Goal: Task Accomplishment & Management: Manage account settings

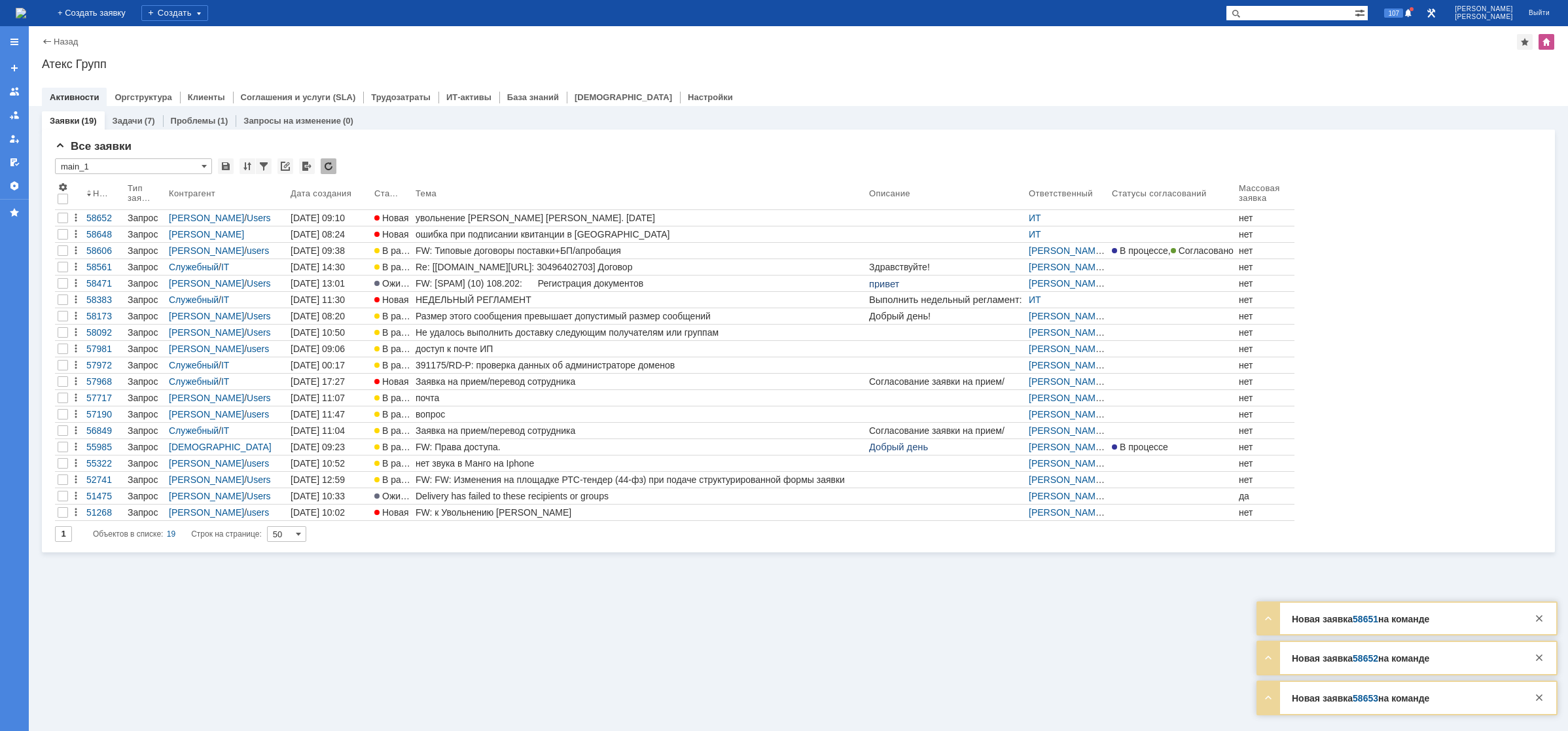
click at [541, 234] on div "ошибка при подписании квитанции в [GEOGRAPHIC_DATA]" at bounding box center [639, 234] width 448 height 11
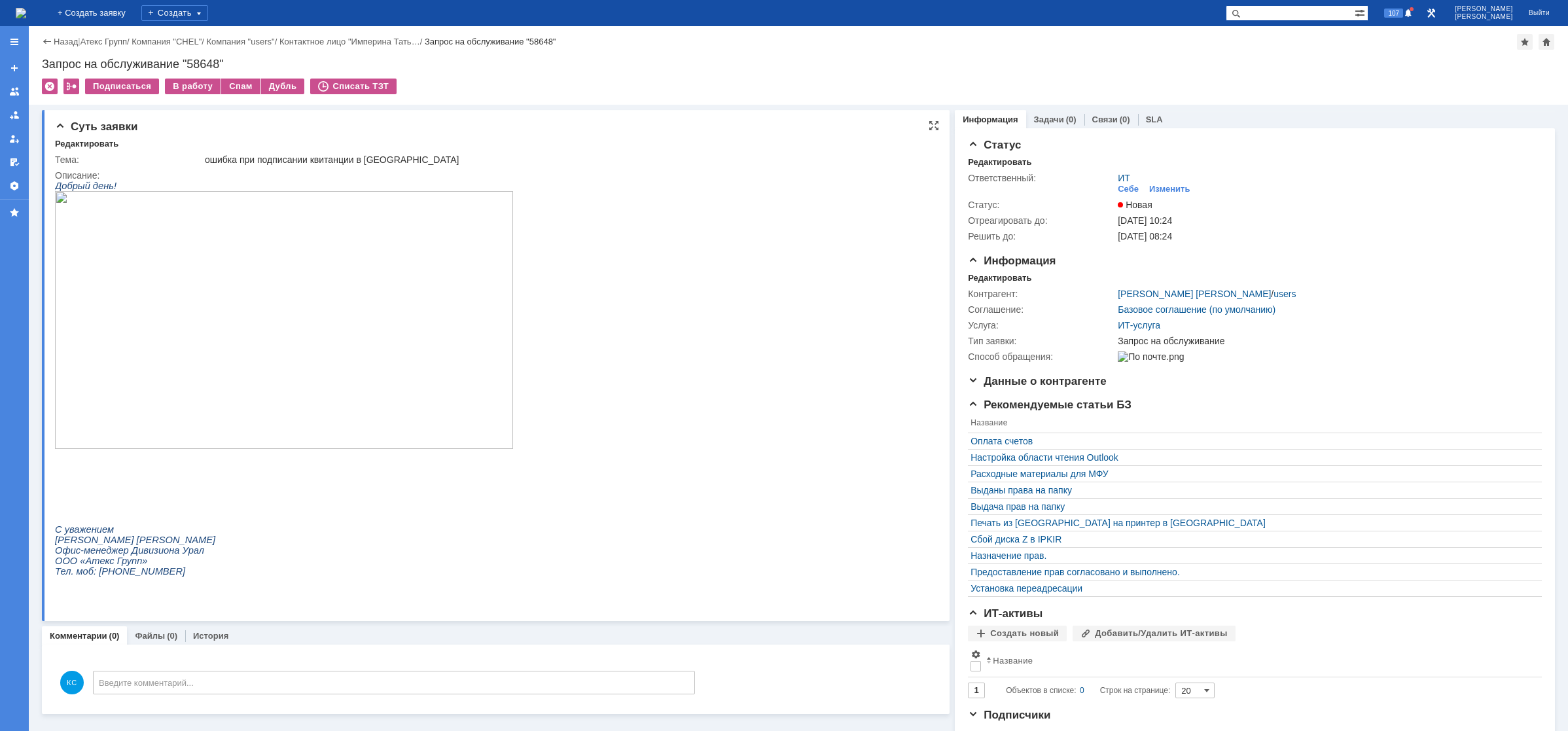
click at [356, 311] on img at bounding box center [284, 320] width 458 height 258
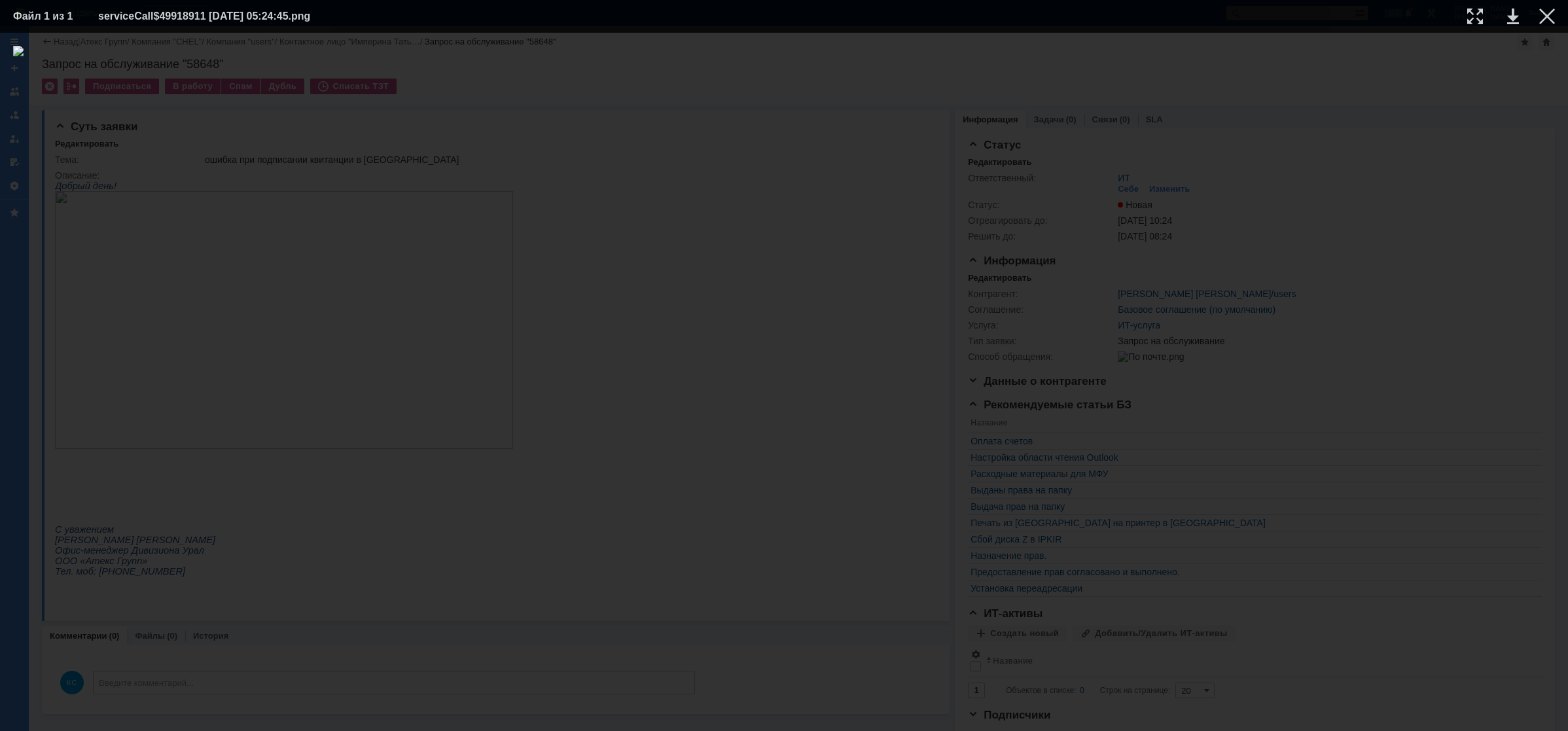
click at [1492, 141] on div at bounding box center [784, 382] width 1542 height 672
click at [1553, 14] on div at bounding box center [1547, 16] width 15 height 15
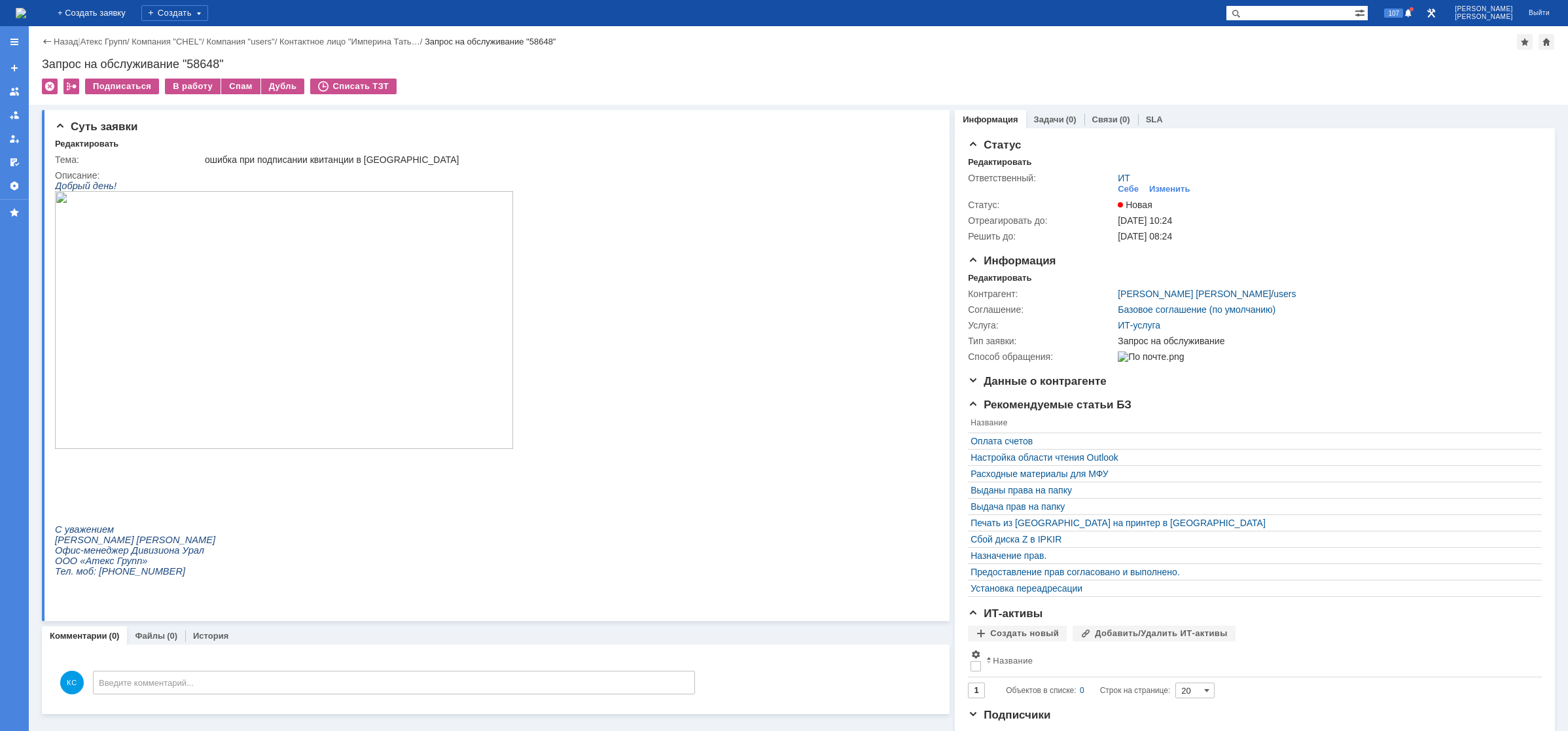
click at [26, 10] on img at bounding box center [21, 13] width 11 height 11
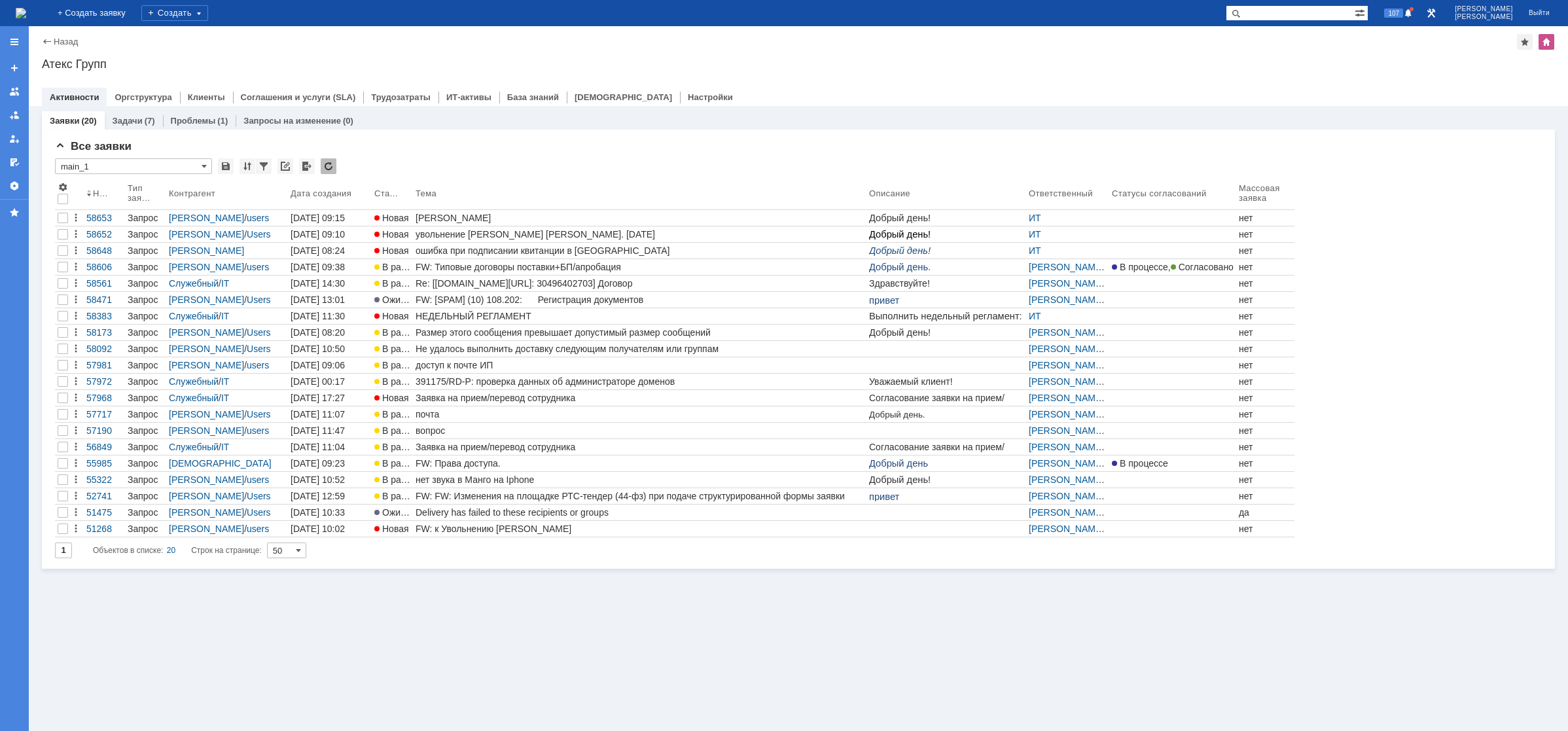
click at [1329, 613] on div "Заявки (20) Задачи (7) Проблемы (1) Запросы на изменение (0) Все заявки * main_…" at bounding box center [798, 419] width 1539 height 625
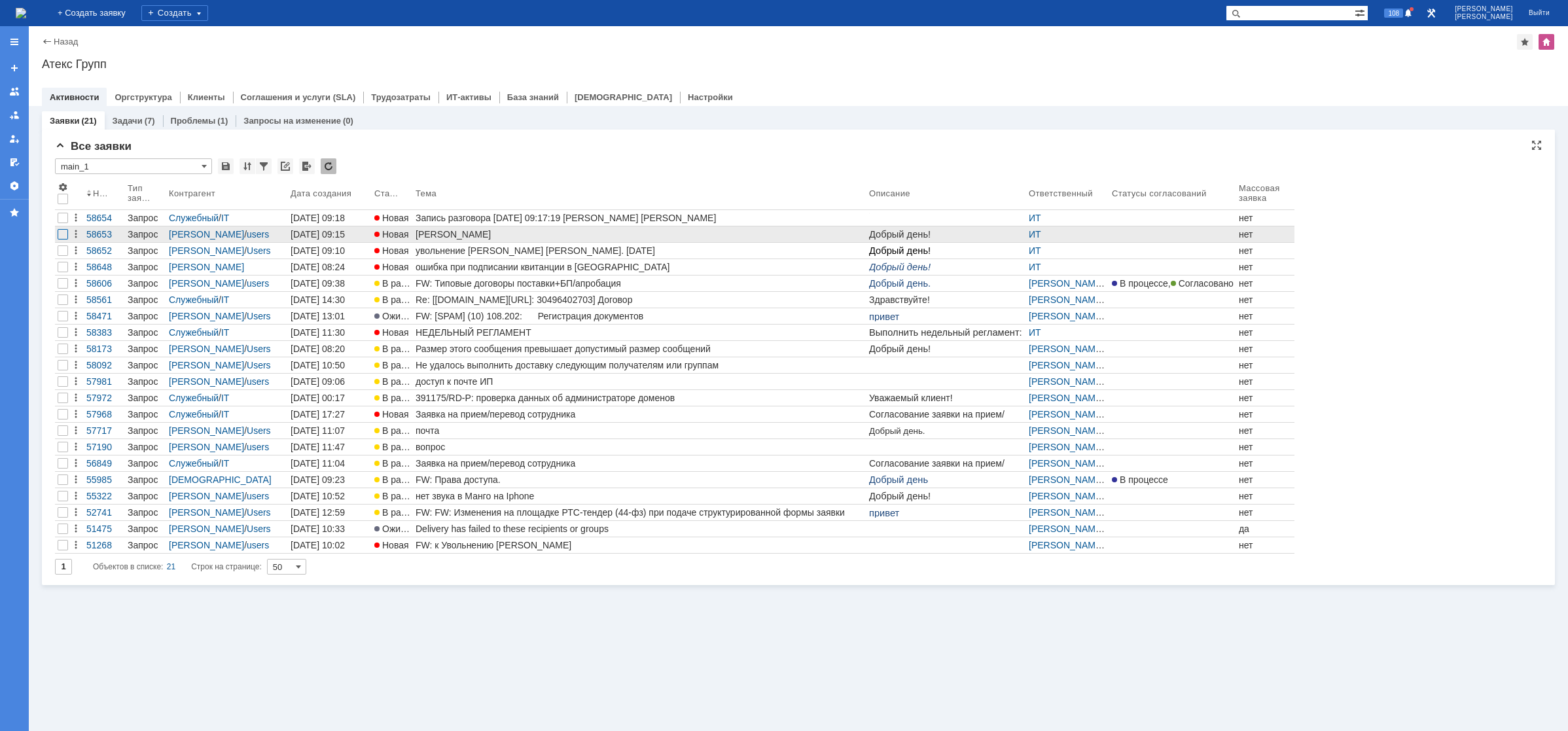
click at [62, 234] on div at bounding box center [63, 234] width 11 height 11
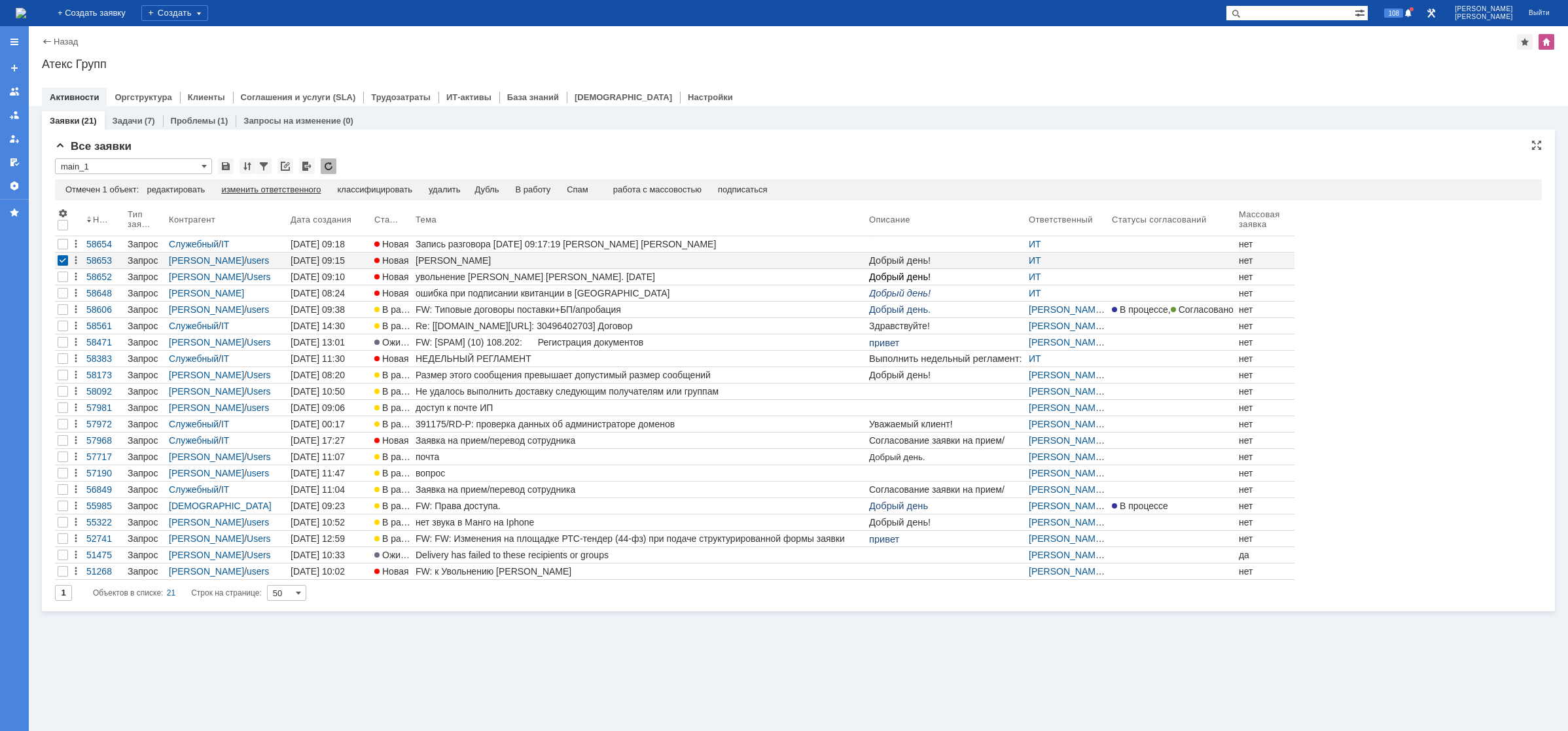
click at [273, 187] on div "изменить ответственного" at bounding box center [271, 190] width 99 height 11
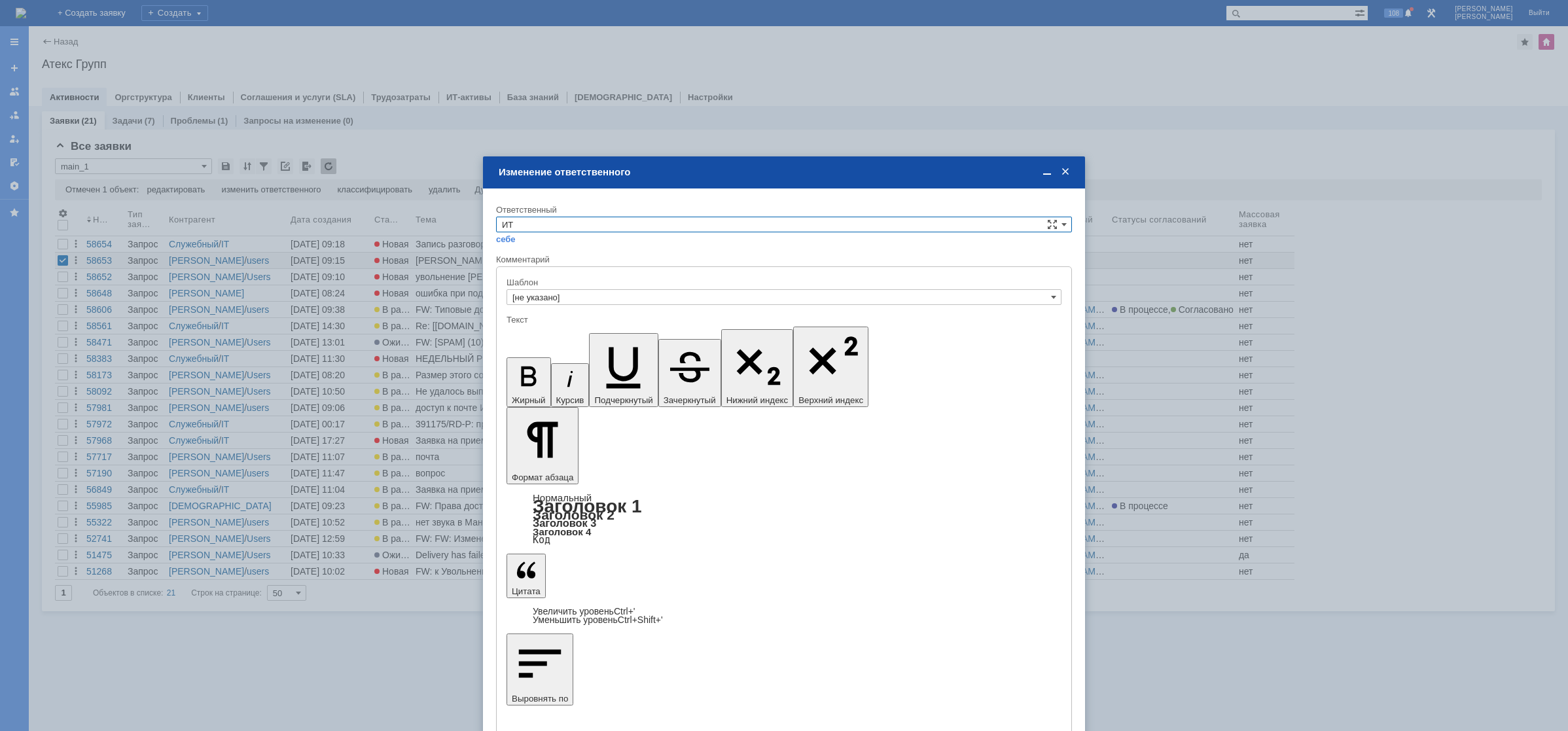
click at [543, 221] on input "ИТ" at bounding box center [783, 224] width 576 height 15
click at [545, 328] on span "АСУ" at bounding box center [784, 333] width 564 height 11
type input "АСУ"
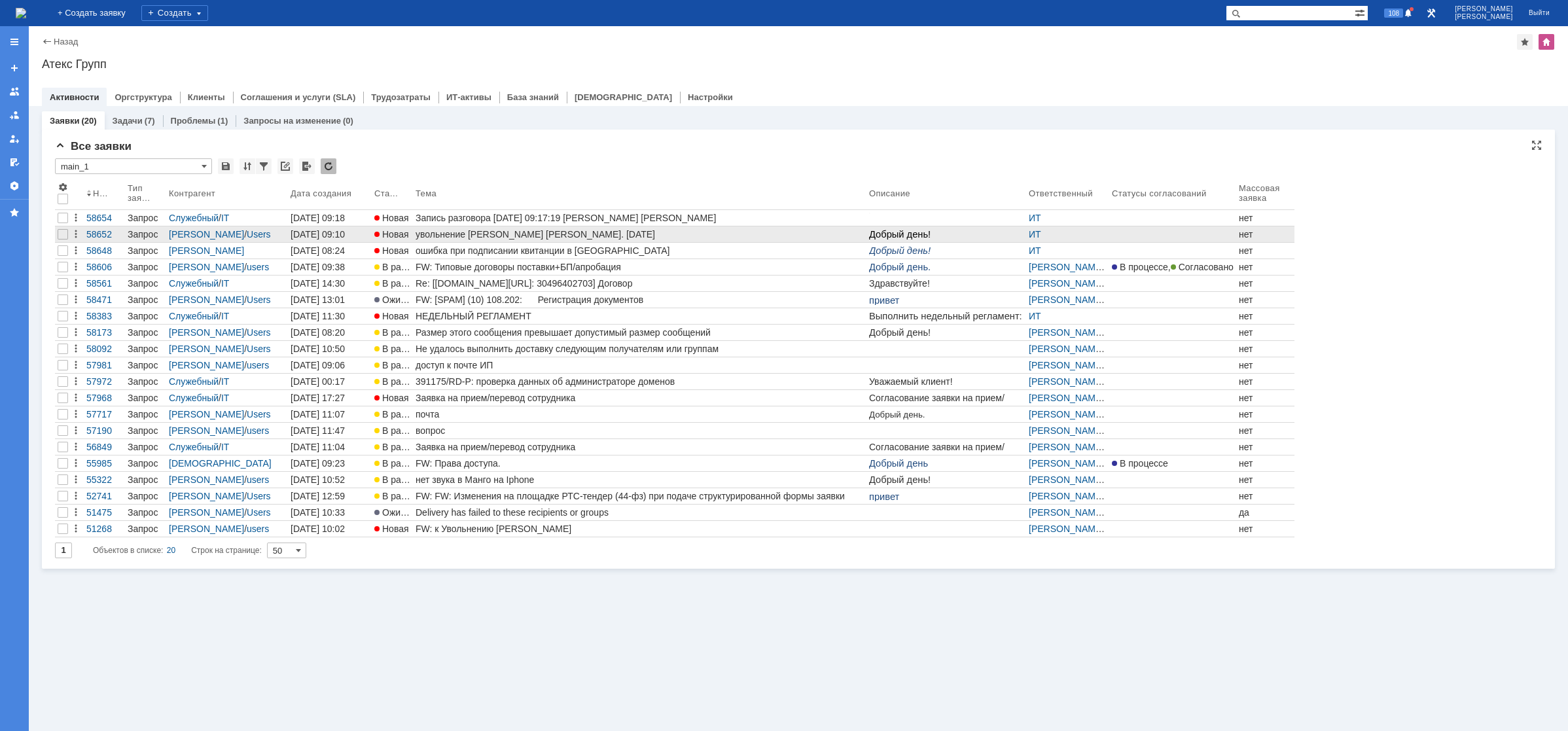
click at [460, 237] on div "увольнение [PERSON_NAME] [PERSON_NAME]. [DATE]" at bounding box center [639, 234] width 448 height 11
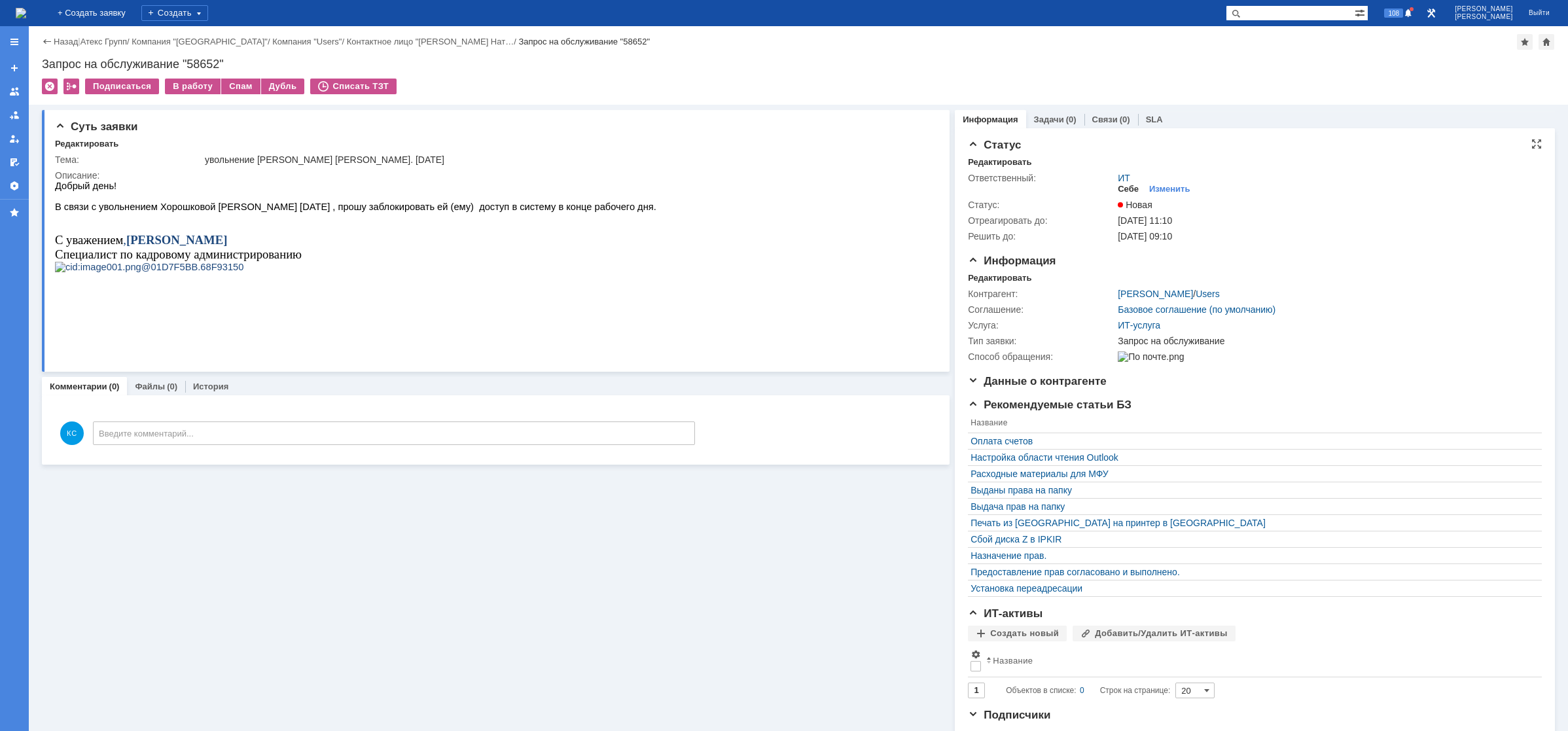
click at [1119, 190] on div "Себе" at bounding box center [1128, 190] width 21 height 11
click at [204, 87] on div "В работу" at bounding box center [193, 86] width 56 height 15
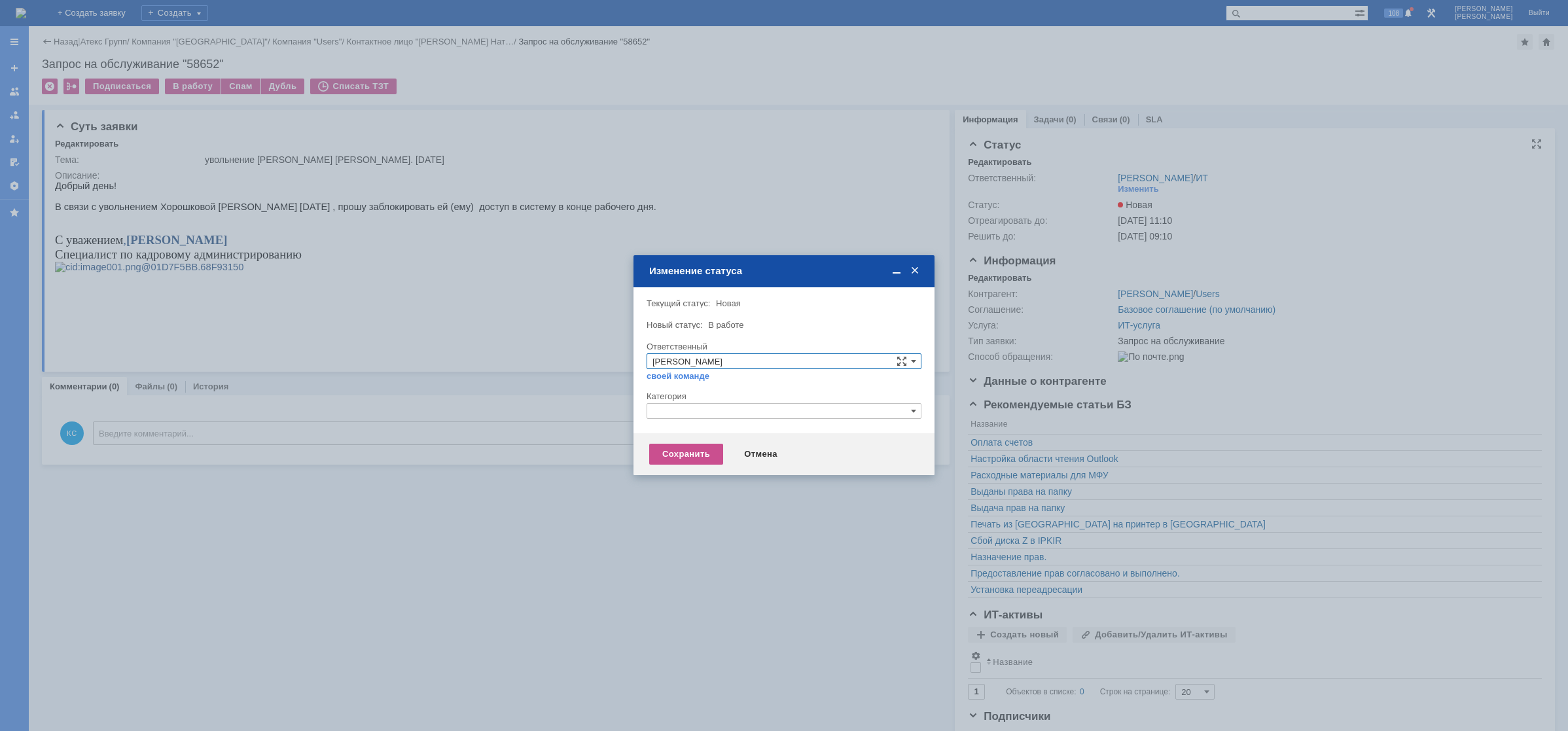
click at [695, 406] on input "text" at bounding box center [784, 411] width 275 height 15
type input "н"
click at [722, 489] on span "Прием(увольнение) сотрудников" at bounding box center [783, 488] width 263 height 11
click at [662, 448] on div "Сохранить" at bounding box center [686, 454] width 74 height 21
type input "Прием(увольнение) сотрудников"
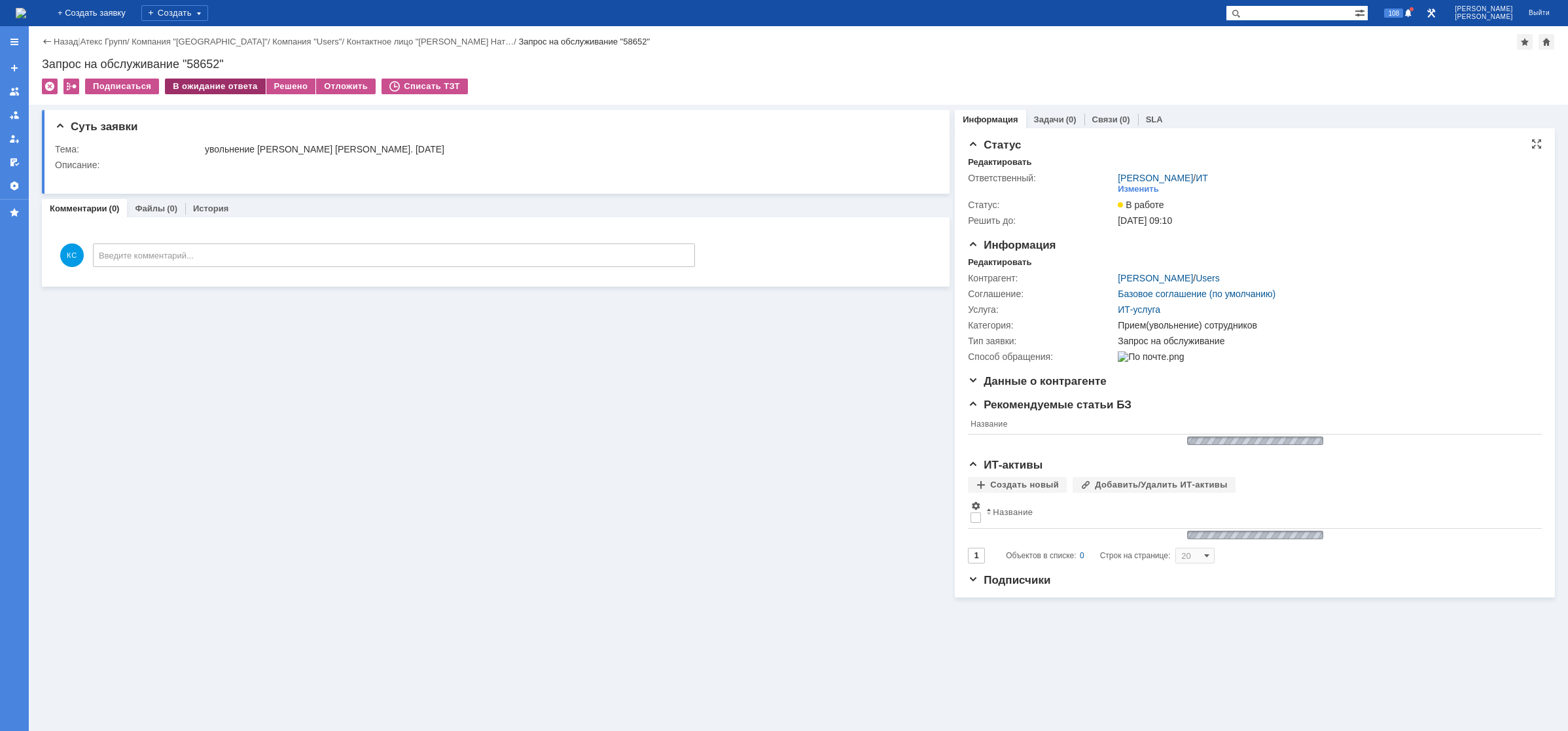
click at [193, 82] on div "В ожидание ответа" at bounding box center [215, 86] width 100 height 15
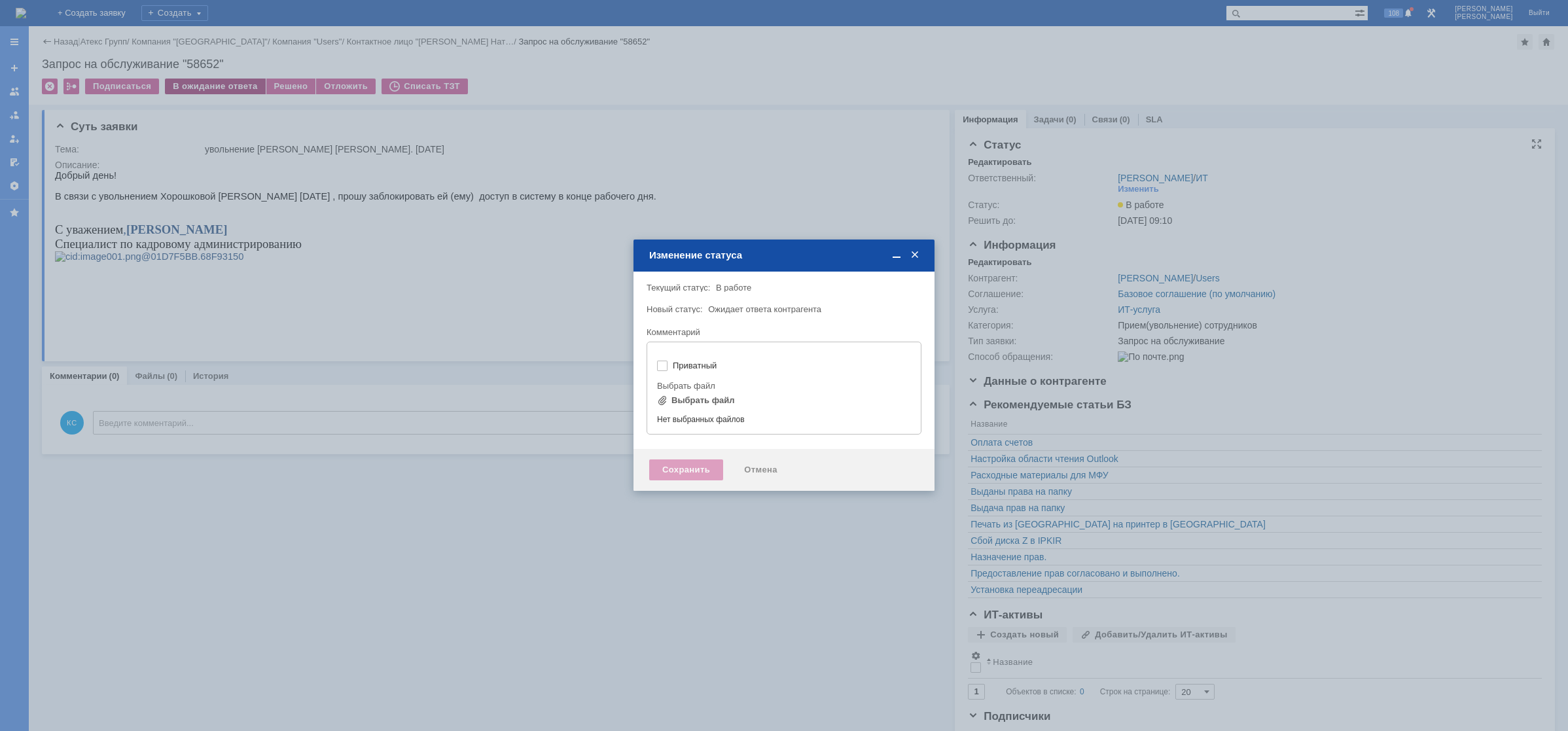
type input "[не указано]"
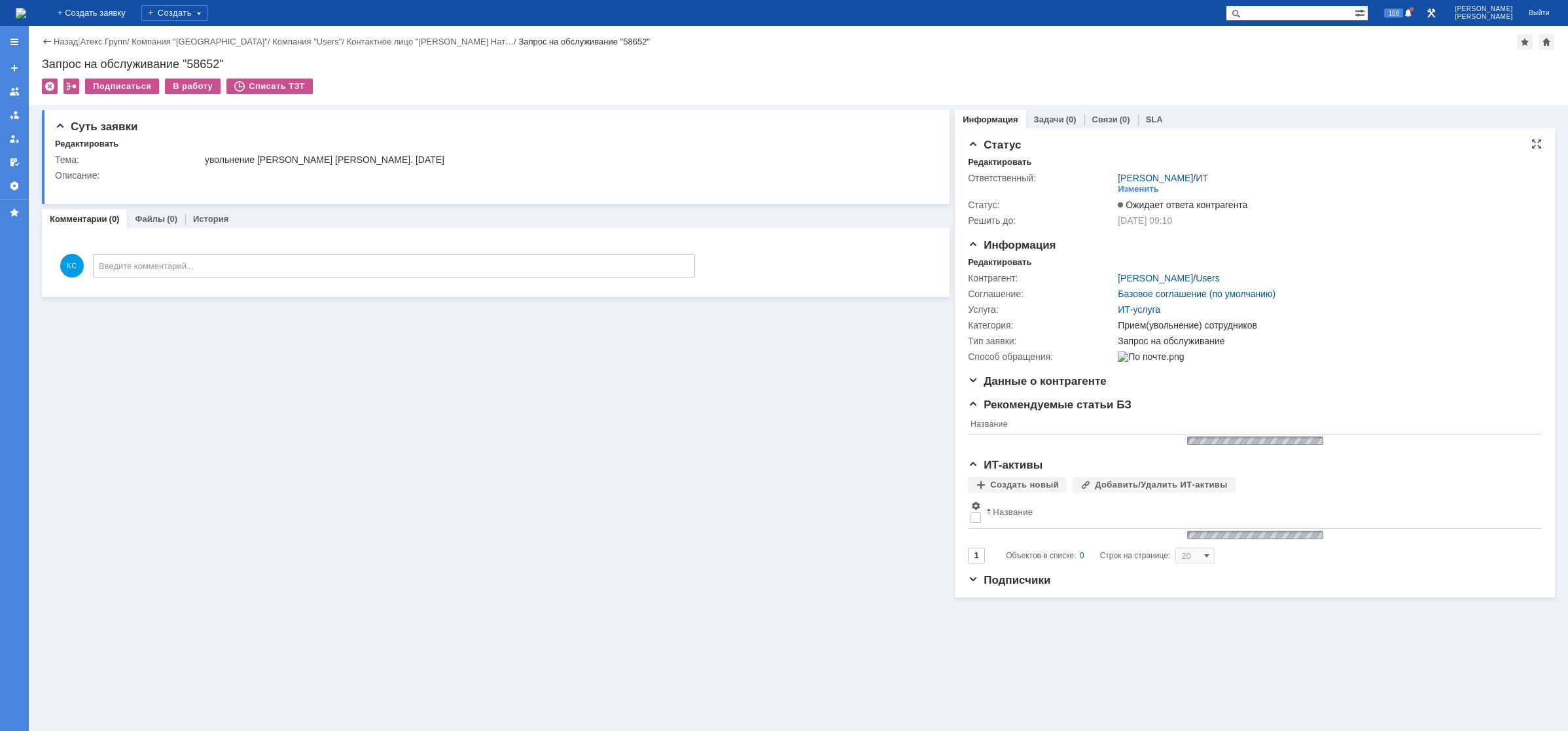
click at [26, 11] on img at bounding box center [21, 13] width 11 height 11
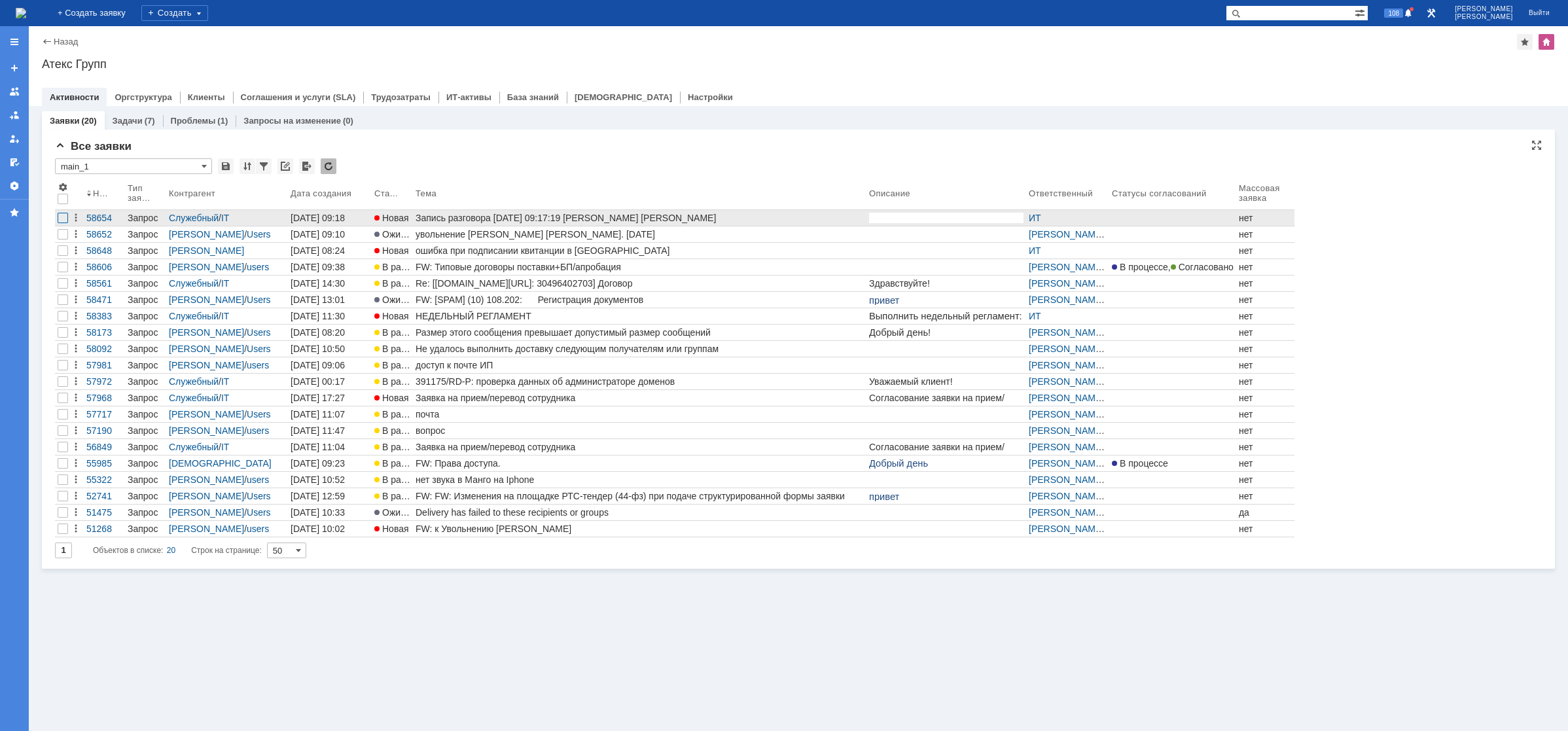
click at [65, 219] on div at bounding box center [63, 218] width 11 height 11
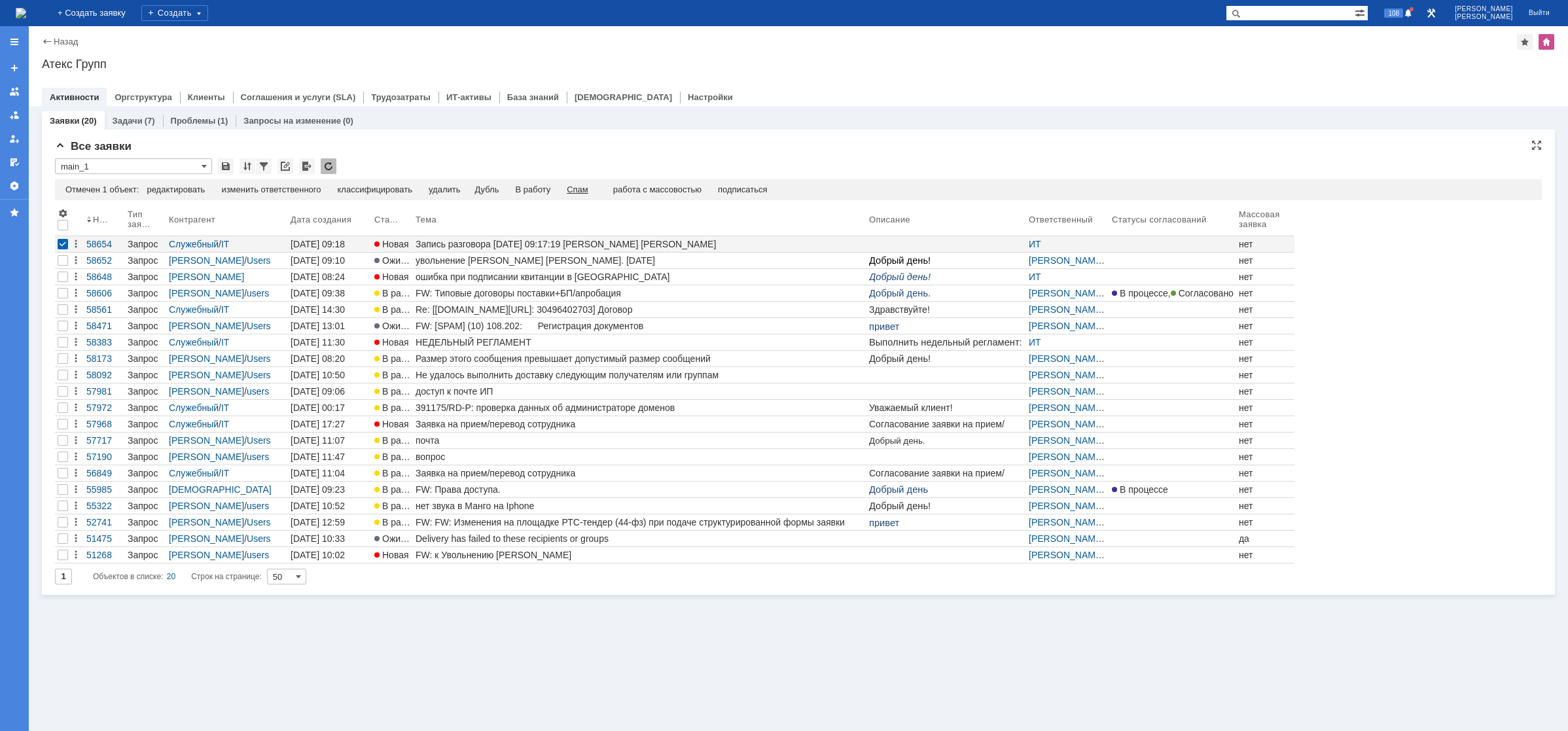
click at [585, 184] on div "Спам" at bounding box center [577, 190] width 22 height 11
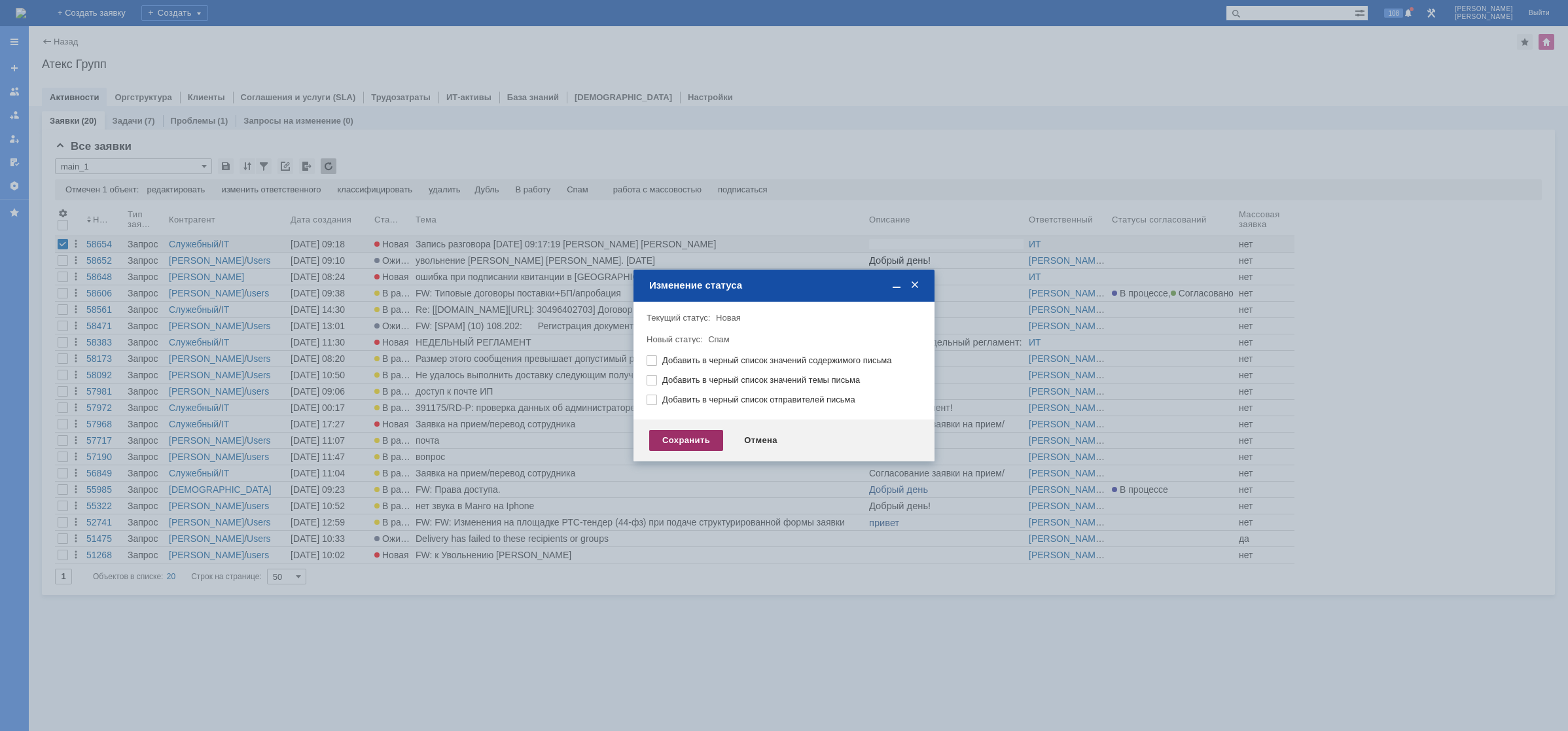
click at [688, 438] on div "Сохранить" at bounding box center [686, 440] width 74 height 21
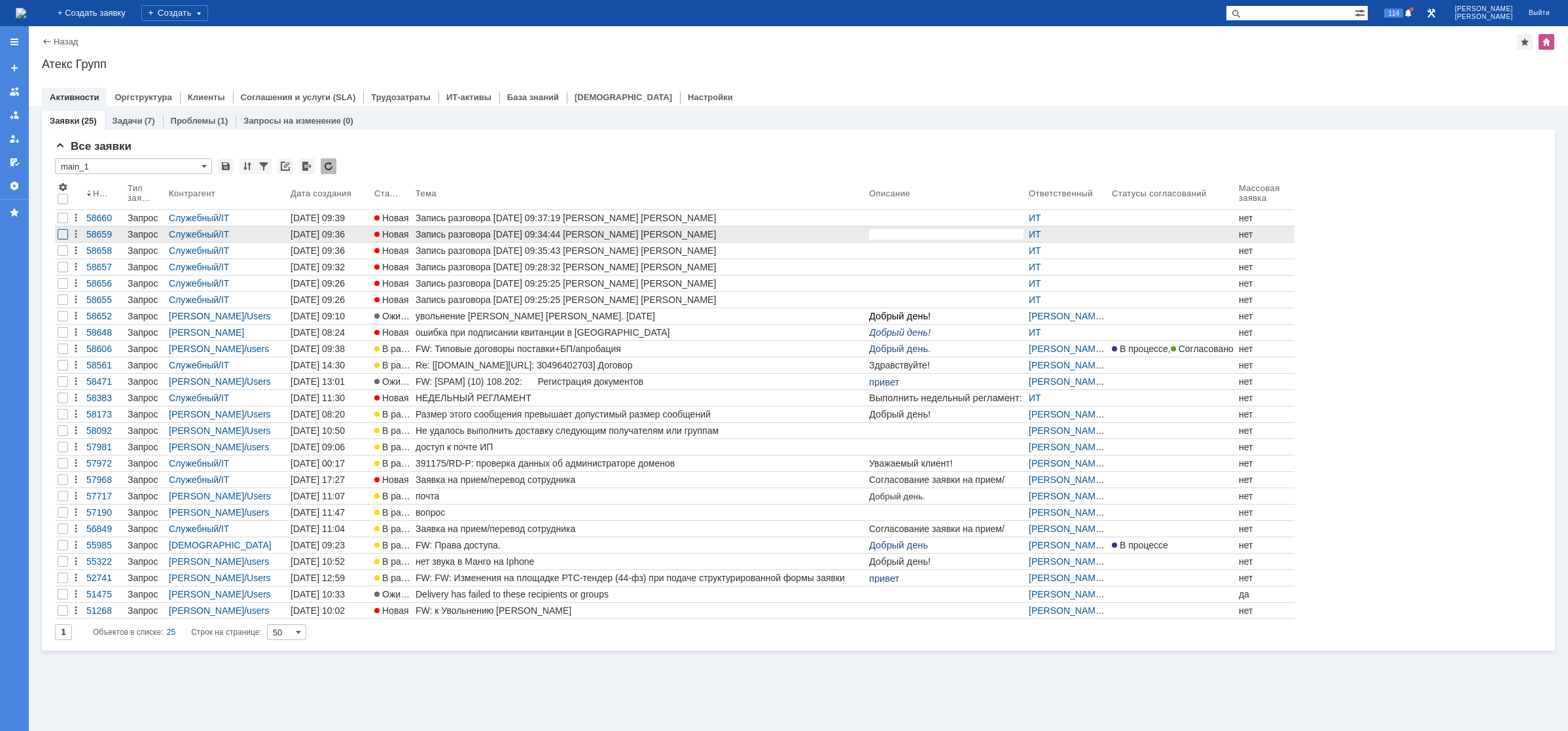
click at [62, 237] on div at bounding box center [63, 234] width 11 height 11
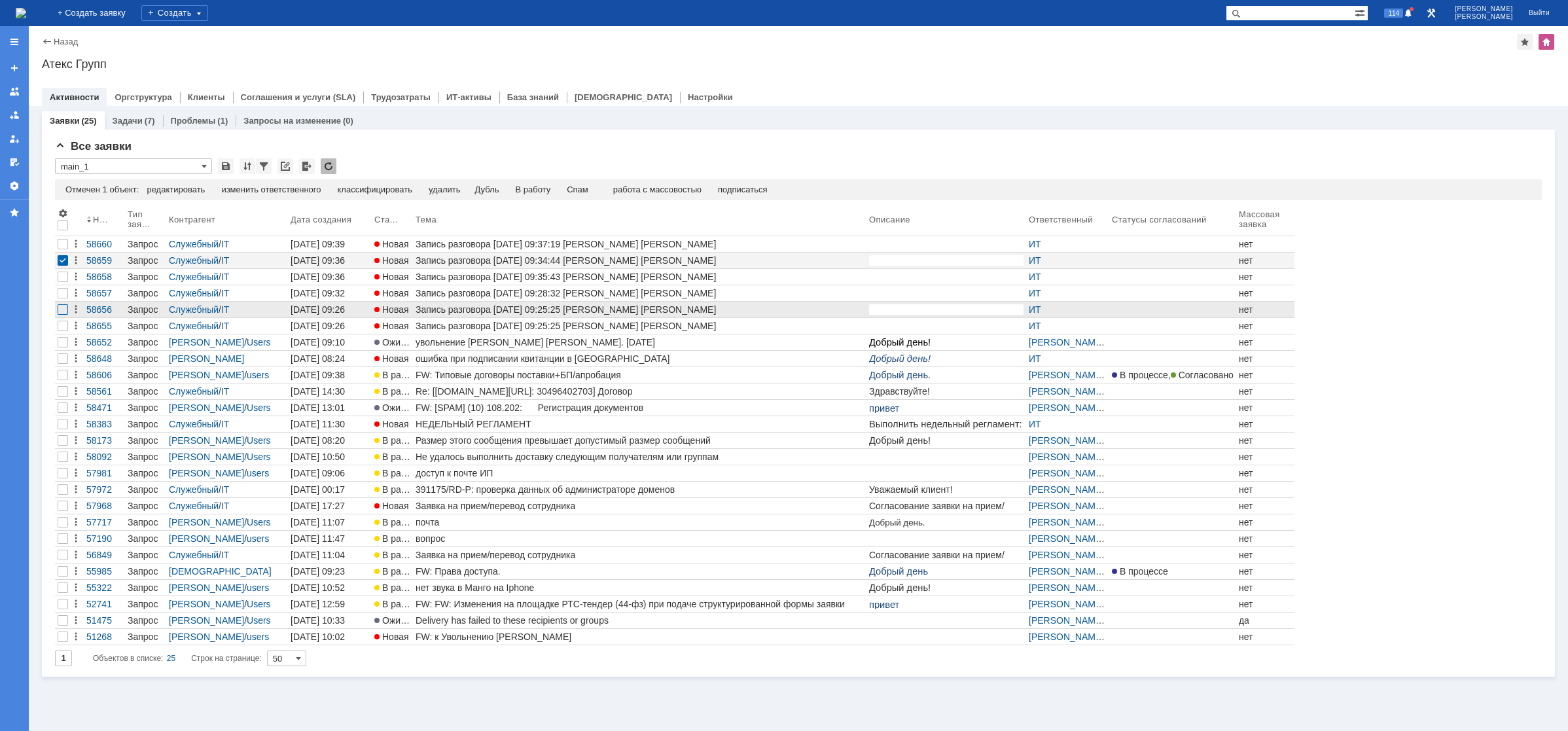
click at [61, 311] on div at bounding box center [63, 310] width 11 height 11
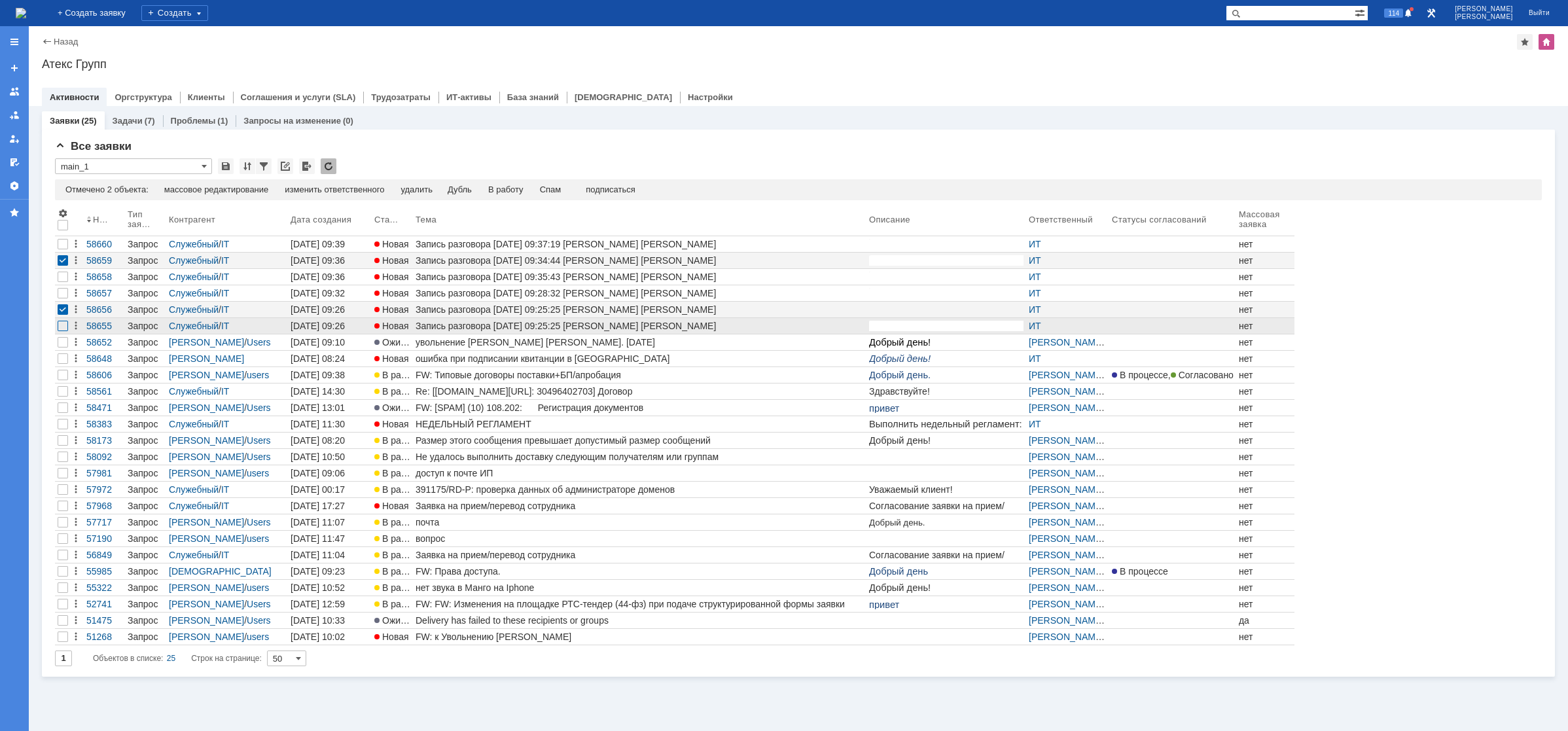
click at [66, 325] on div at bounding box center [63, 326] width 11 height 11
click at [559, 190] on div "Спам" at bounding box center [550, 190] width 22 height 11
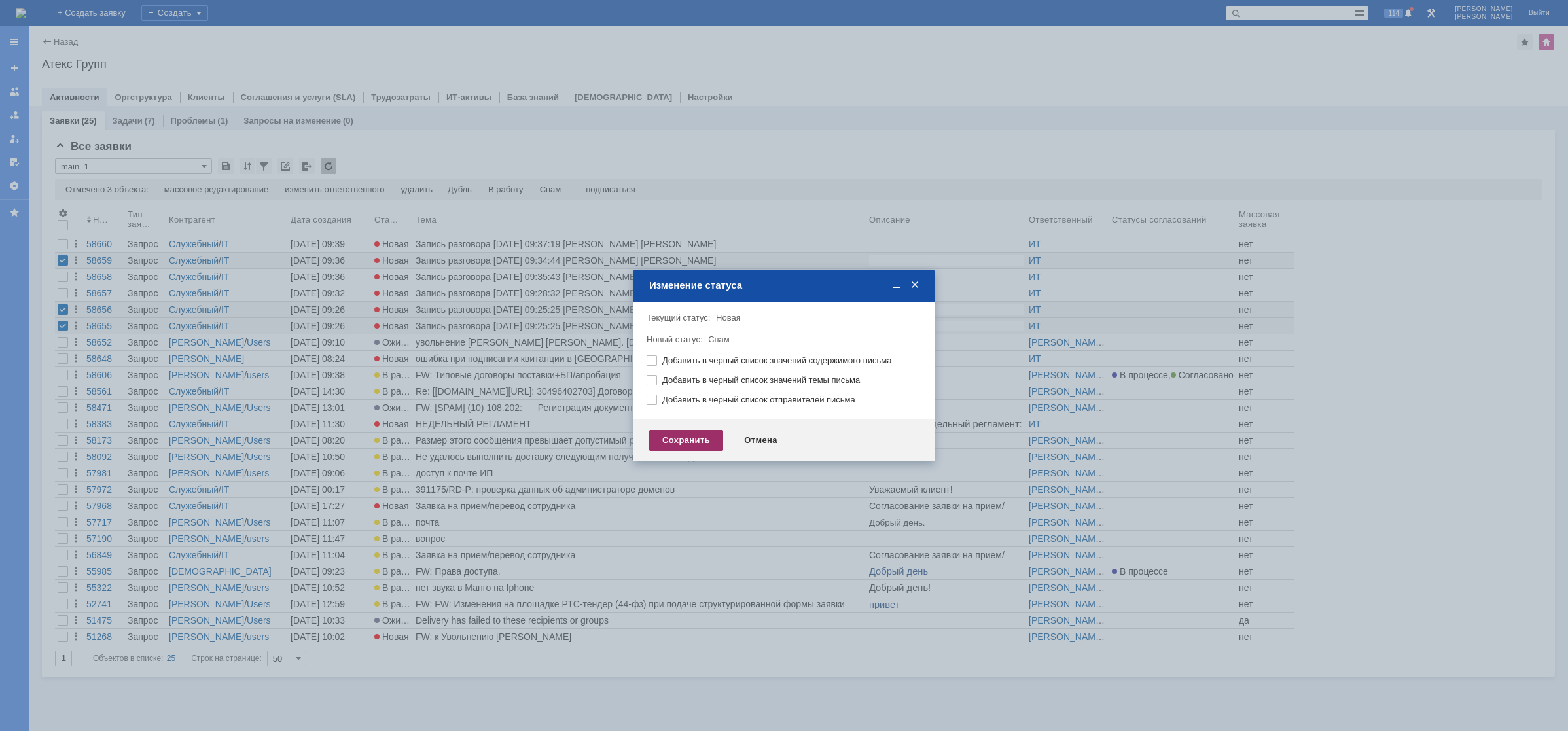
click at [675, 444] on div "Сохранить" at bounding box center [686, 440] width 74 height 21
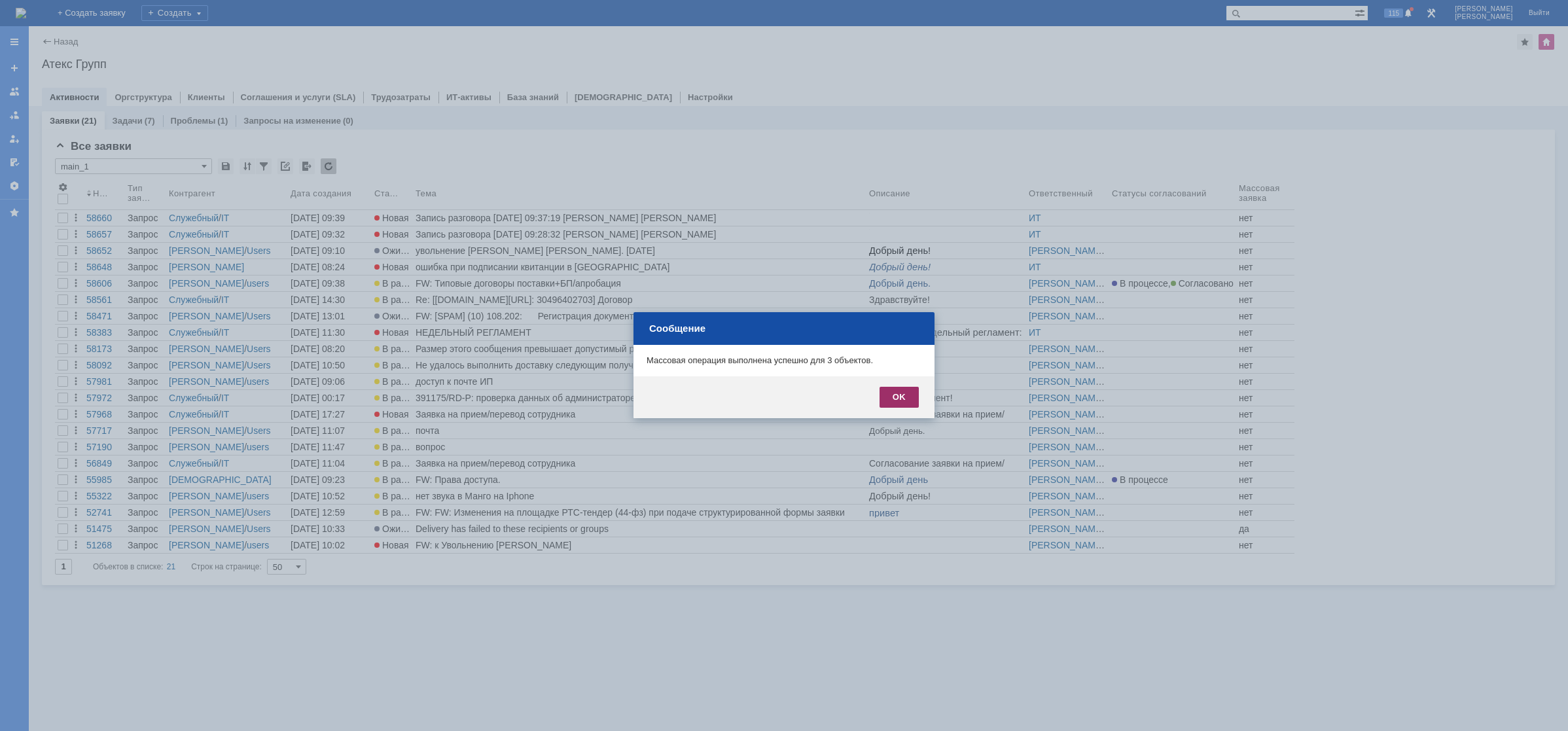
click at [902, 401] on div "OK" at bounding box center [899, 397] width 39 height 21
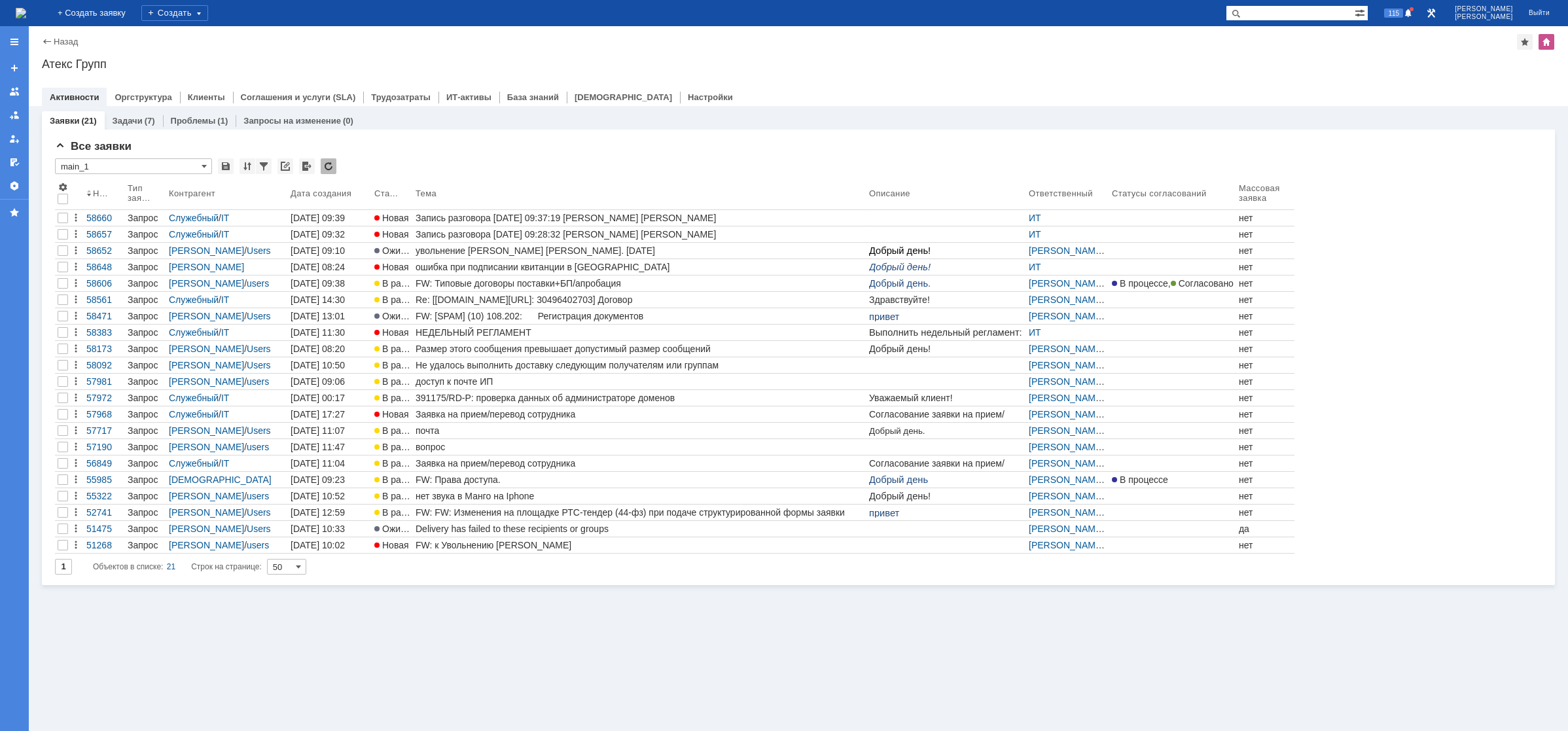
click at [284, 641] on div "Заявки (21) Задачи (7) Проблемы (1) Запросы на изменение (0) Все заявки * main_…" at bounding box center [798, 419] width 1539 height 625
click at [735, 643] on div "Заявки (21) Задачи (7) Проблемы (1) Запросы на изменение (0) Все заявки * main_…" at bounding box center [798, 419] width 1539 height 625
click at [1163, 649] on div "Заявки (21) Задачи (7) Проблемы (1) Запросы на изменение (0) Все заявки * main_…" at bounding box center [798, 419] width 1539 height 625
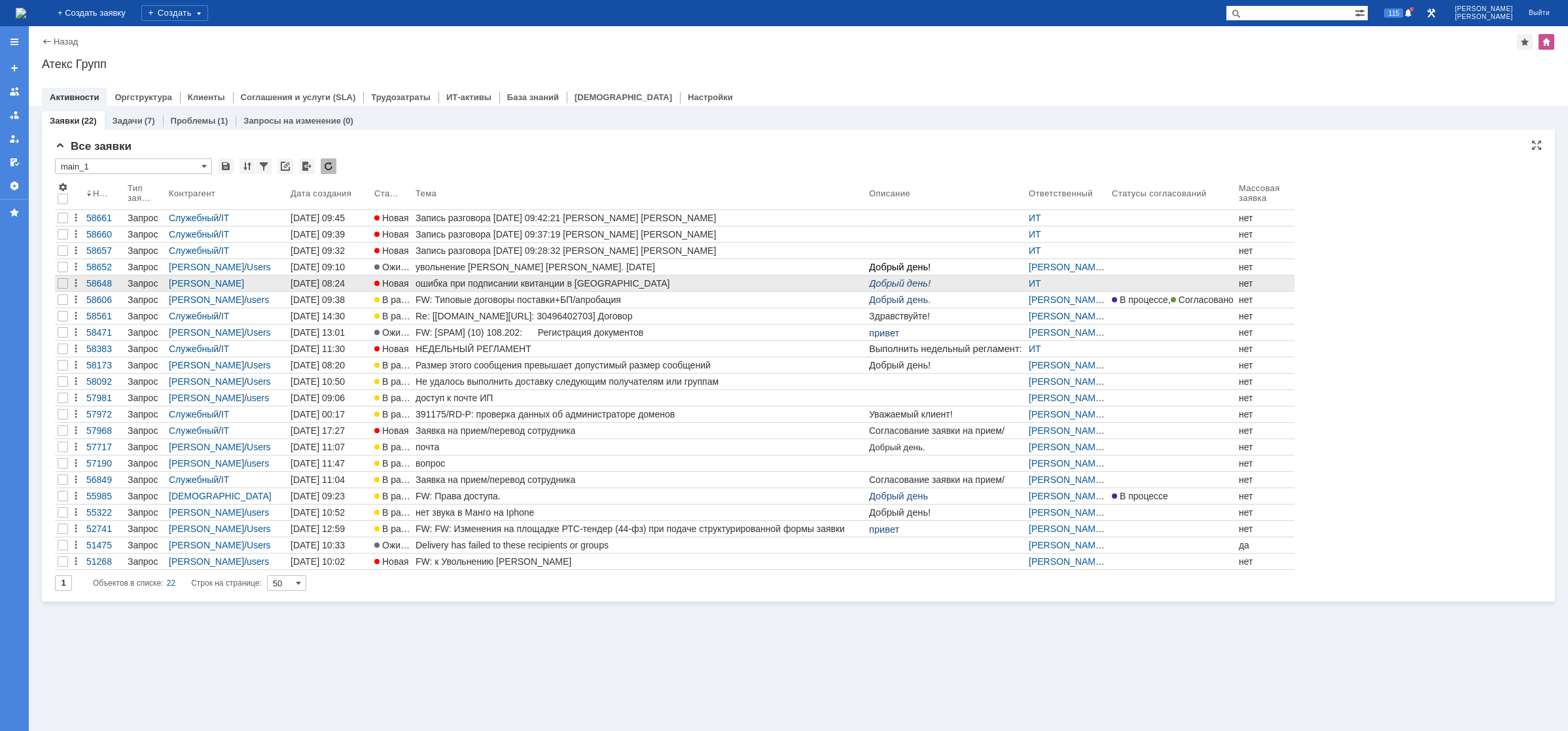
click at [474, 281] on div "ошибка при подписании квитанции в [GEOGRAPHIC_DATA]" at bounding box center [639, 284] width 448 height 11
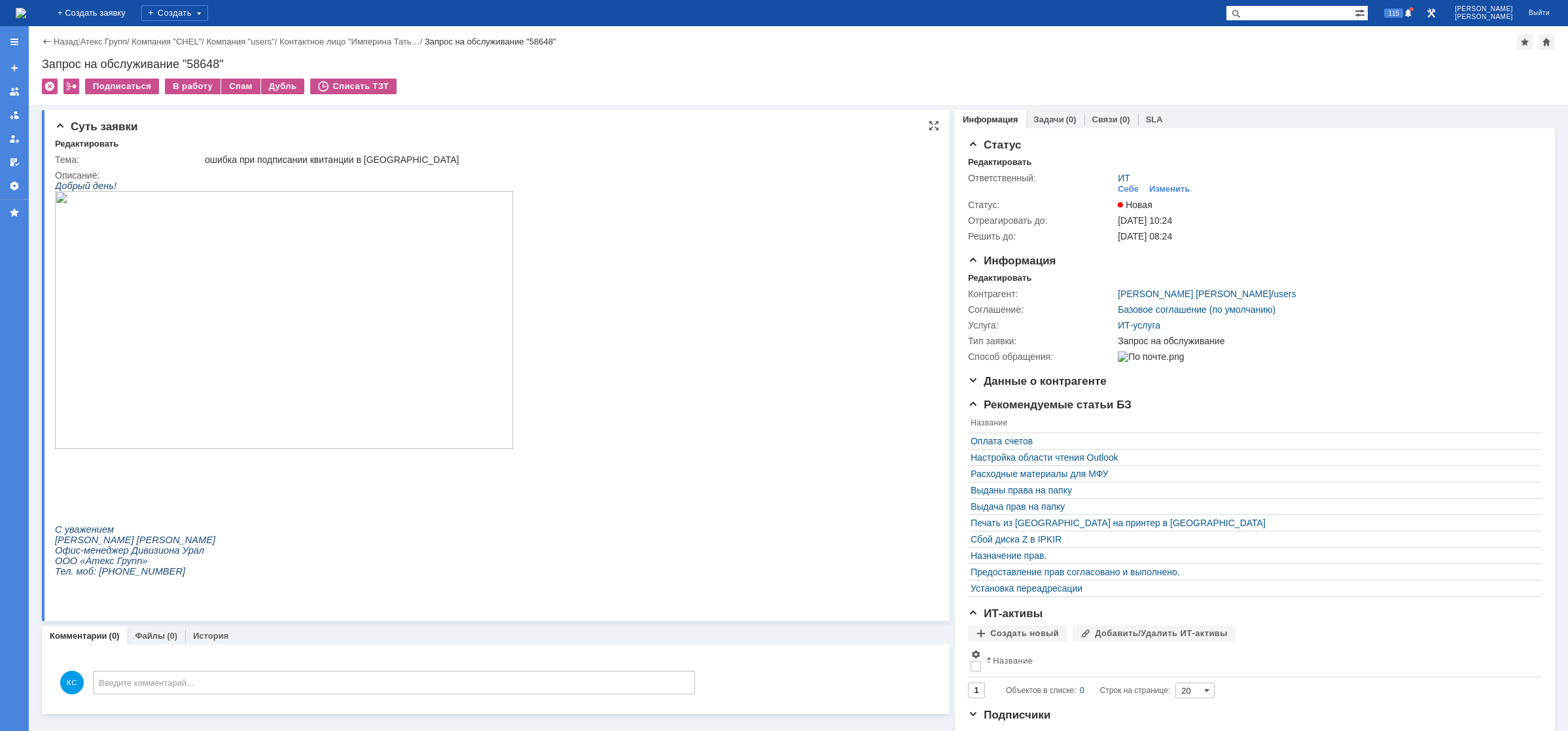
click at [335, 305] on img at bounding box center [284, 320] width 458 height 258
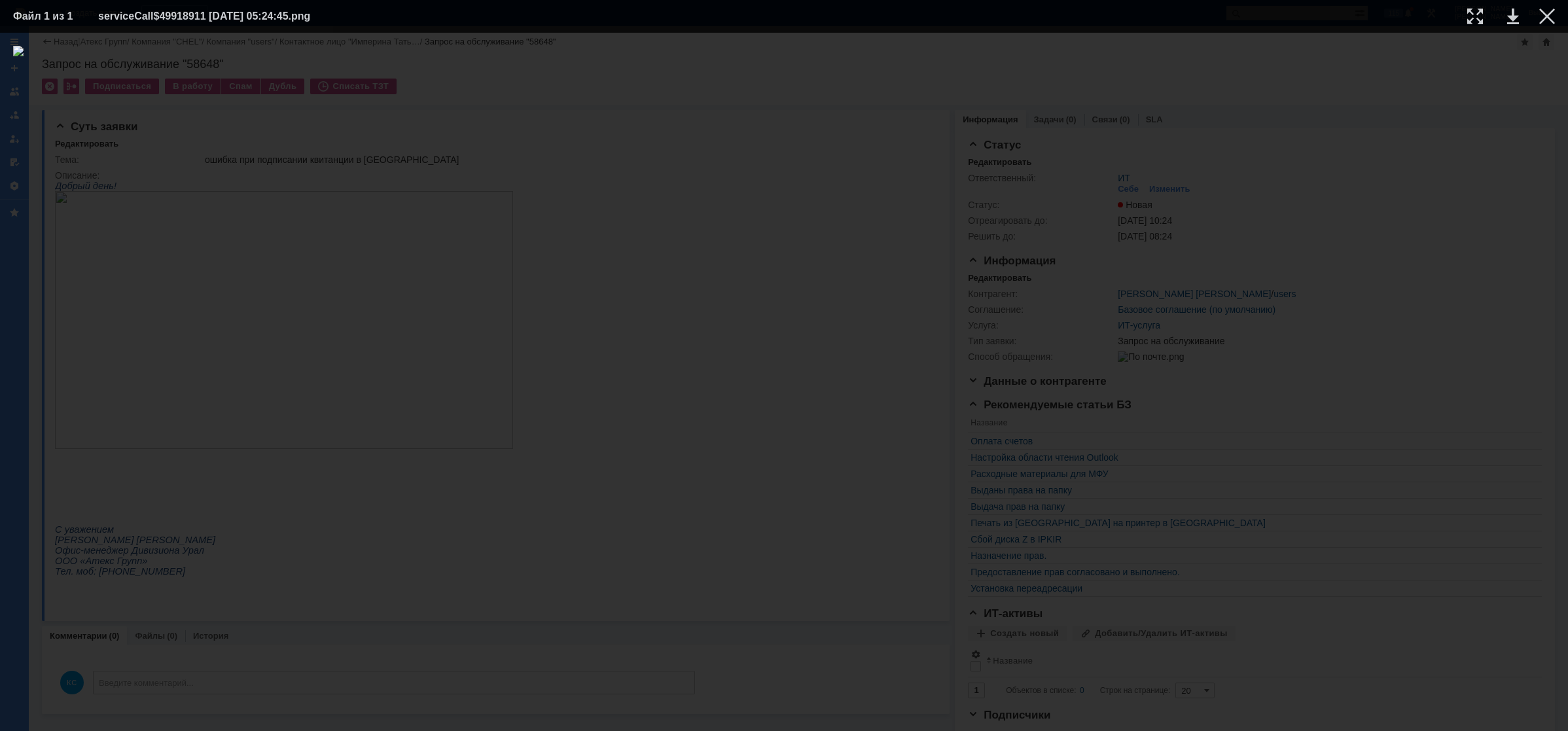
click at [1543, 33] on div "ИНФОРМАЦИЯ О ФАЙЛЕ" at bounding box center [784, 382] width 1568 height 699
click at [1546, 15] on div at bounding box center [1547, 16] width 15 height 15
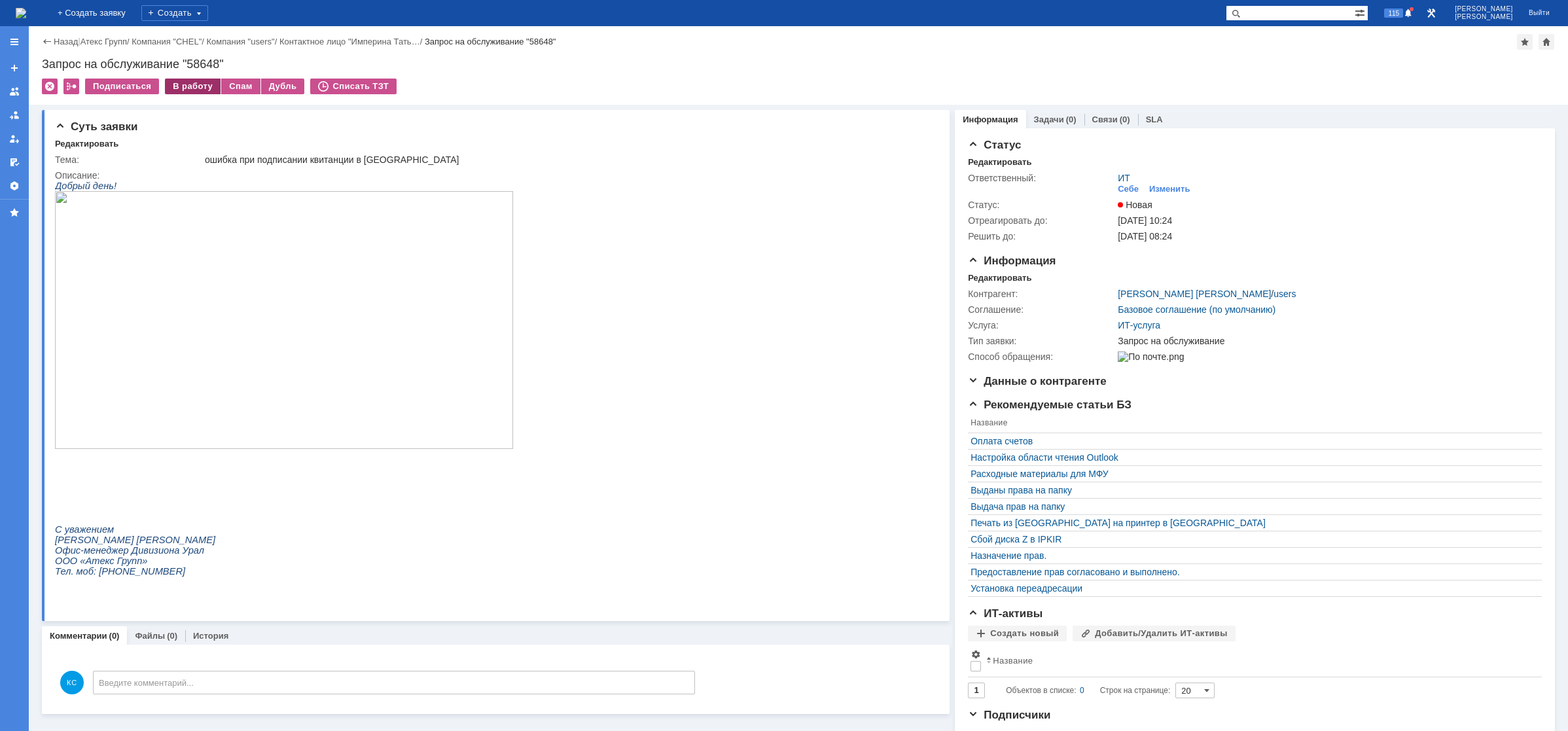
click at [199, 87] on div "В работу" at bounding box center [193, 86] width 56 height 15
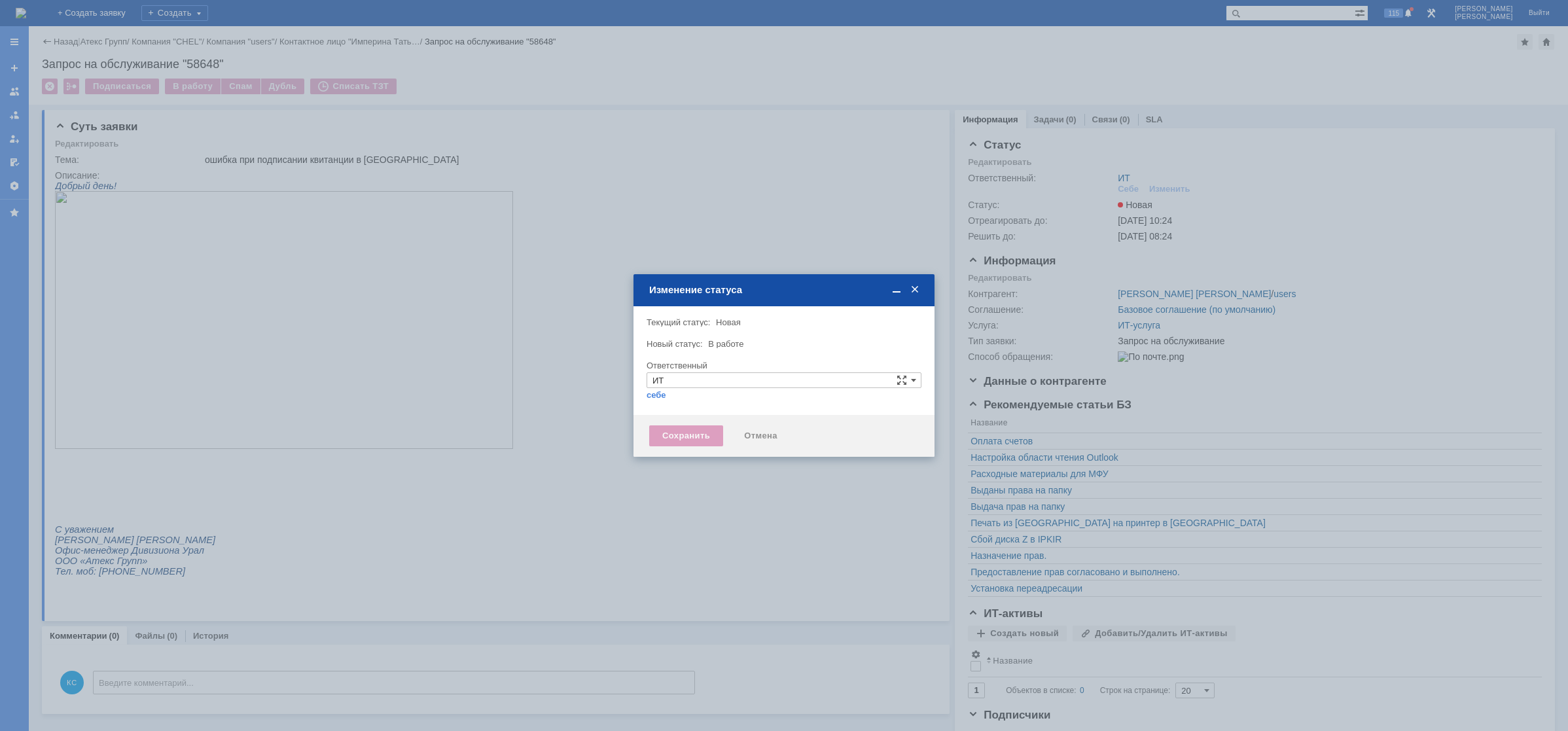
type input "[PERSON_NAME]"
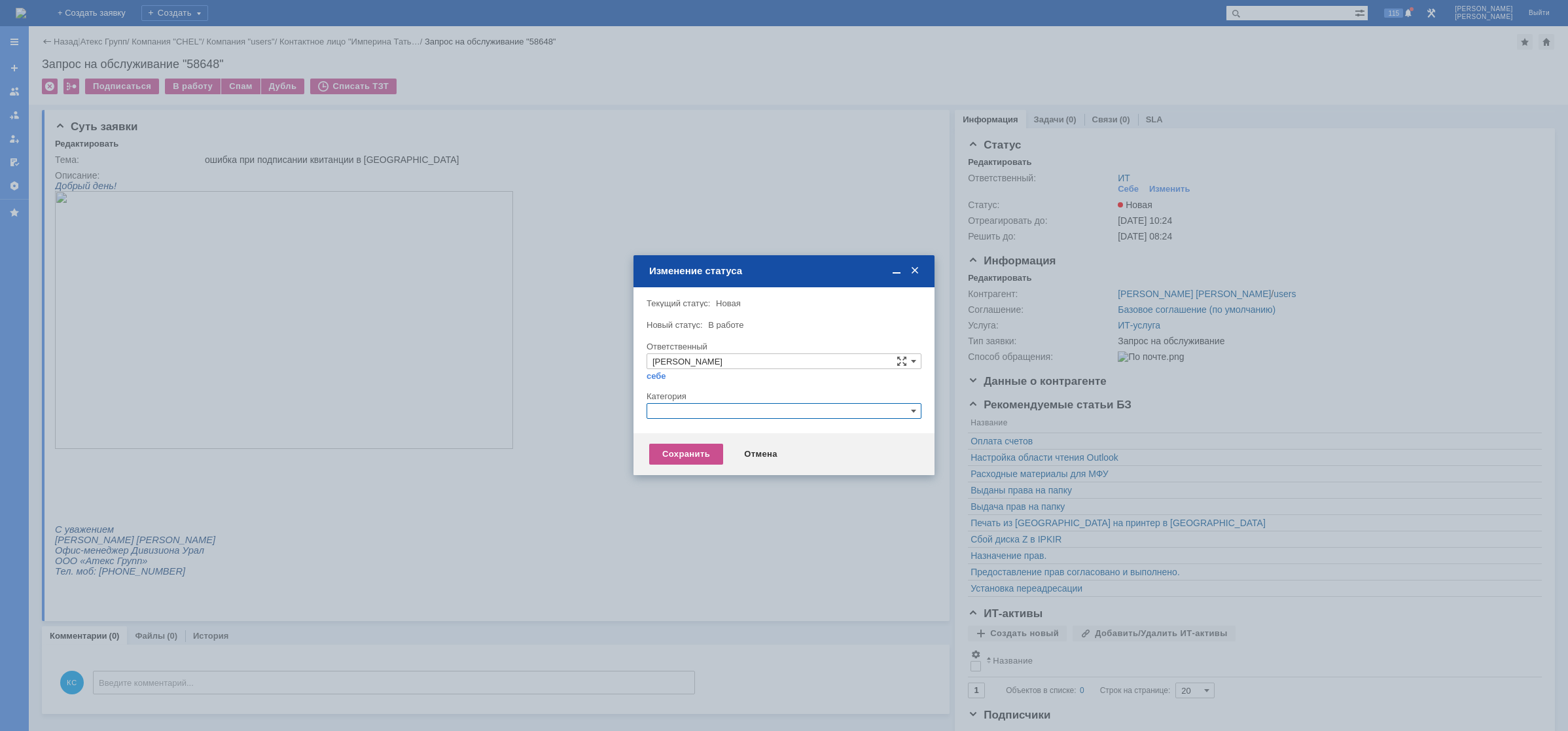
click at [681, 416] on input "text" at bounding box center [784, 411] width 275 height 15
click at [698, 473] on span "Прочее" at bounding box center [783, 473] width 263 height 11
type input "Прочее"
click at [695, 452] on div "Сохранить" at bounding box center [686, 454] width 74 height 21
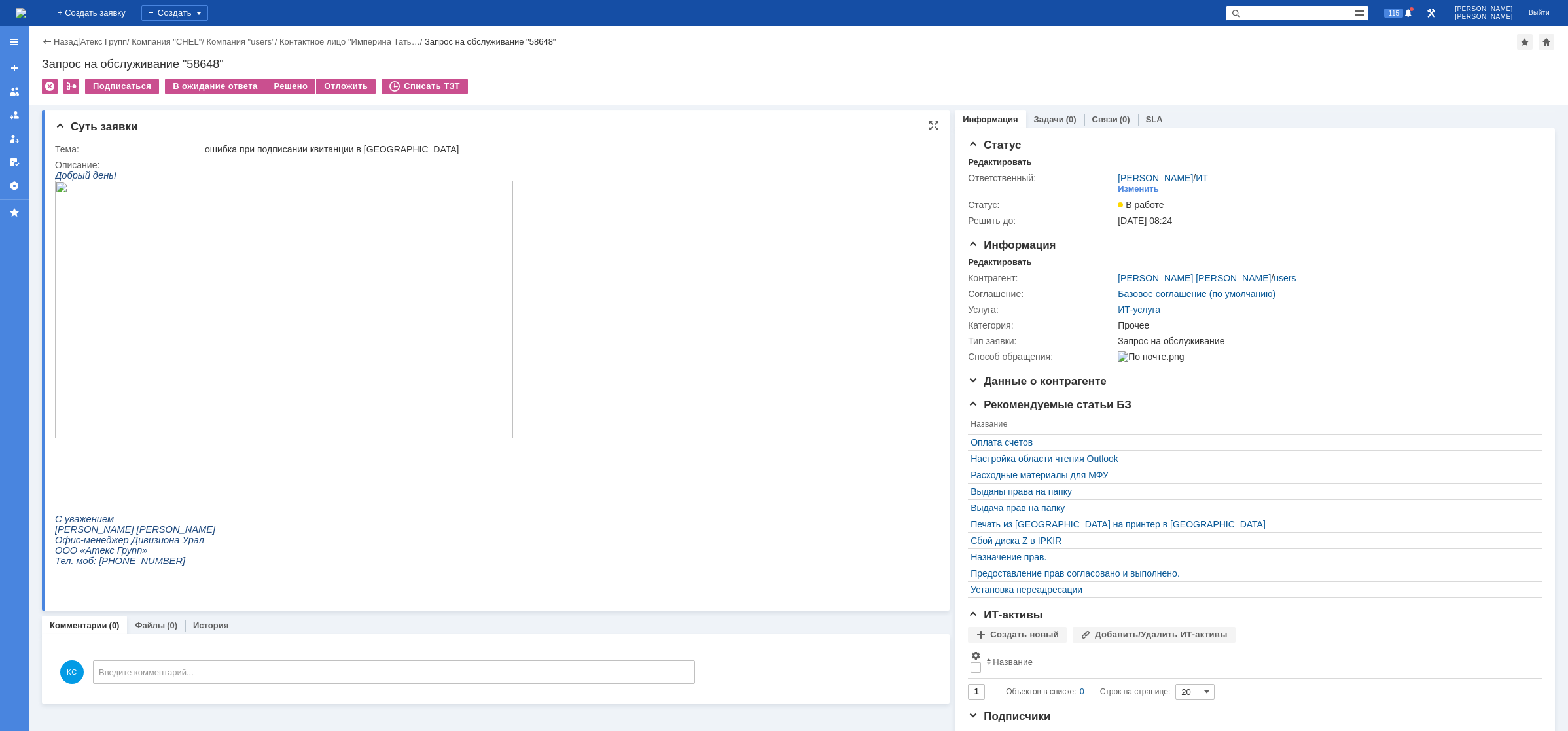
click at [240, 297] on img at bounding box center [284, 309] width 458 height 258
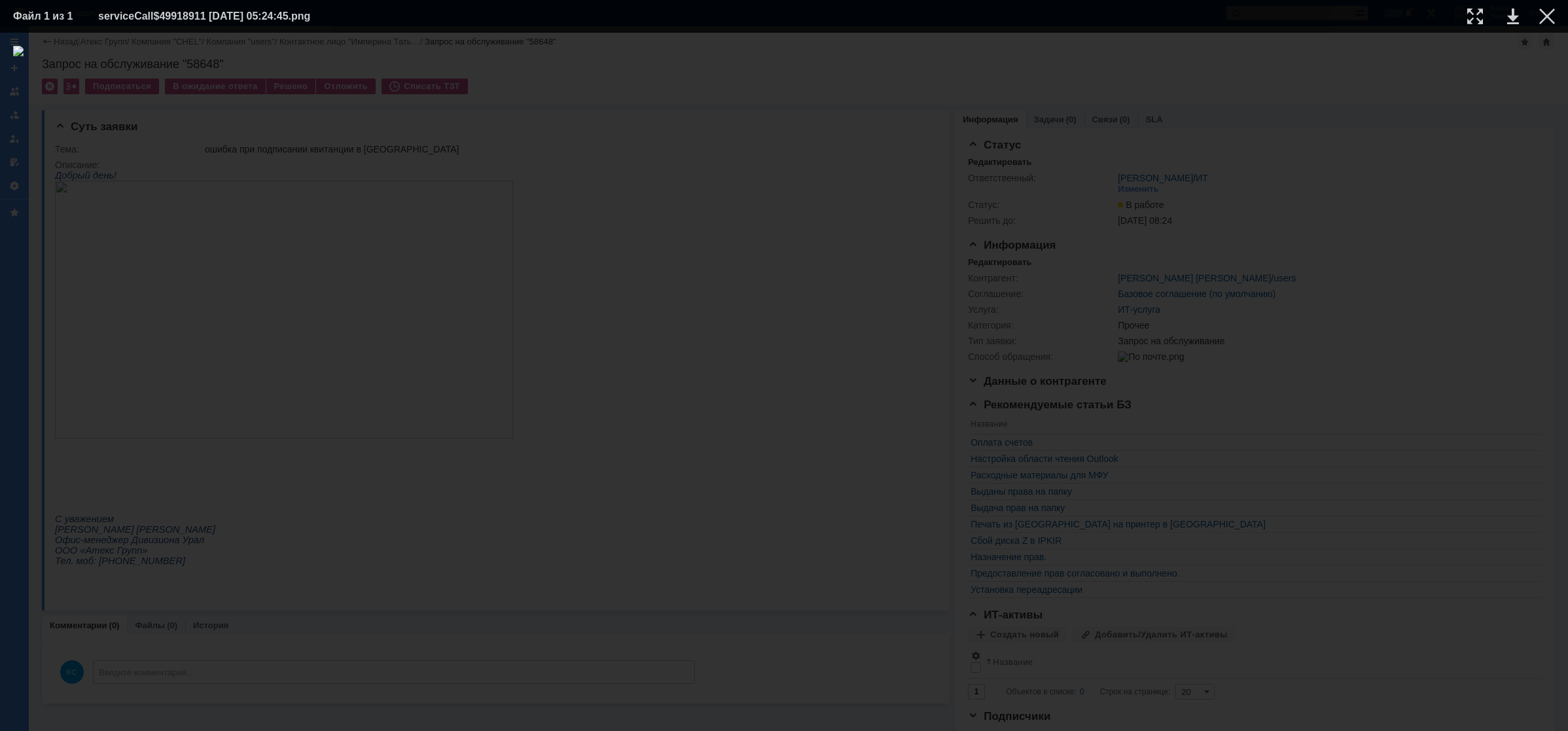
click at [1476, 120] on div at bounding box center [784, 382] width 1542 height 672
click at [1548, 12] on div at bounding box center [1547, 16] width 15 height 15
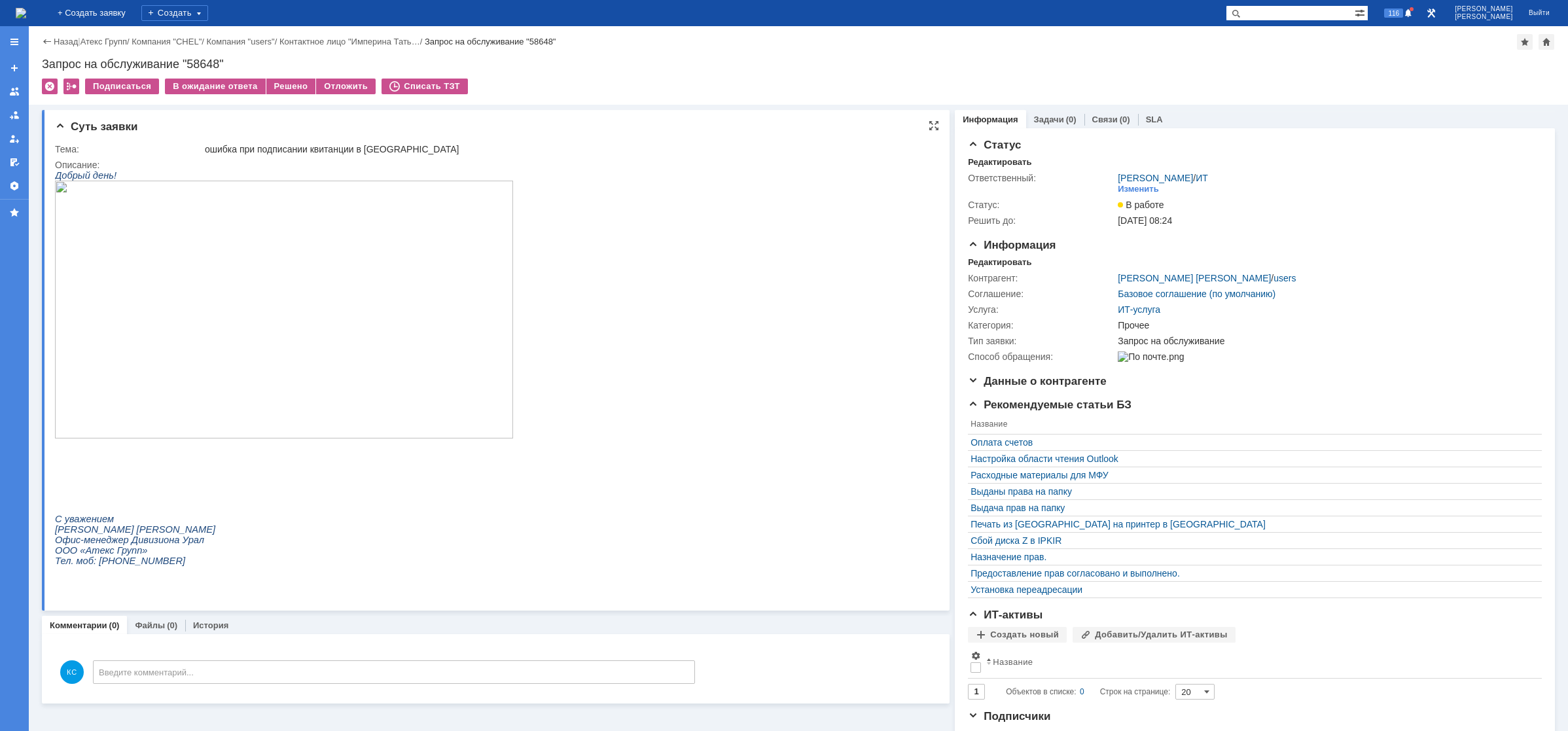
click at [858, 203] on html "Добрый день! С уважением [PERSON_NAME] [PERSON_NAME] Офис-менеджер Дивизиона Ур…" at bounding box center [489, 373] width 868 height 406
click at [292, 88] on div "Решено" at bounding box center [291, 86] width 50 height 15
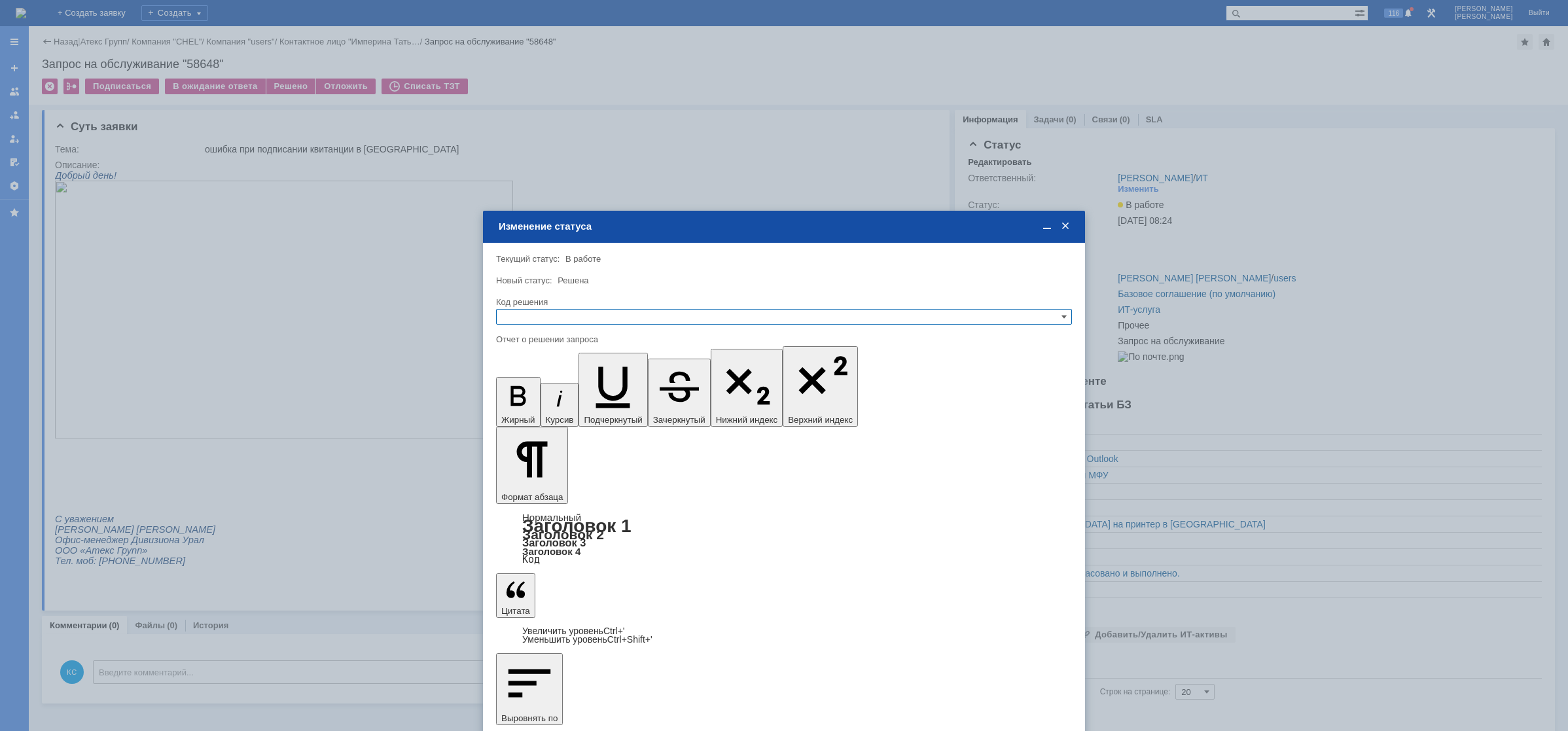
click at [528, 318] on input "text" at bounding box center [783, 317] width 576 height 15
click at [543, 376] on span "Решено" at bounding box center [784, 380] width 564 height 11
type input "Решено"
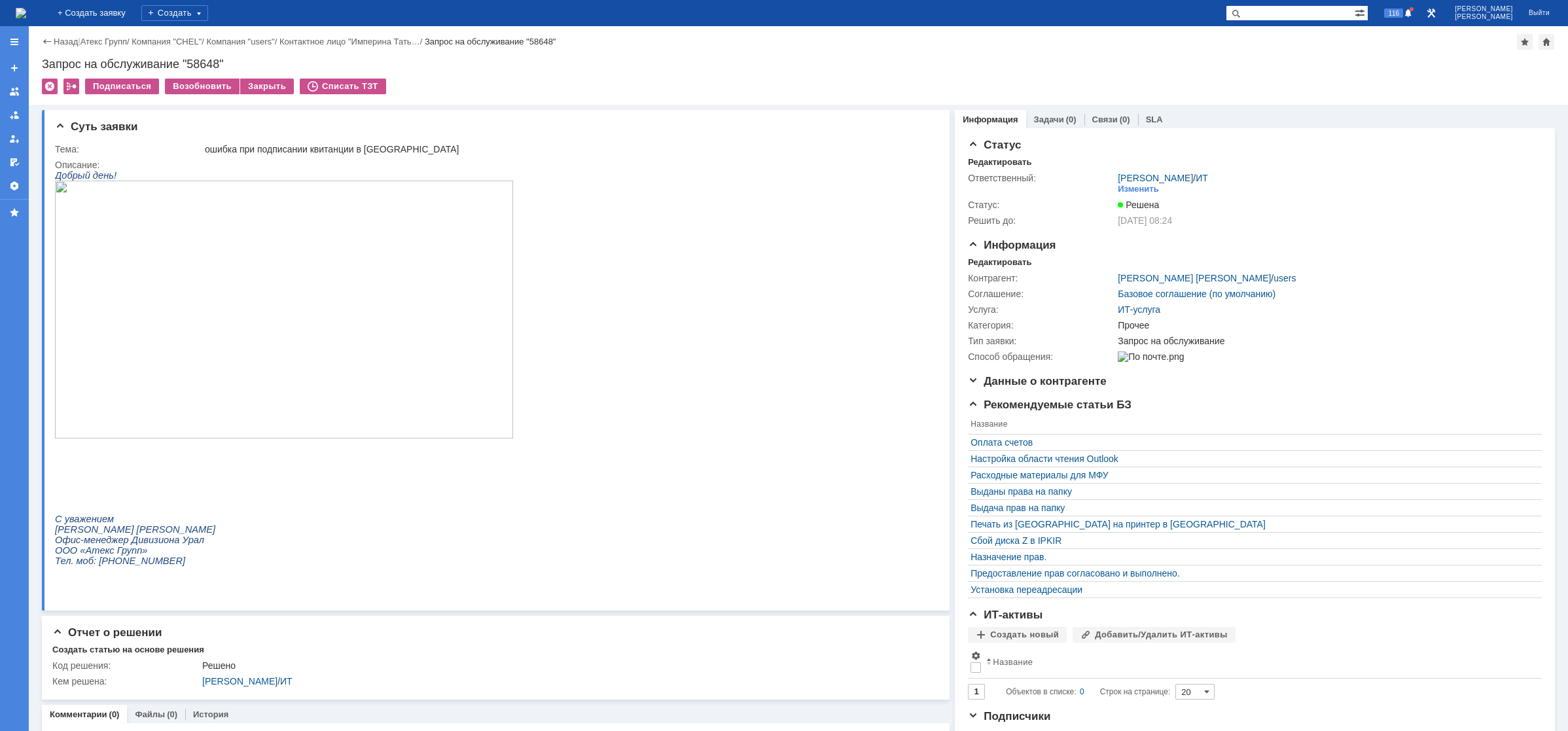
click at [26, 8] on img at bounding box center [21, 13] width 11 height 11
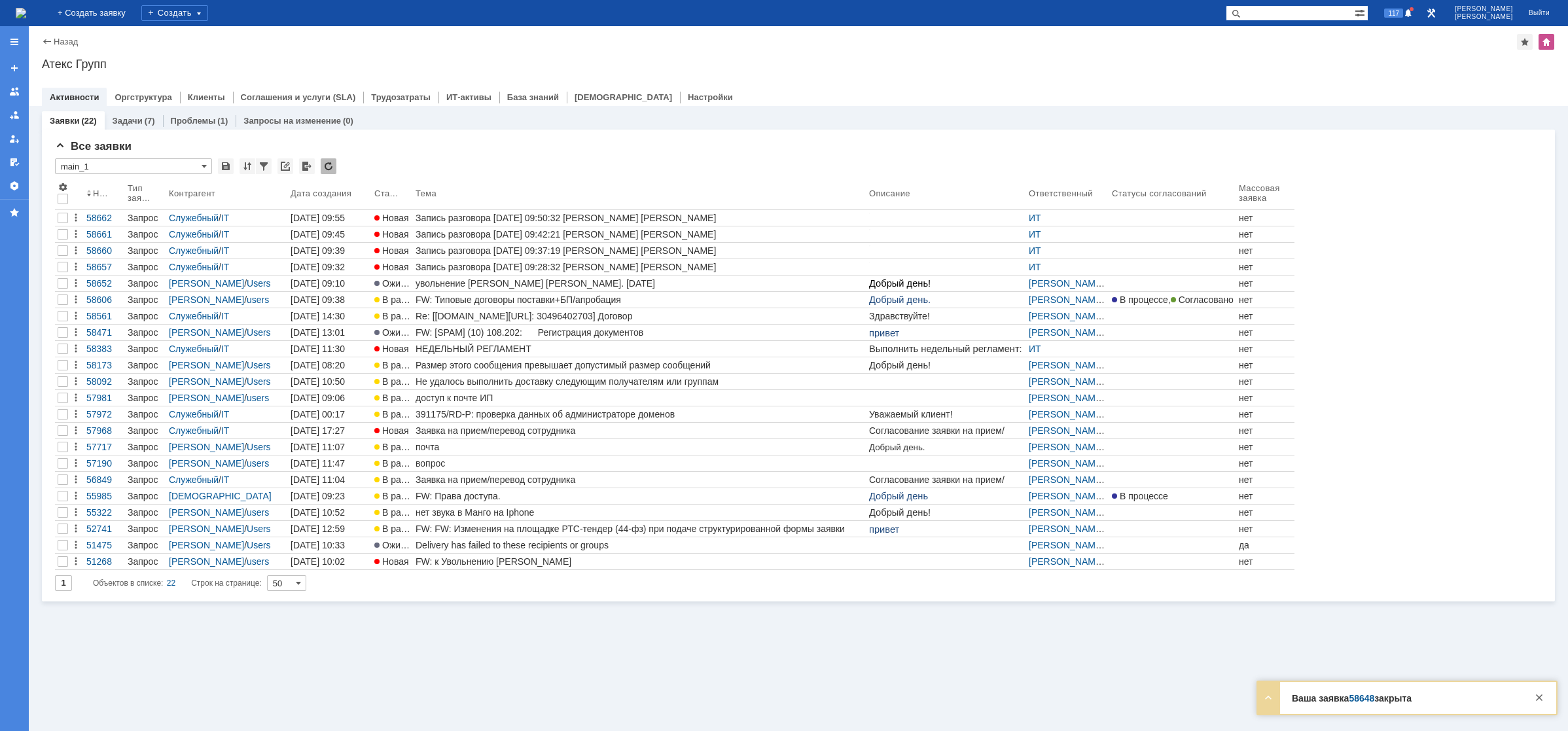
click at [564, 712] on div "Заявки (22) Задачи (7) Проблемы (1) Запросы на изменение (0) Все заявки * main_…" at bounding box center [798, 419] width 1539 height 625
drag, startPoint x: 1539, startPoint y: 699, endPoint x: 1331, endPoint y: 673, distance: 209.6
click at [1538, 699] on div at bounding box center [1539, 698] width 15 height 15
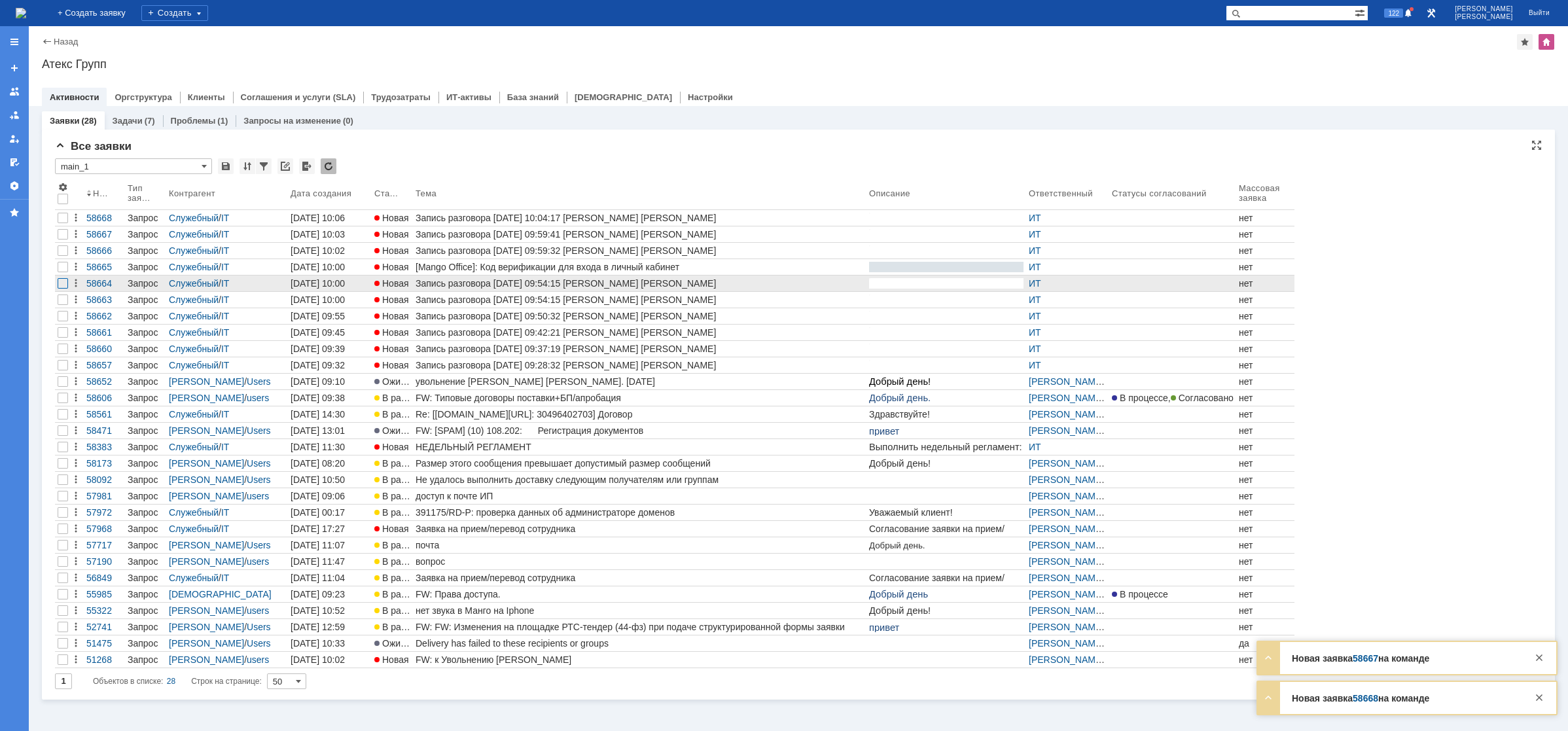
click at [66, 284] on div at bounding box center [63, 284] width 11 height 11
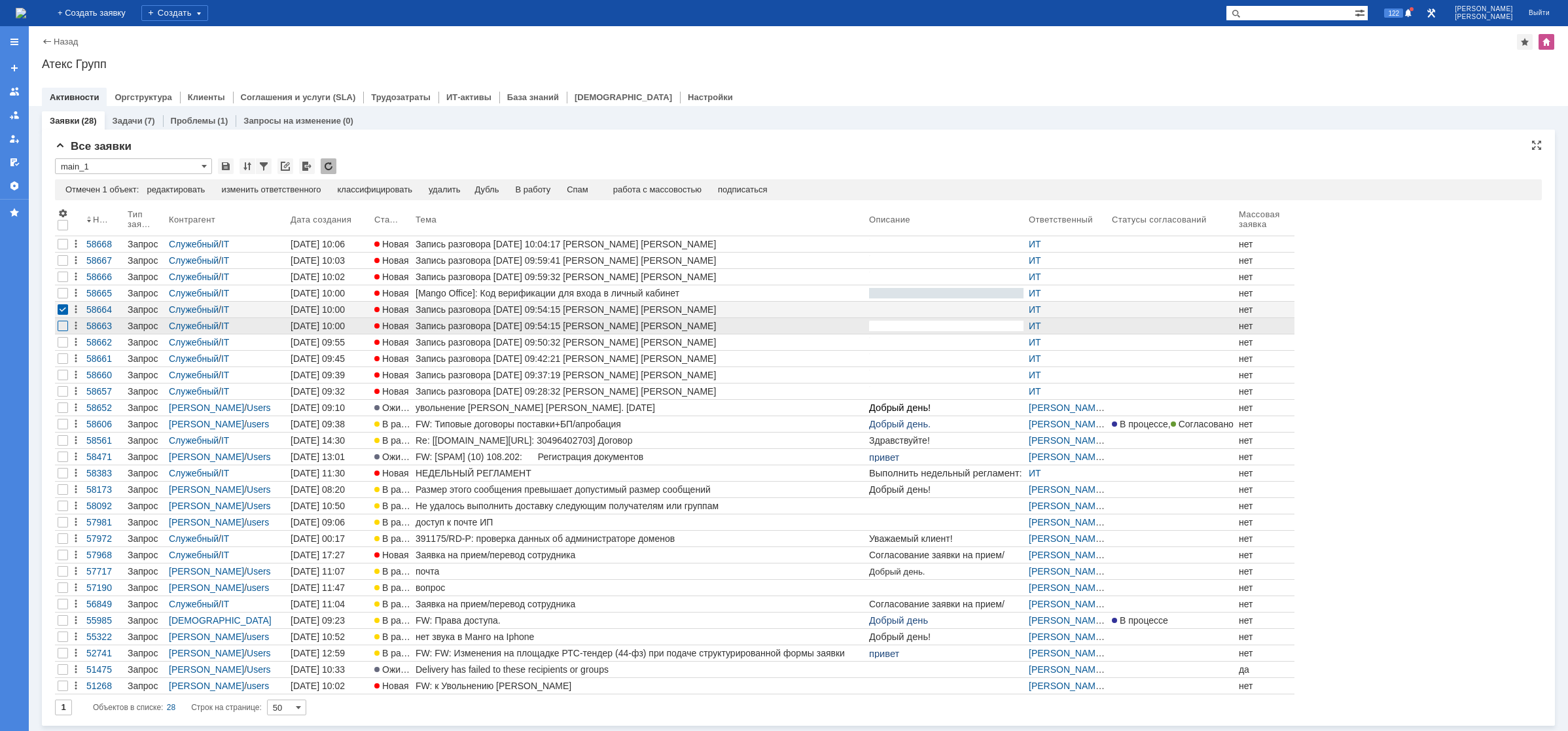
click at [59, 322] on div at bounding box center [63, 326] width 11 height 11
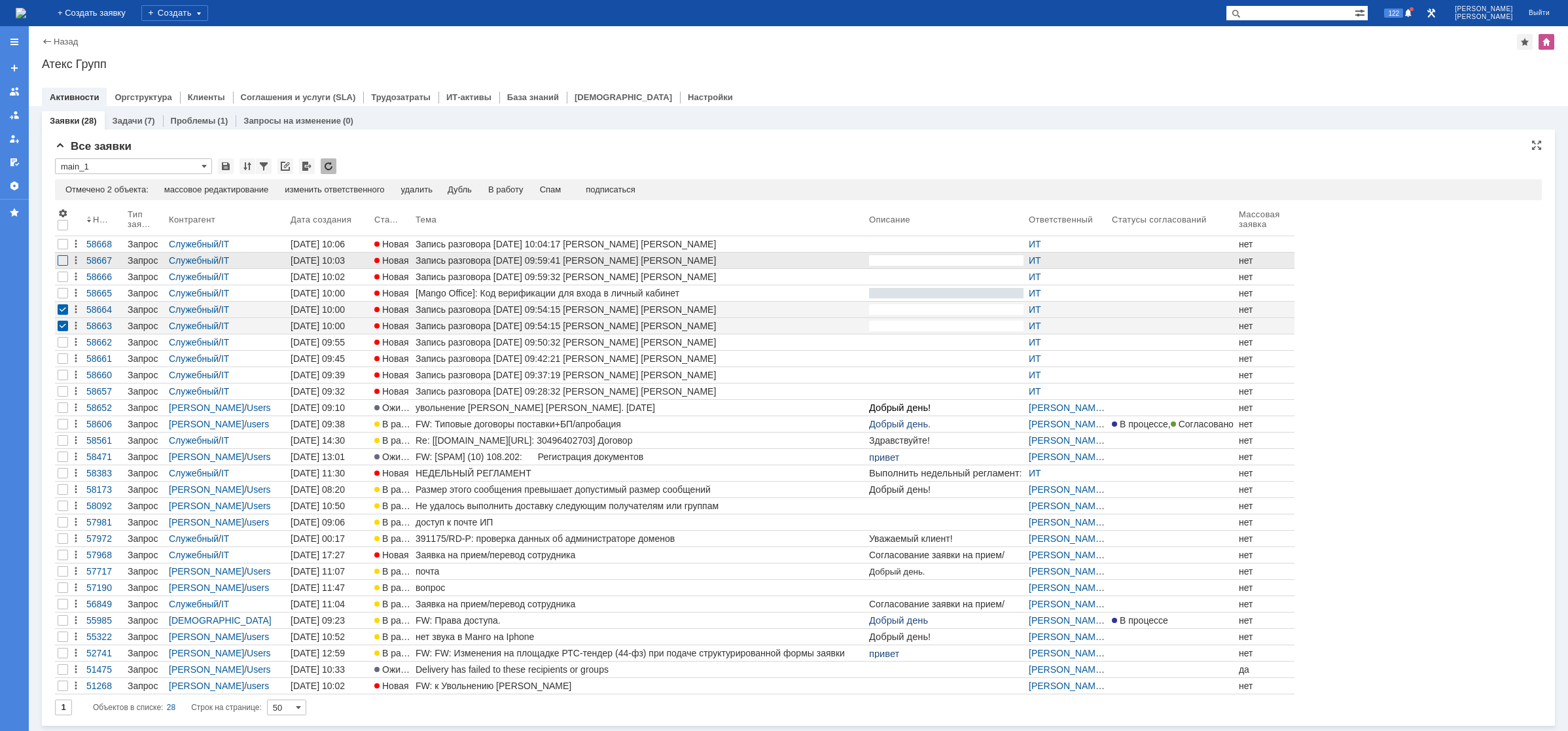
click at [59, 263] on div at bounding box center [63, 261] width 11 height 11
click at [64, 245] on div at bounding box center [63, 244] width 11 height 11
click at [558, 191] on div "Спам" at bounding box center [550, 190] width 22 height 11
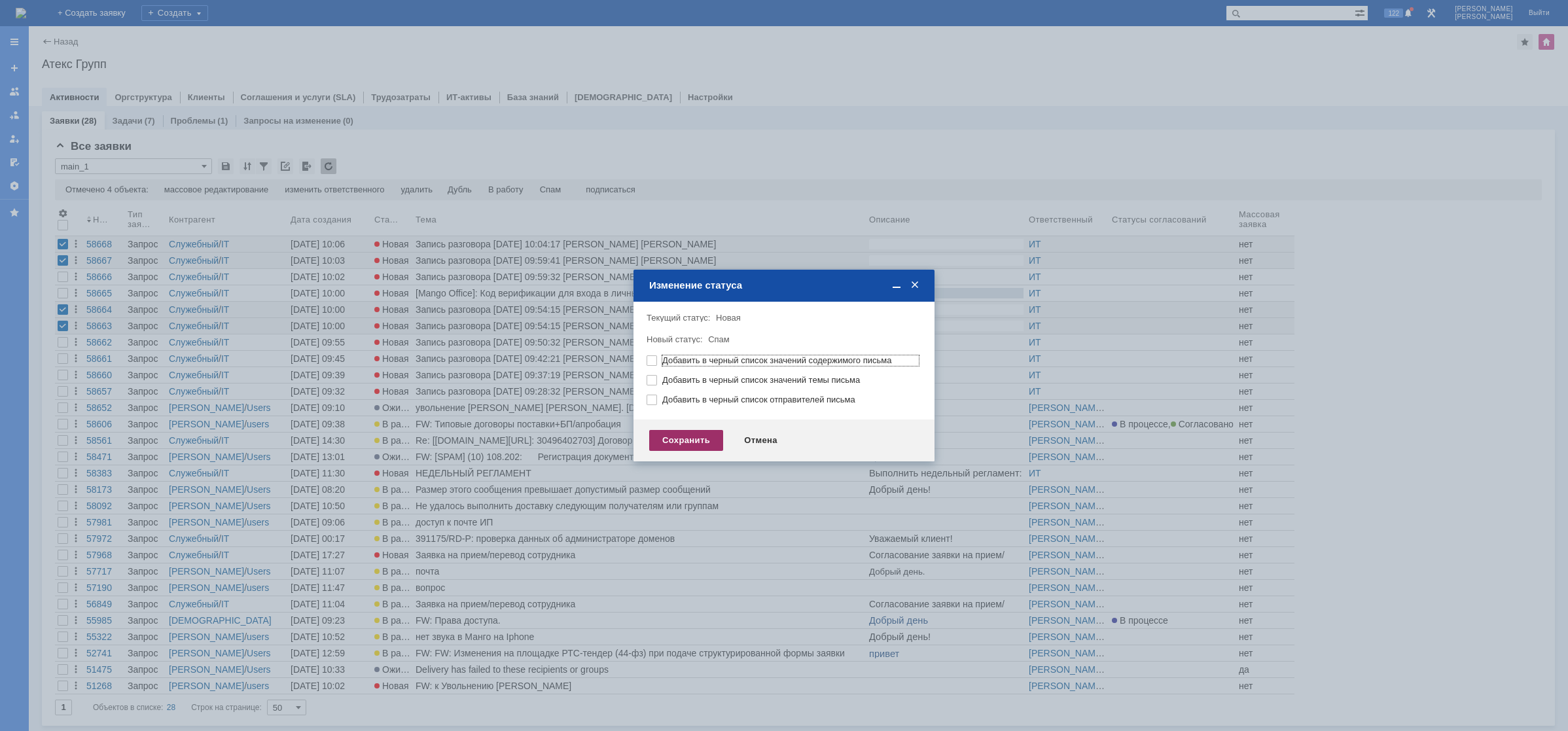
click at [698, 436] on div "Сохранить" at bounding box center [686, 440] width 74 height 21
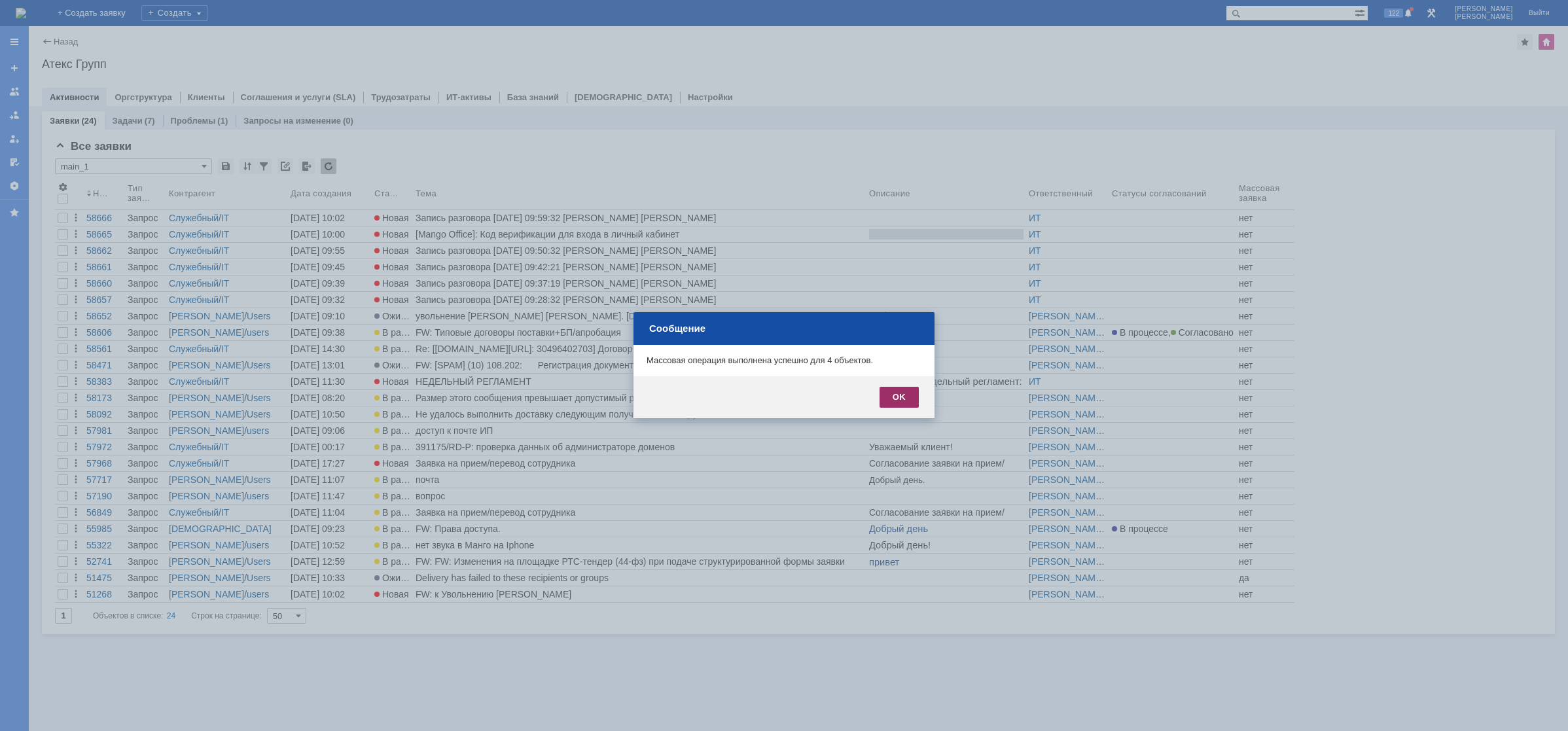
click at [914, 396] on div "OK" at bounding box center [899, 397] width 39 height 21
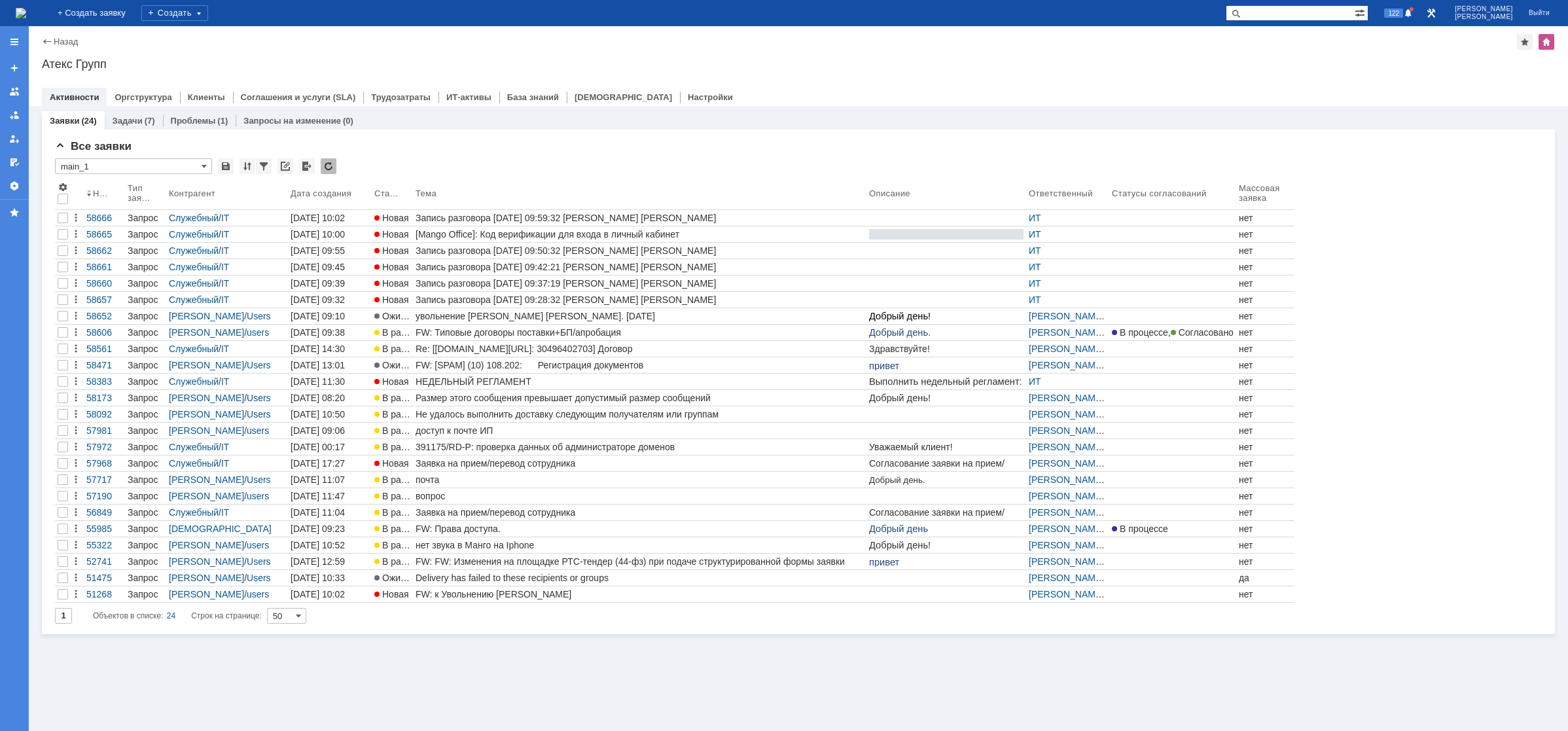
click at [1197, 648] on div "Заявки (24) Задачи (7) Проблемы (1) Запросы на изменение (0) Все заявки * main_…" at bounding box center [798, 419] width 1539 height 625
click at [26, 9] on img at bounding box center [21, 13] width 11 height 11
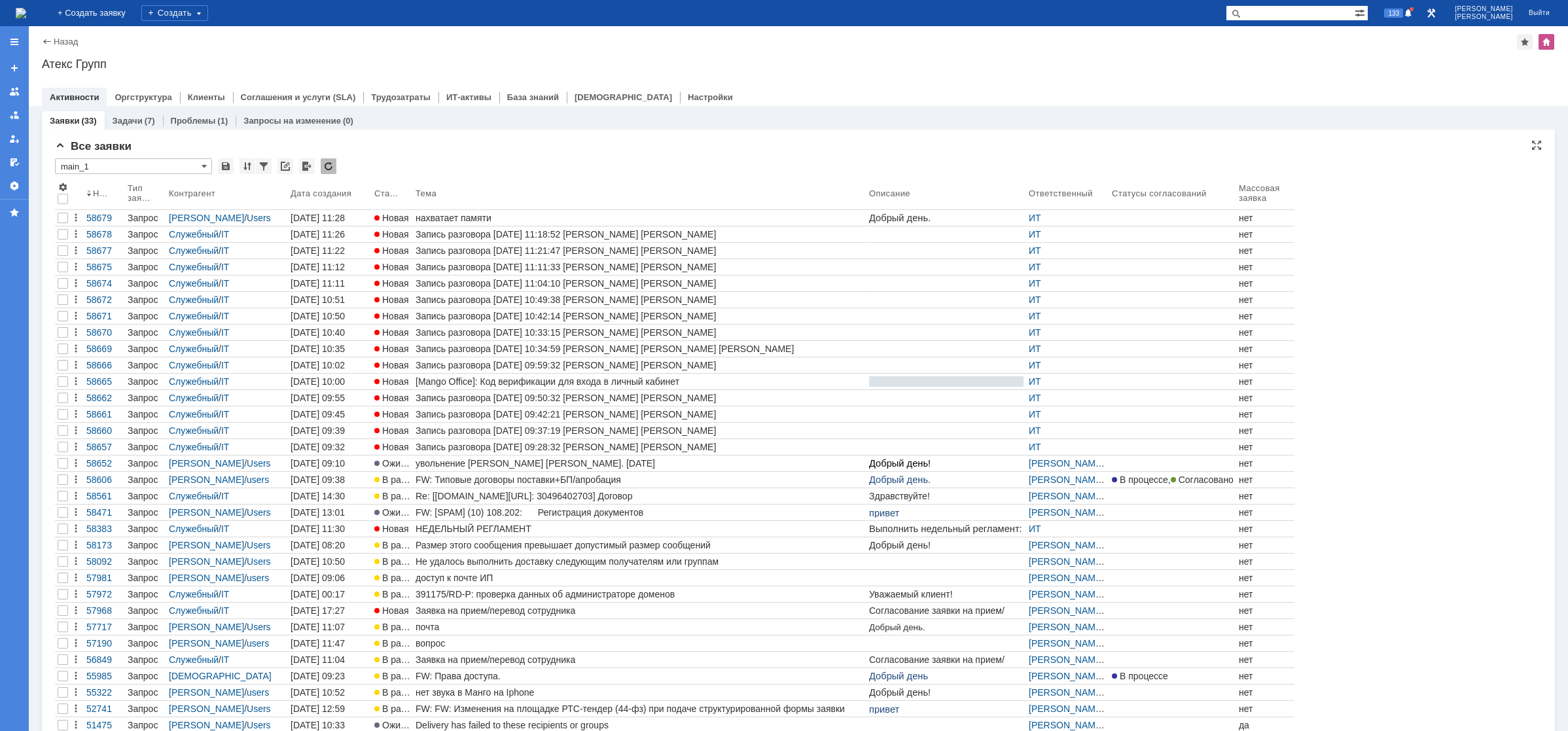
drag, startPoint x: 1296, startPoint y: 237, endPoint x: 1284, endPoint y: 239, distance: 12.2
click at [1296, 237] on div "Номер Тип заявки Контрагент Дата создания Статус Тема Описание Ответственный Ст…" at bounding box center [798, 465] width 1487 height 571
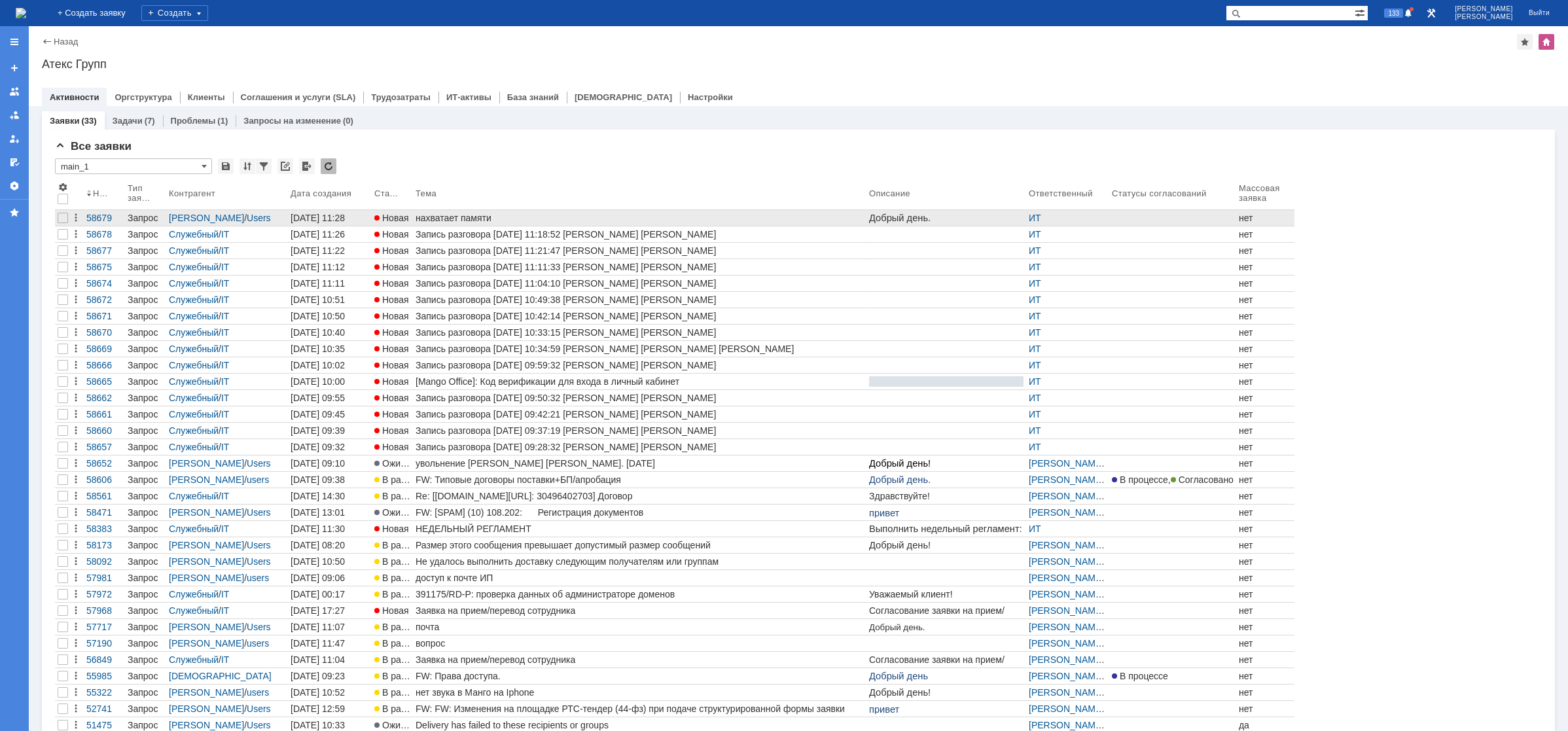
click at [472, 219] on div "нахватает памяти" at bounding box center [639, 218] width 448 height 11
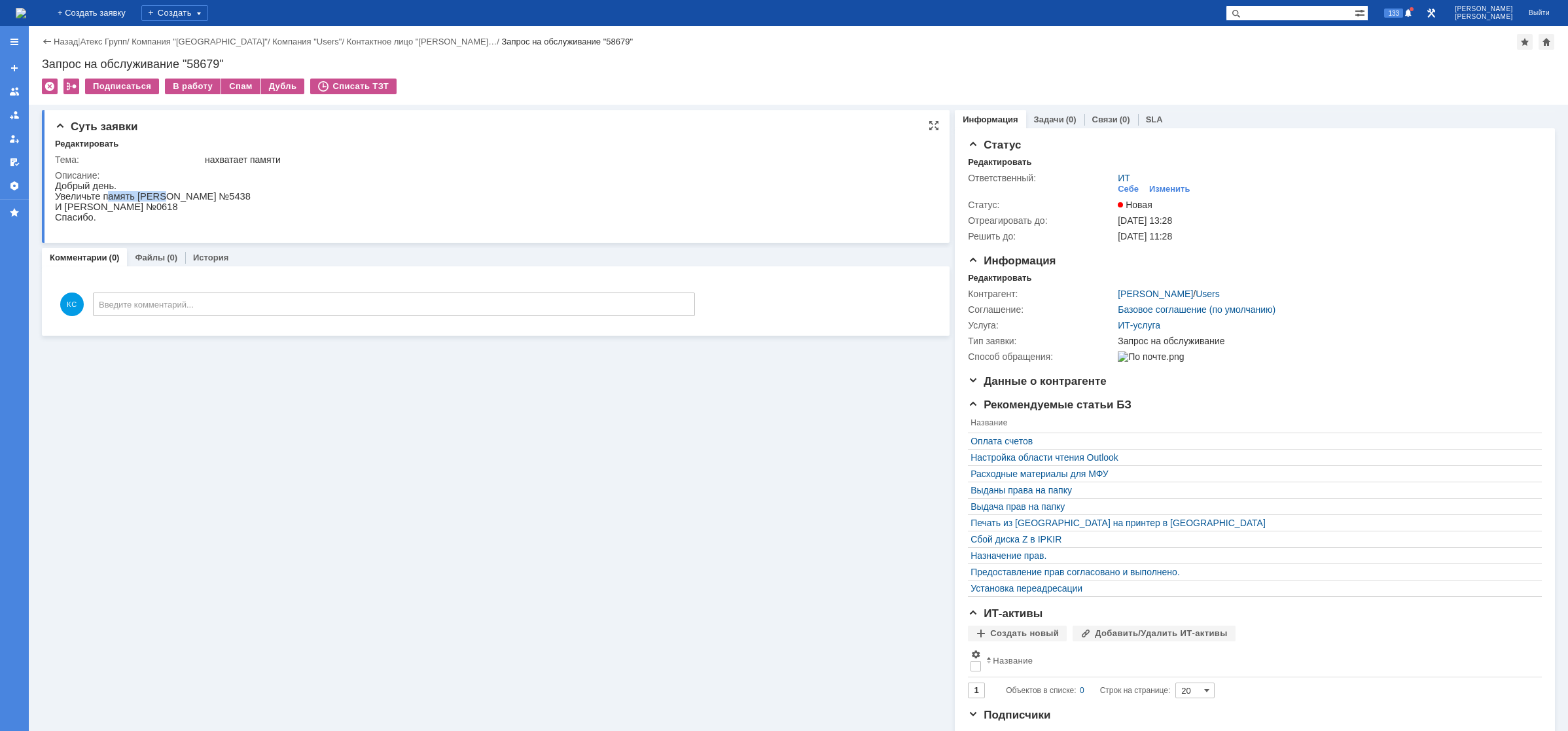
drag, startPoint x: 103, startPoint y: 193, endPoint x: 156, endPoint y: 200, distance: 53.5
click at [156, 200] on p "Увеличьте память [PERSON_NAME] №5438" at bounding box center [153, 197] width 196 height 11
drag, startPoint x: 92, startPoint y: 213, endPoint x: 158, endPoint y: 214, distance: 66.0
click at [158, 212] on p "И [PERSON_NAME] №0618" at bounding box center [153, 207] width 196 height 11
click at [76, 219] on p "Спасибо." at bounding box center [153, 217] width 196 height 11
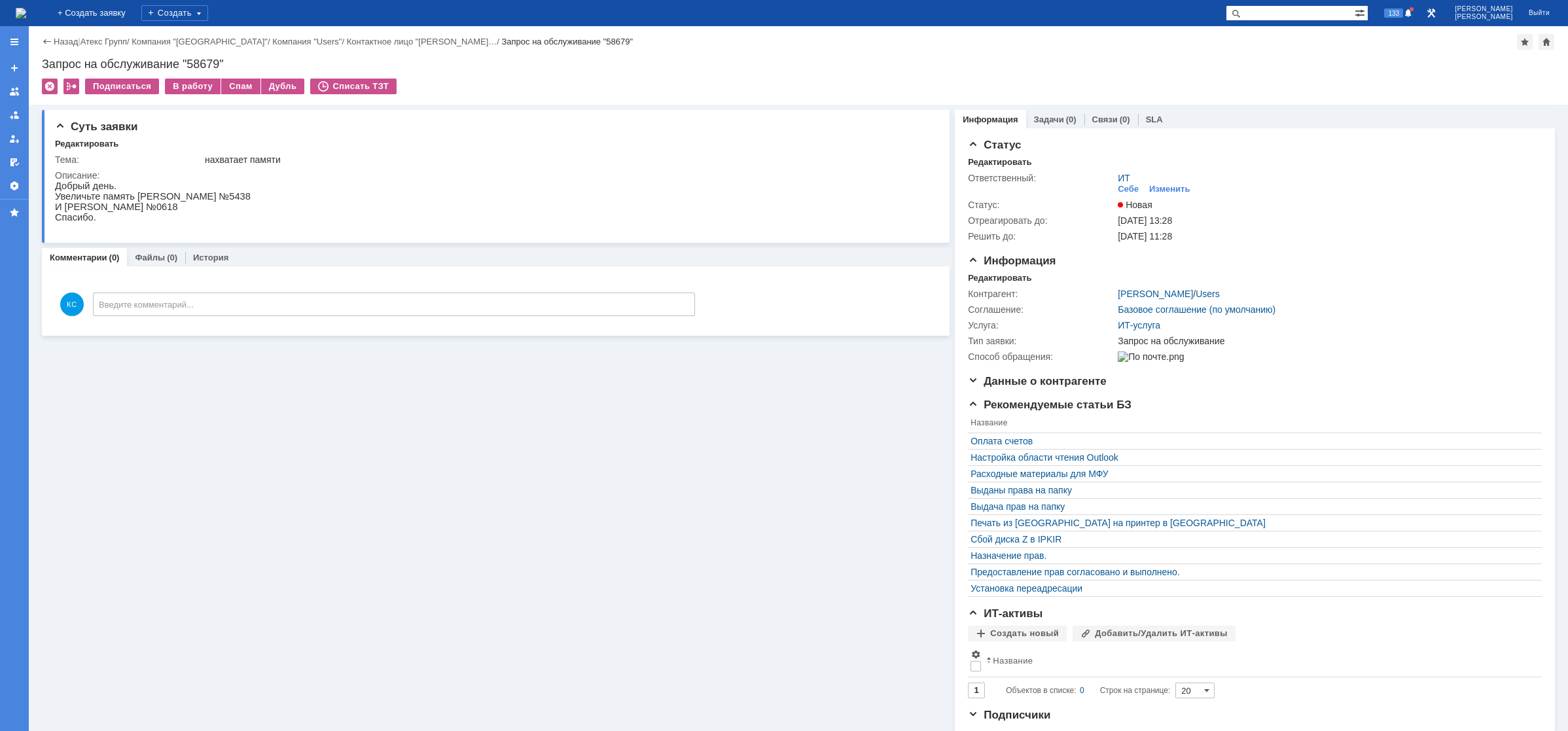
click at [26, 15] on img at bounding box center [21, 13] width 11 height 11
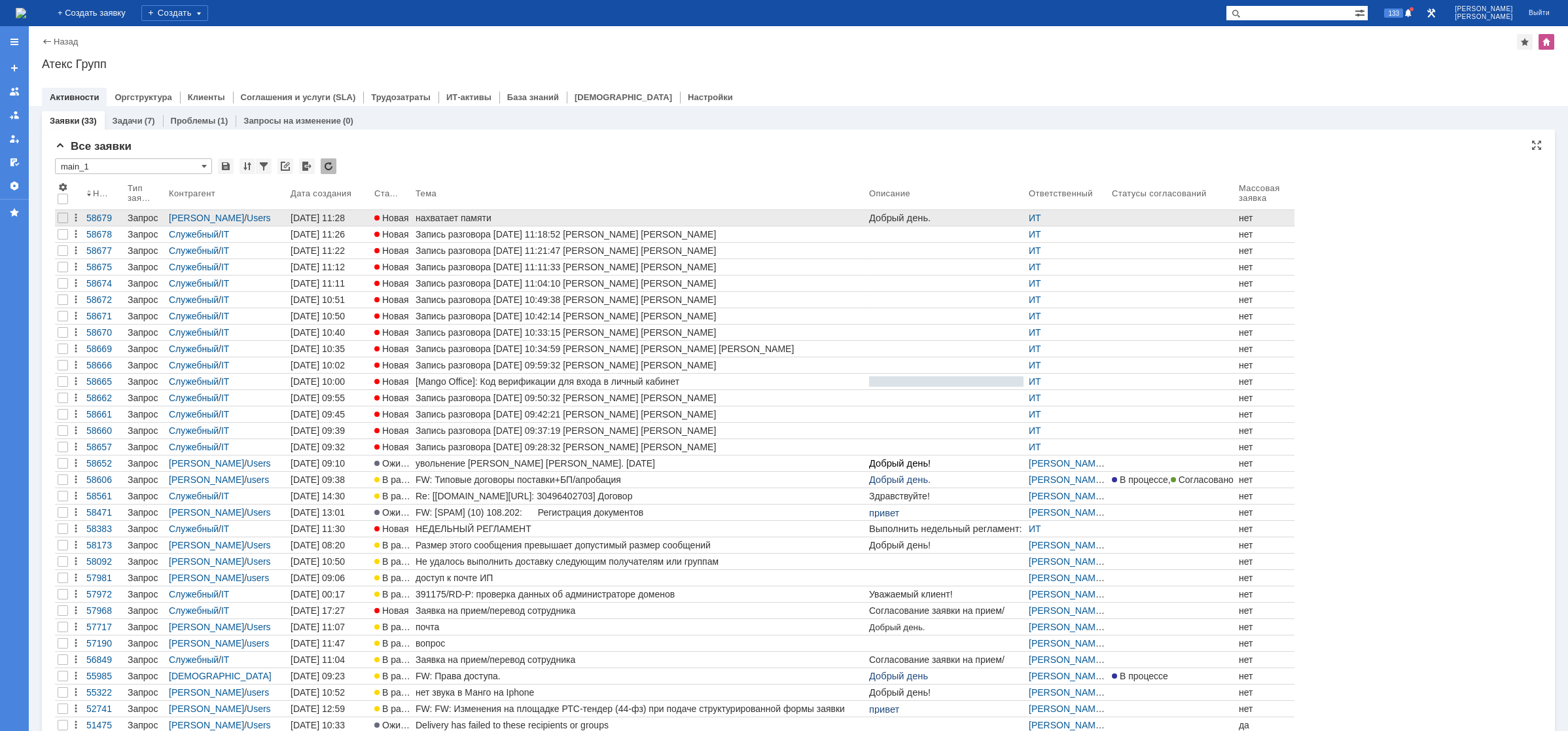
click at [431, 215] on div "нахватает памяти" at bounding box center [639, 218] width 448 height 11
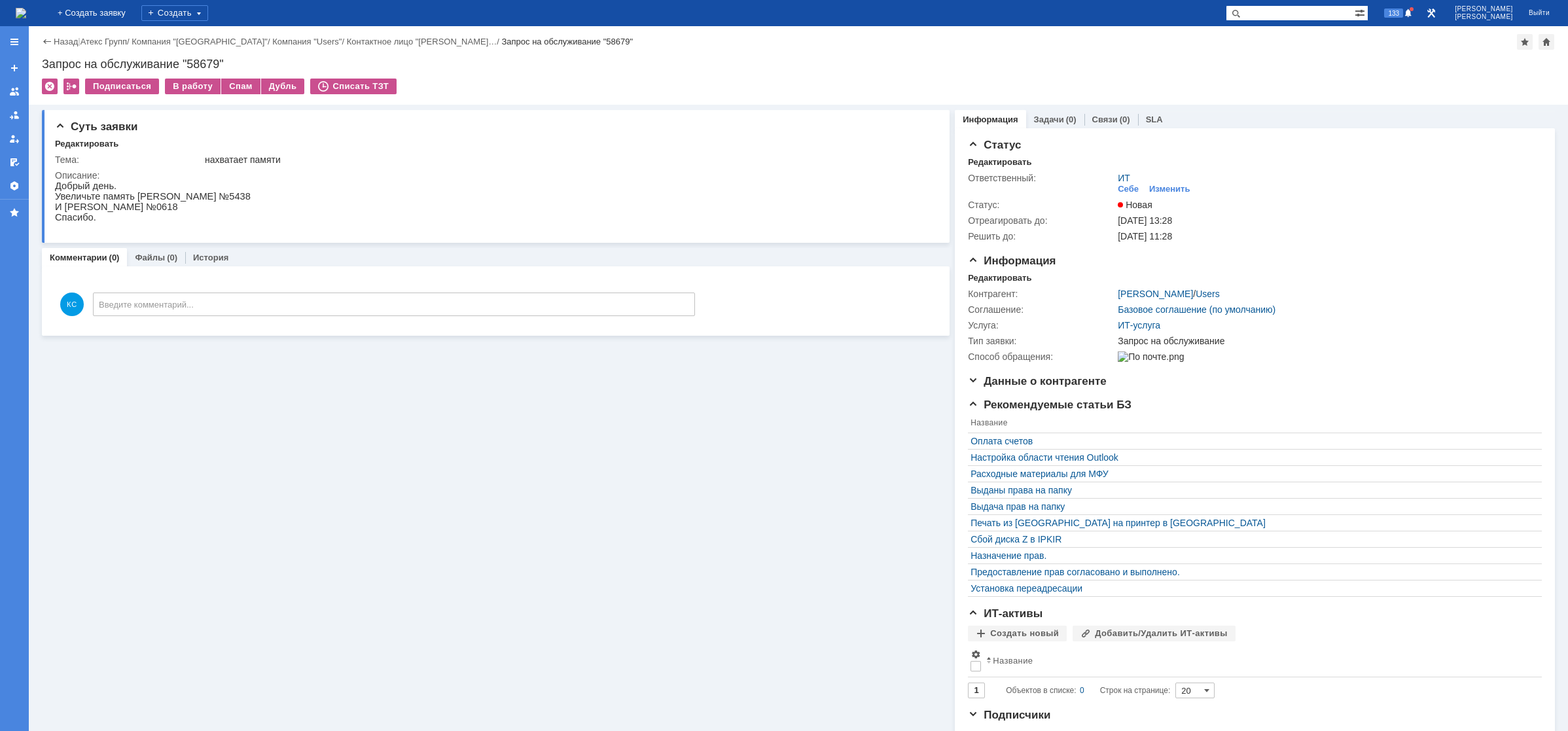
click at [26, 19] on img at bounding box center [21, 13] width 11 height 11
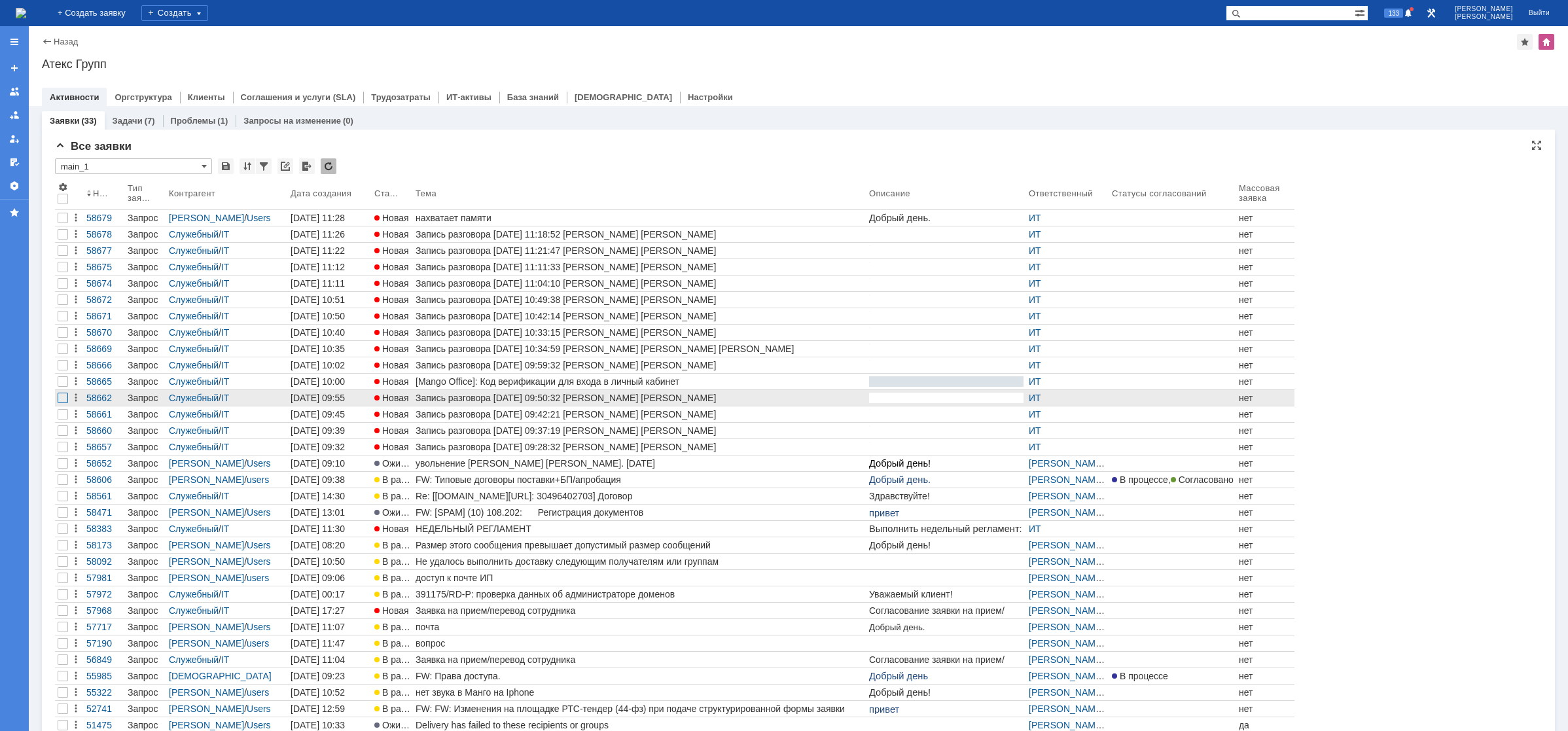
click at [63, 399] on div at bounding box center [63, 398] width 11 height 11
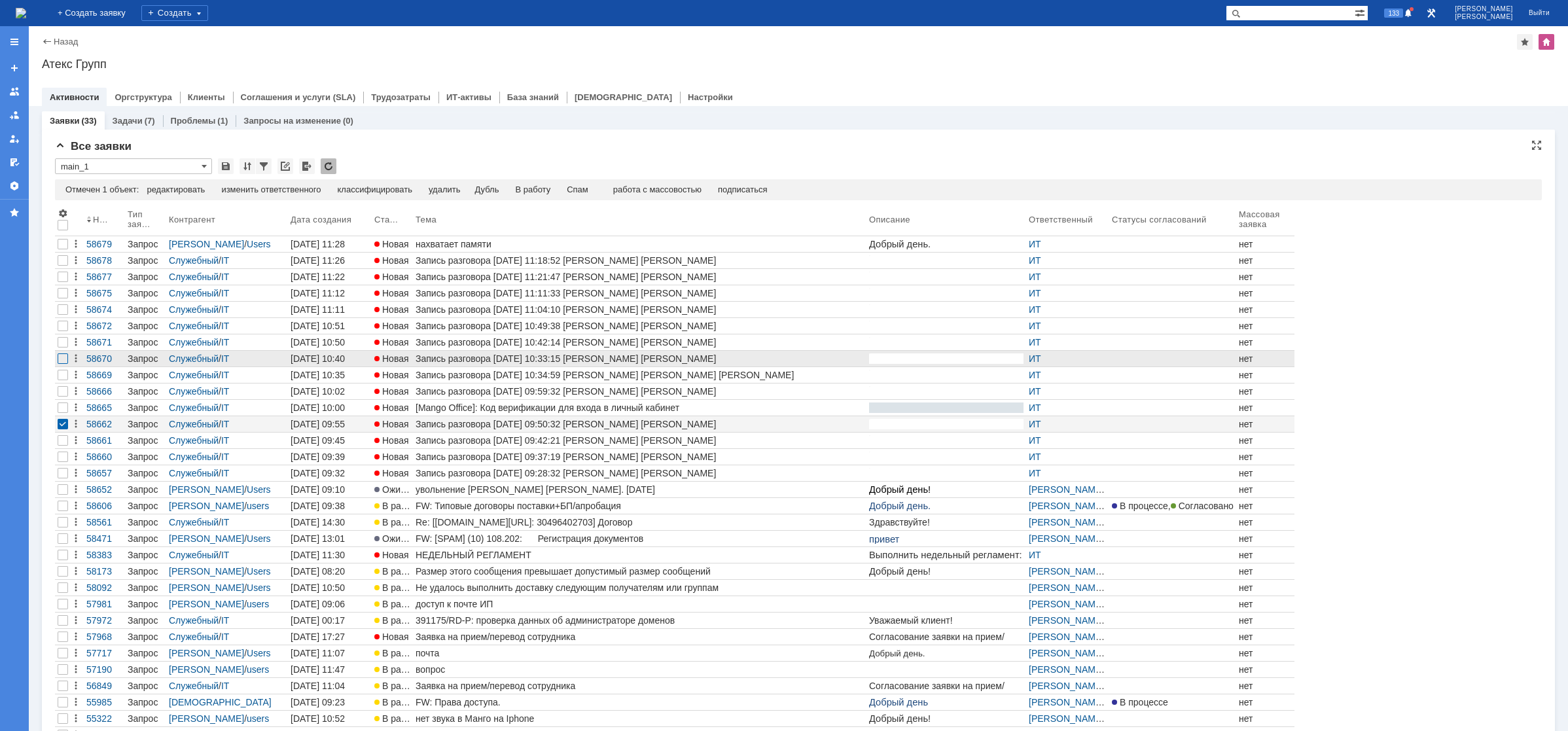
click at [65, 362] on div at bounding box center [63, 359] width 11 height 11
click at [62, 345] on div at bounding box center [63, 342] width 11 height 11
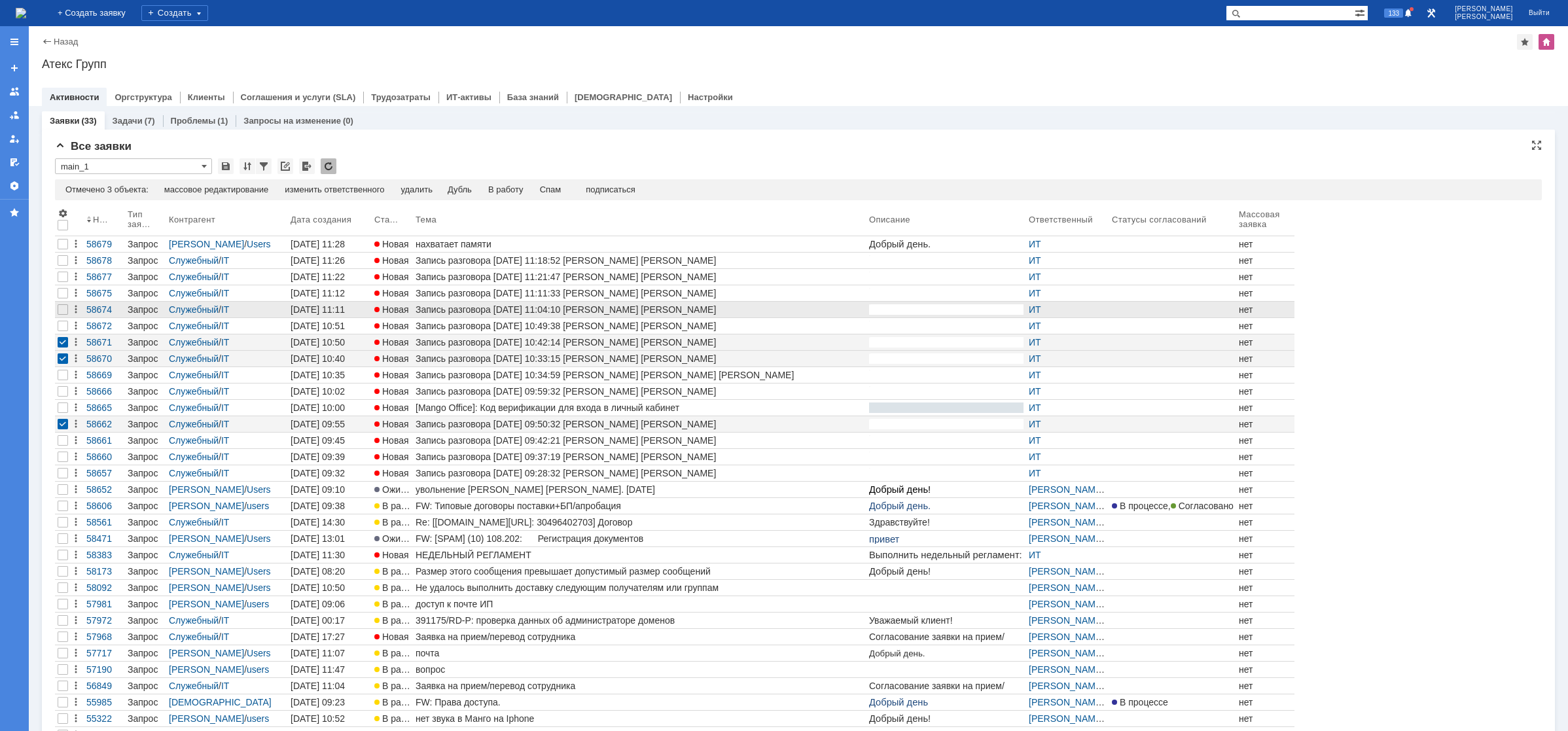
click at [61, 304] on div at bounding box center [62, 309] width 15 height 15
click at [62, 293] on div at bounding box center [63, 294] width 11 height 11
click at [1441, 276] on div "Номер Тип заявки Контрагент Дата создания Статус Тема Описание Ответственный Ст…" at bounding box center [798, 491] width 1487 height 571
click at [26, 12] on img at bounding box center [21, 13] width 11 height 11
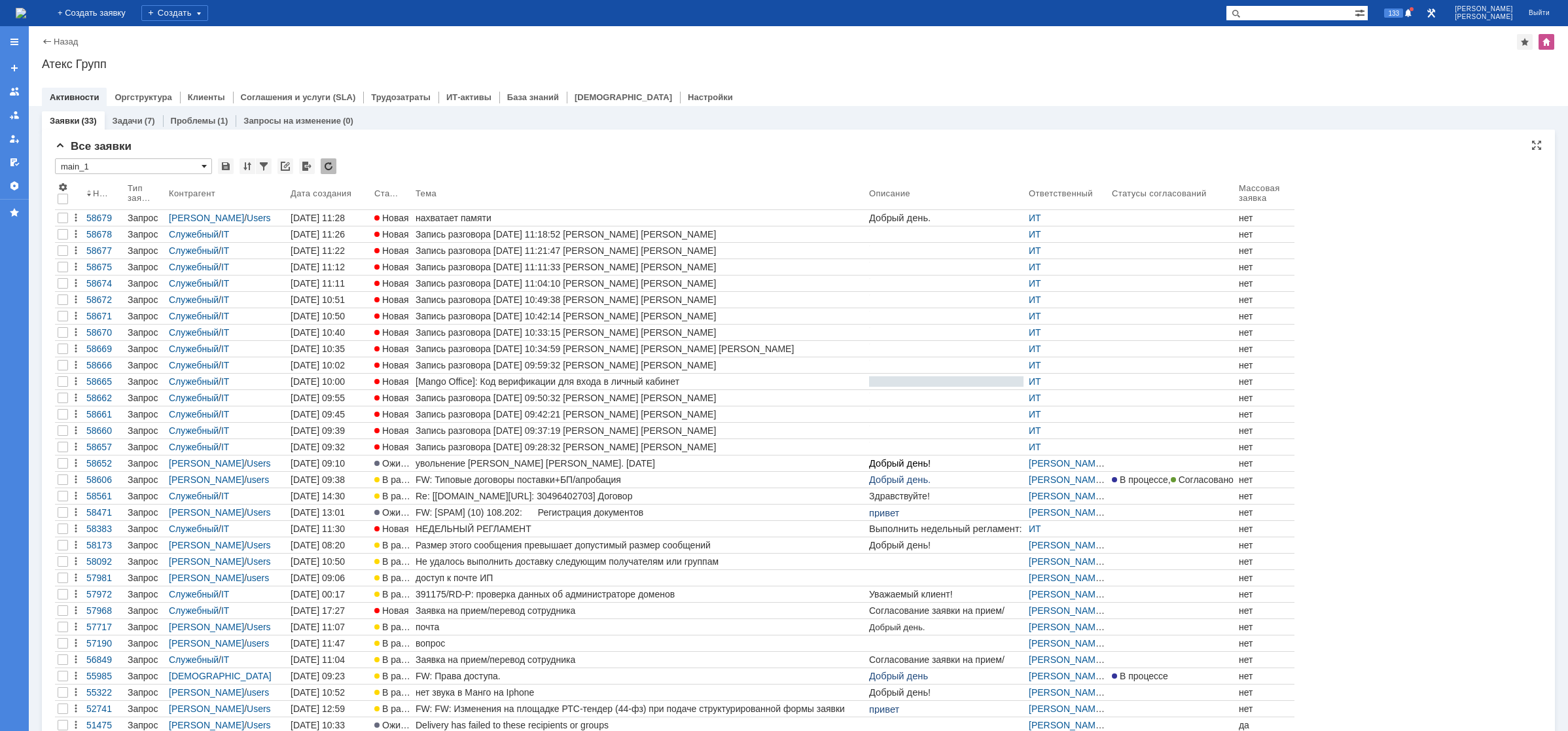
click at [204, 166] on span at bounding box center [204, 167] width 5 height 11
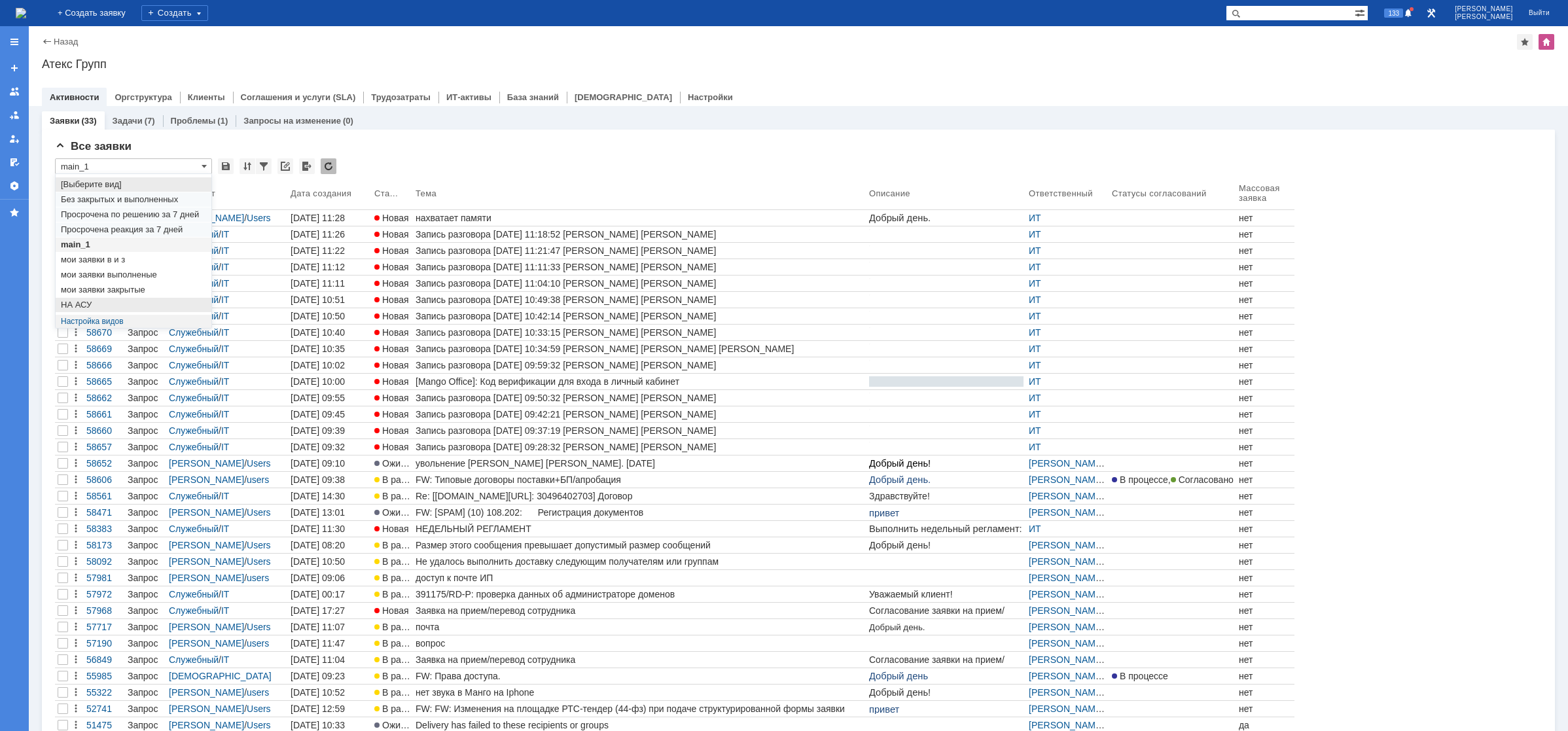
click at [104, 303] on span "НА АСУ" at bounding box center [133, 305] width 145 height 11
type input "НА АСУ"
type input "20"
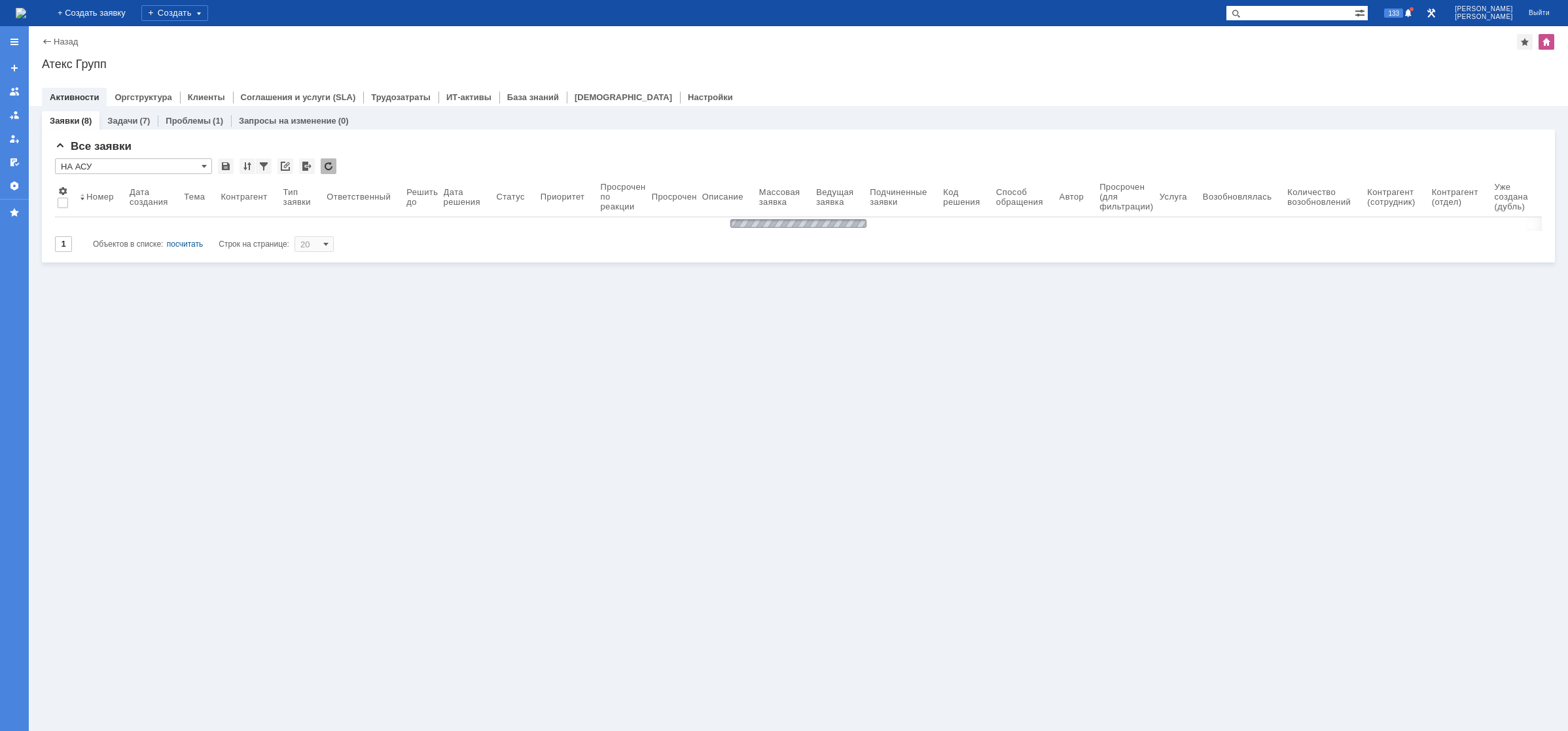
type input "НА АСУ"
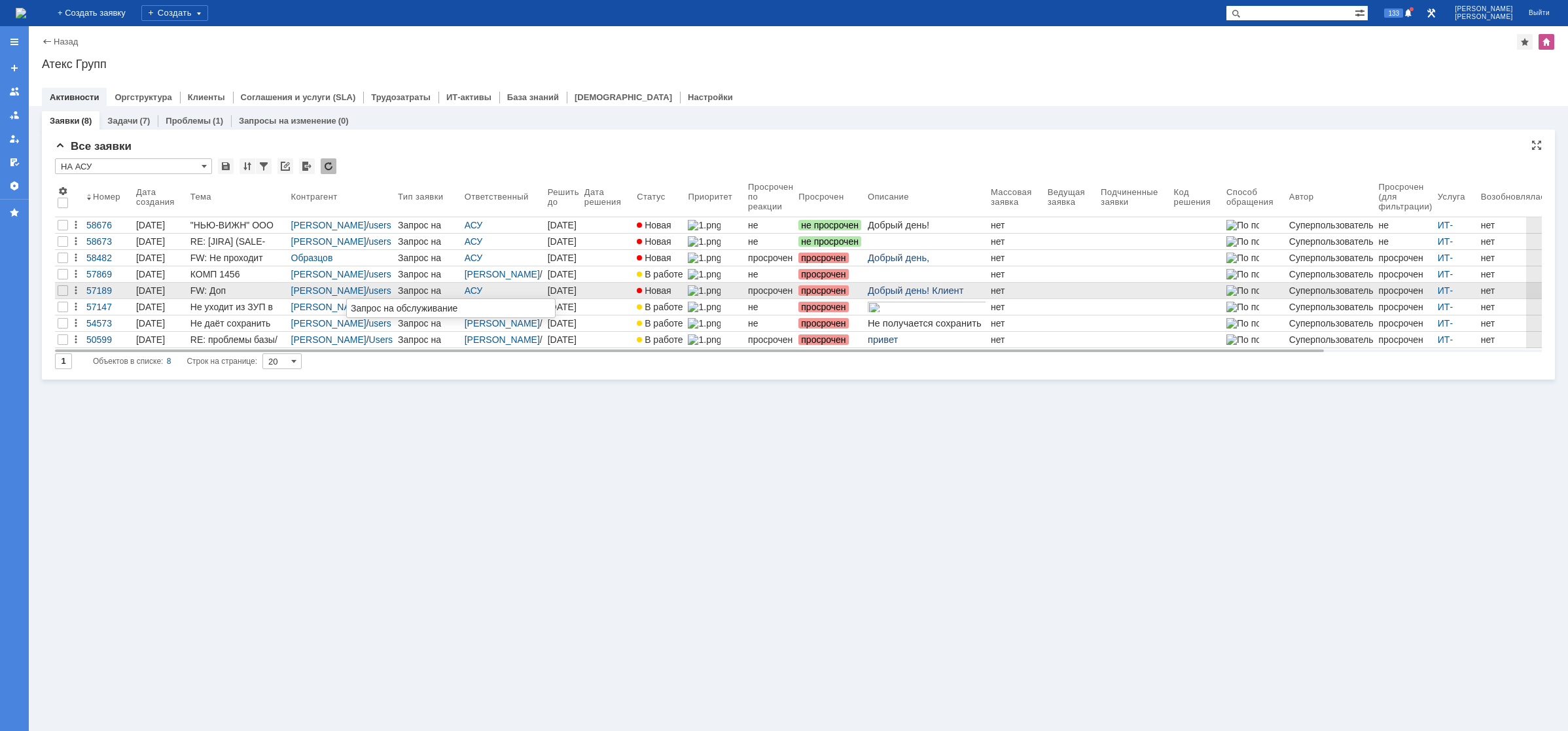
click at [398, 295] on div "Запрос на обслуживание" at bounding box center [429, 291] width 62 height 11
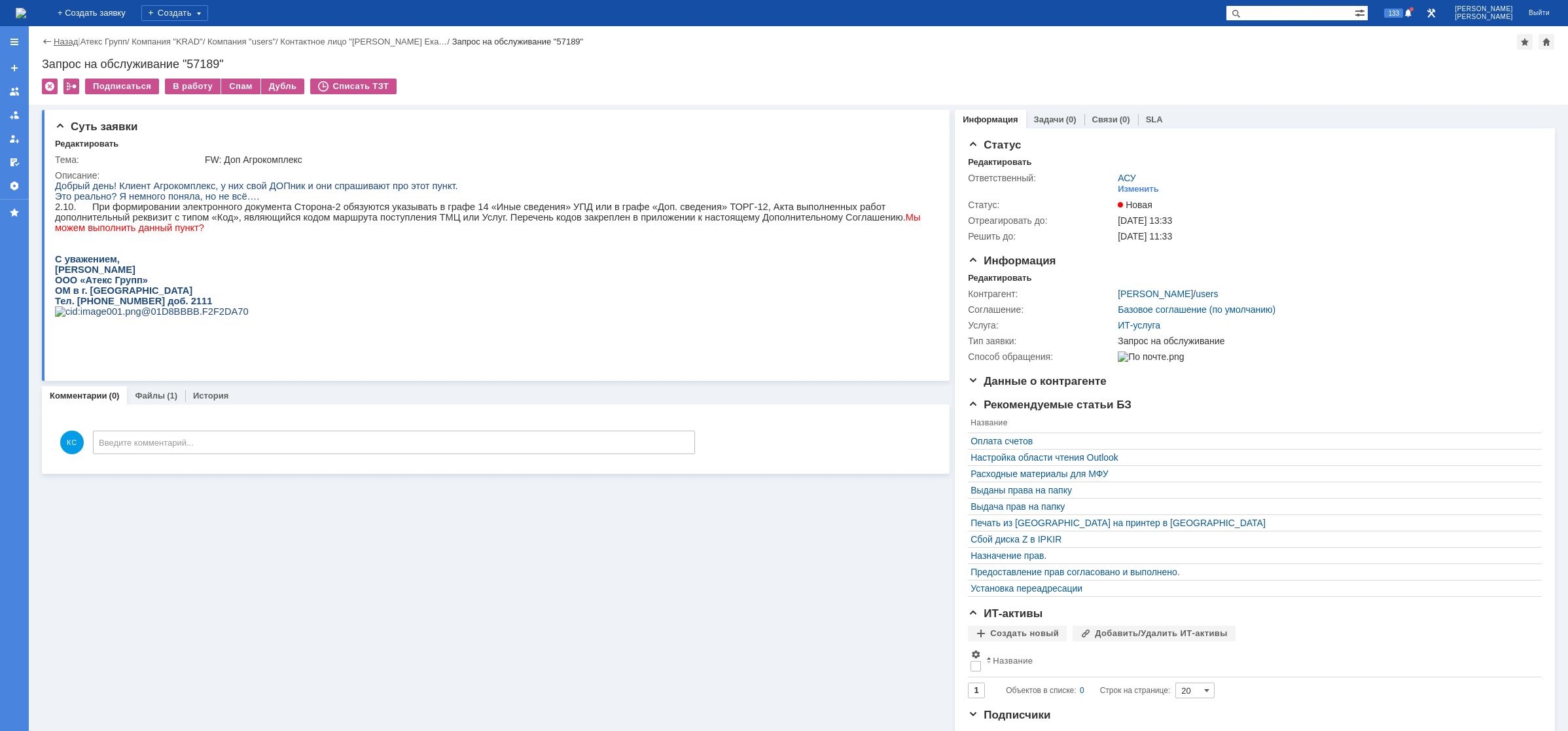
click at [63, 38] on link "Назад" at bounding box center [66, 42] width 24 height 10
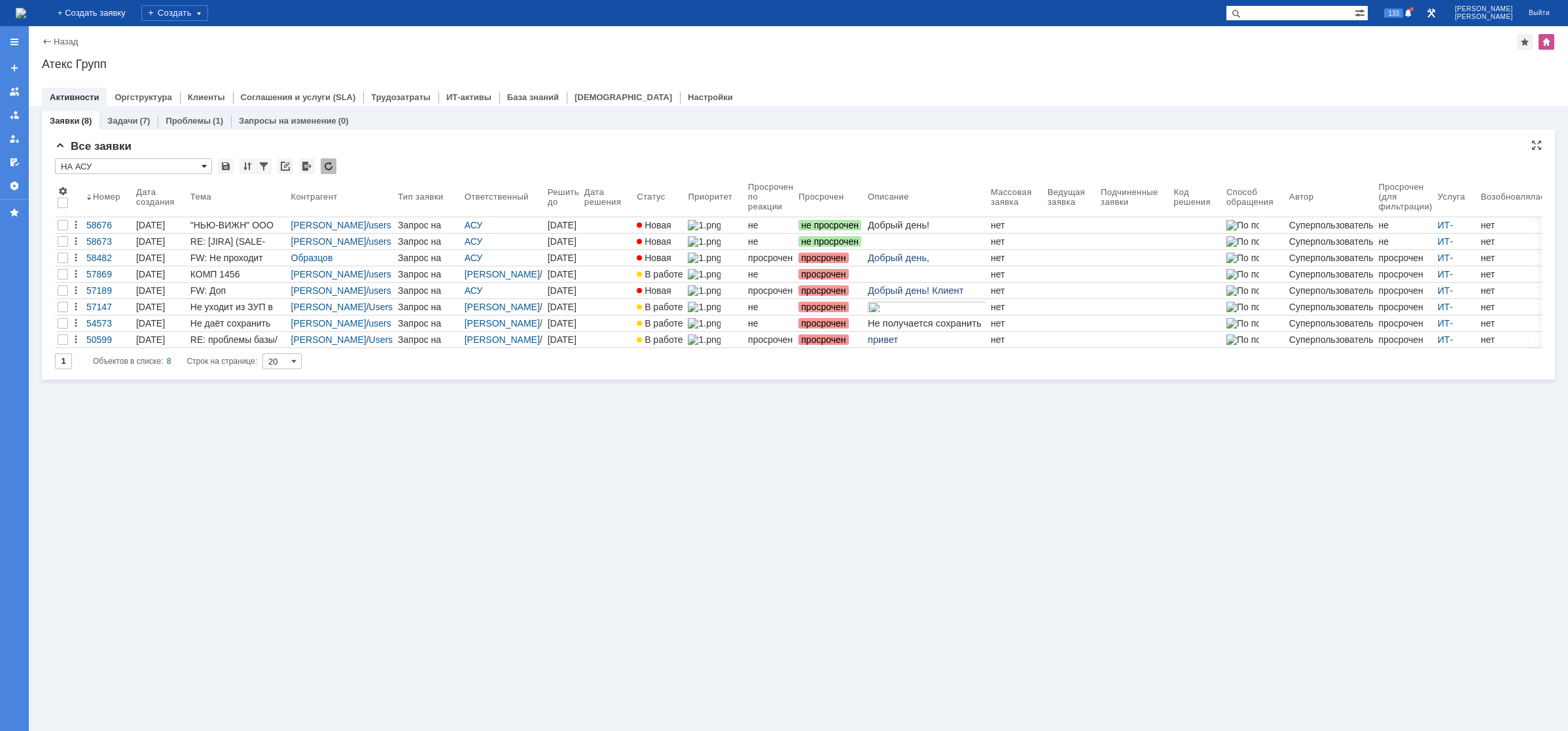
click at [201, 163] on span at bounding box center [204, 167] width 5 height 11
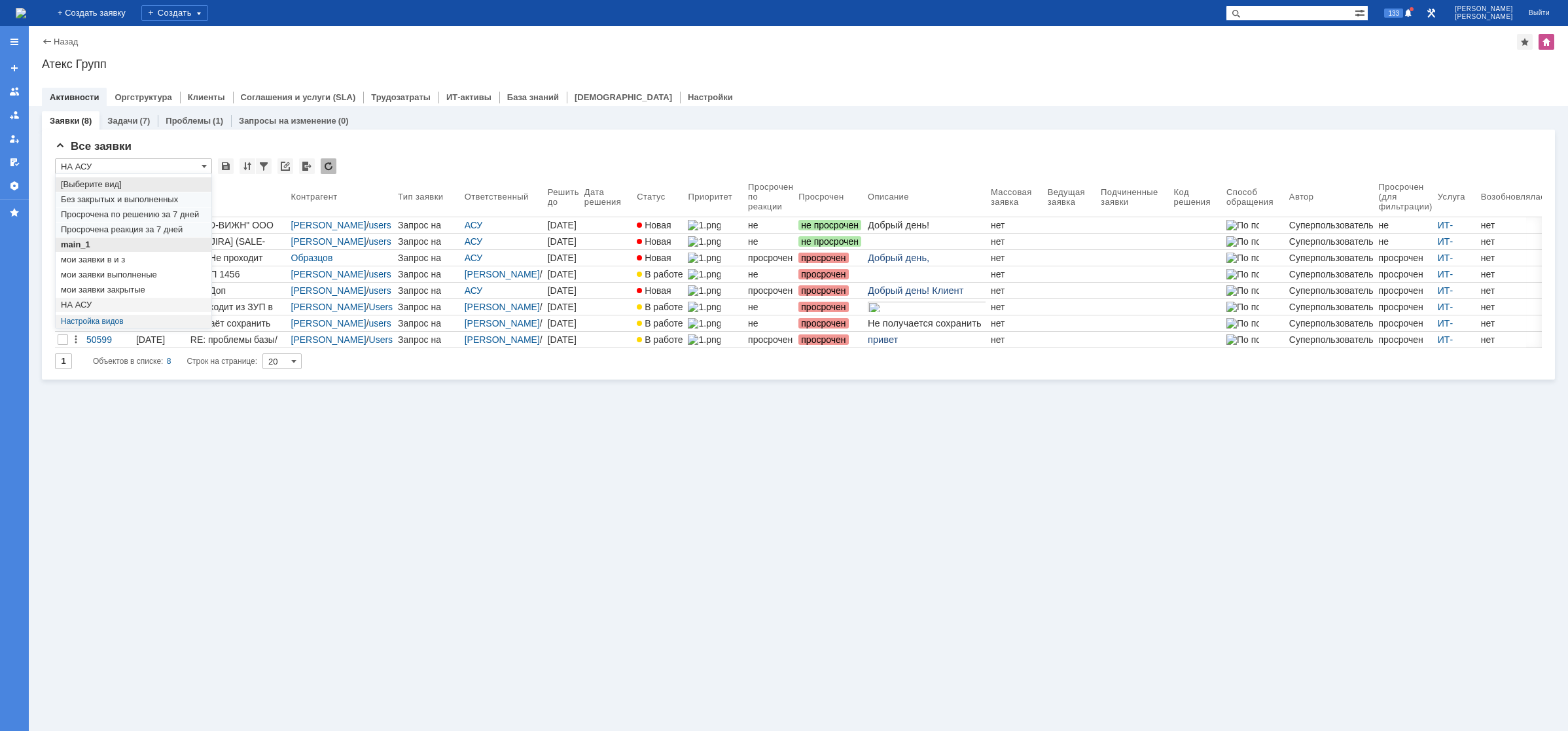
click at [109, 244] on span "main_1" at bounding box center [133, 245] width 145 height 11
type input "main_1"
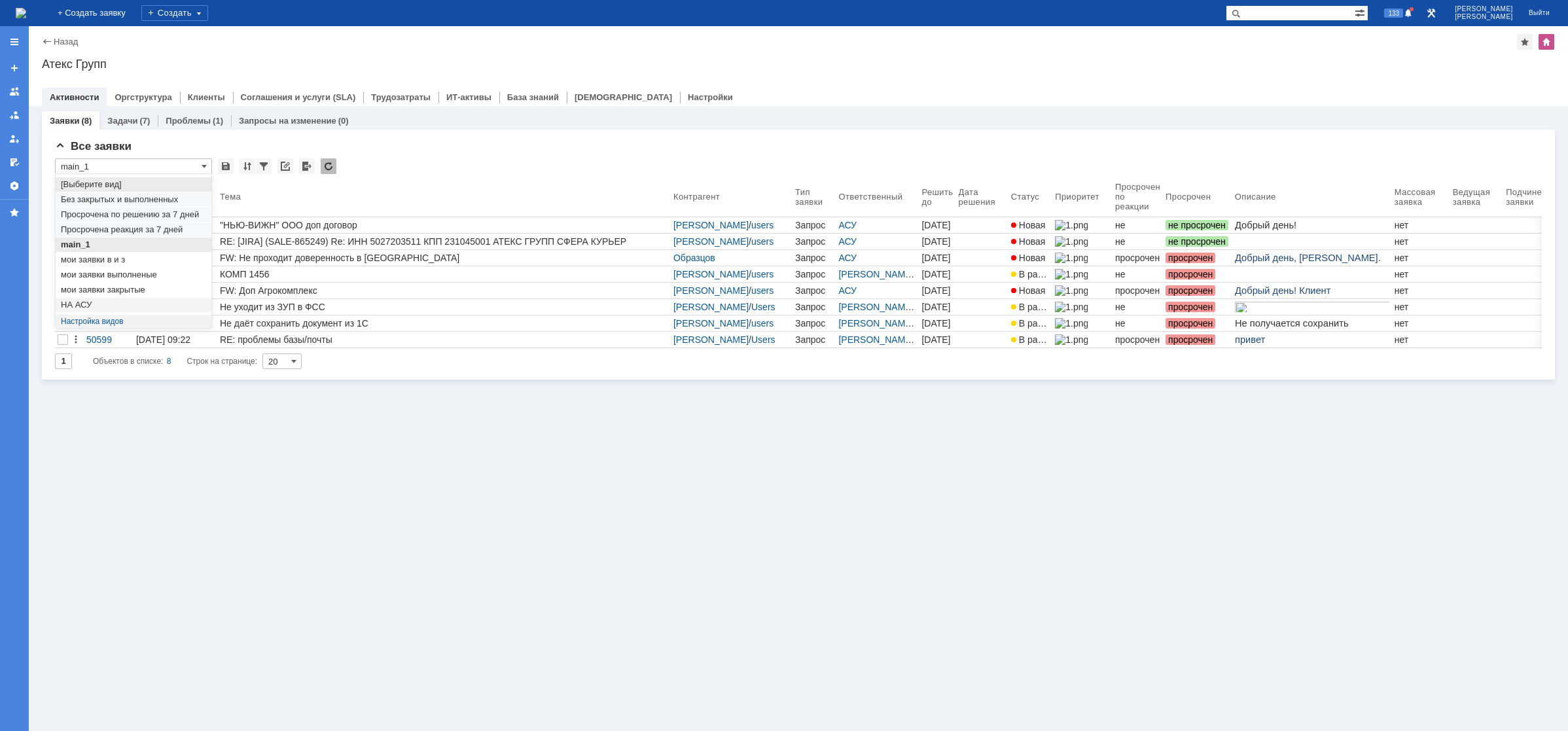
type input "50"
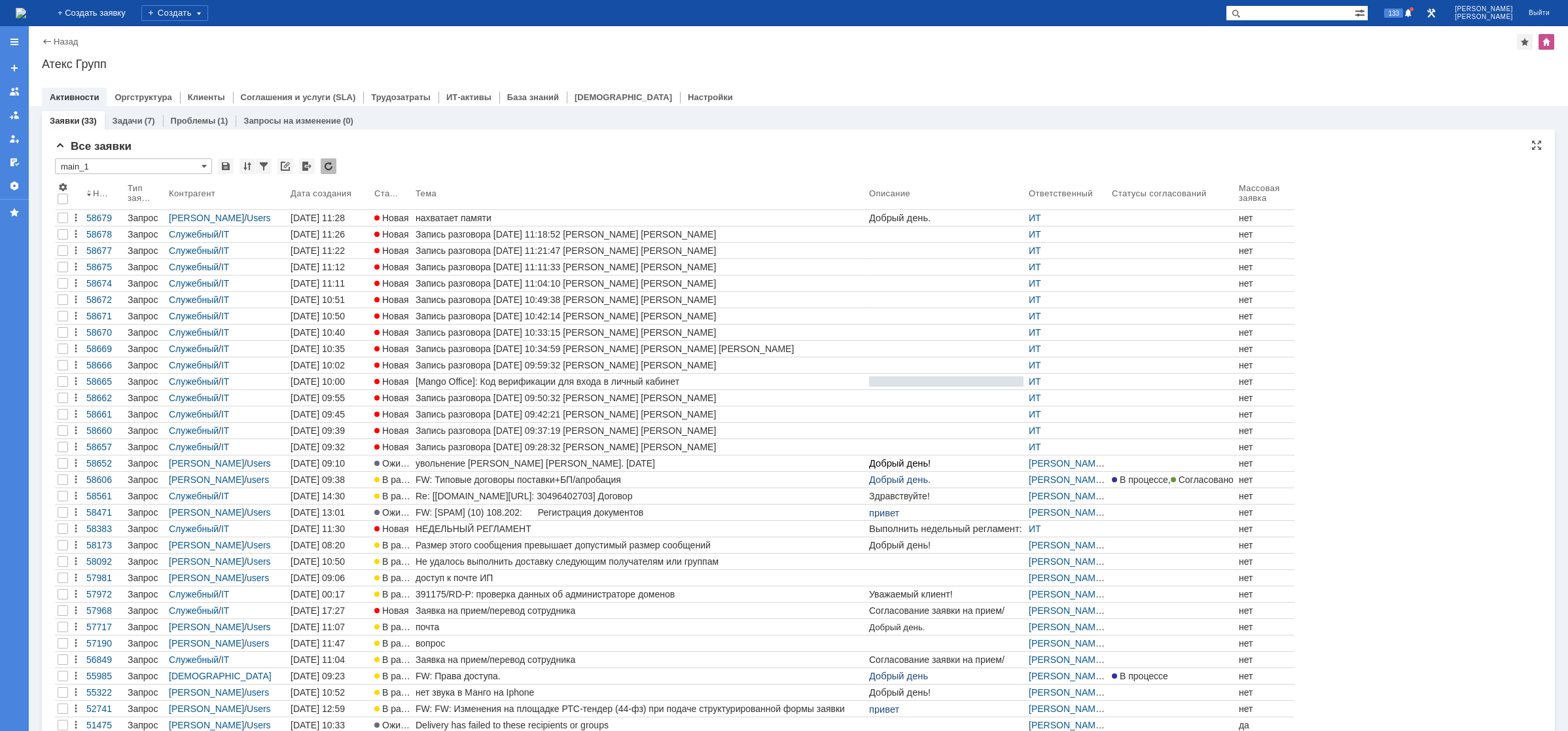
click at [143, 160] on input "text" at bounding box center [133, 159] width 157 height 2
click at [146, 167] on input "main_1" at bounding box center [133, 166] width 157 height 15
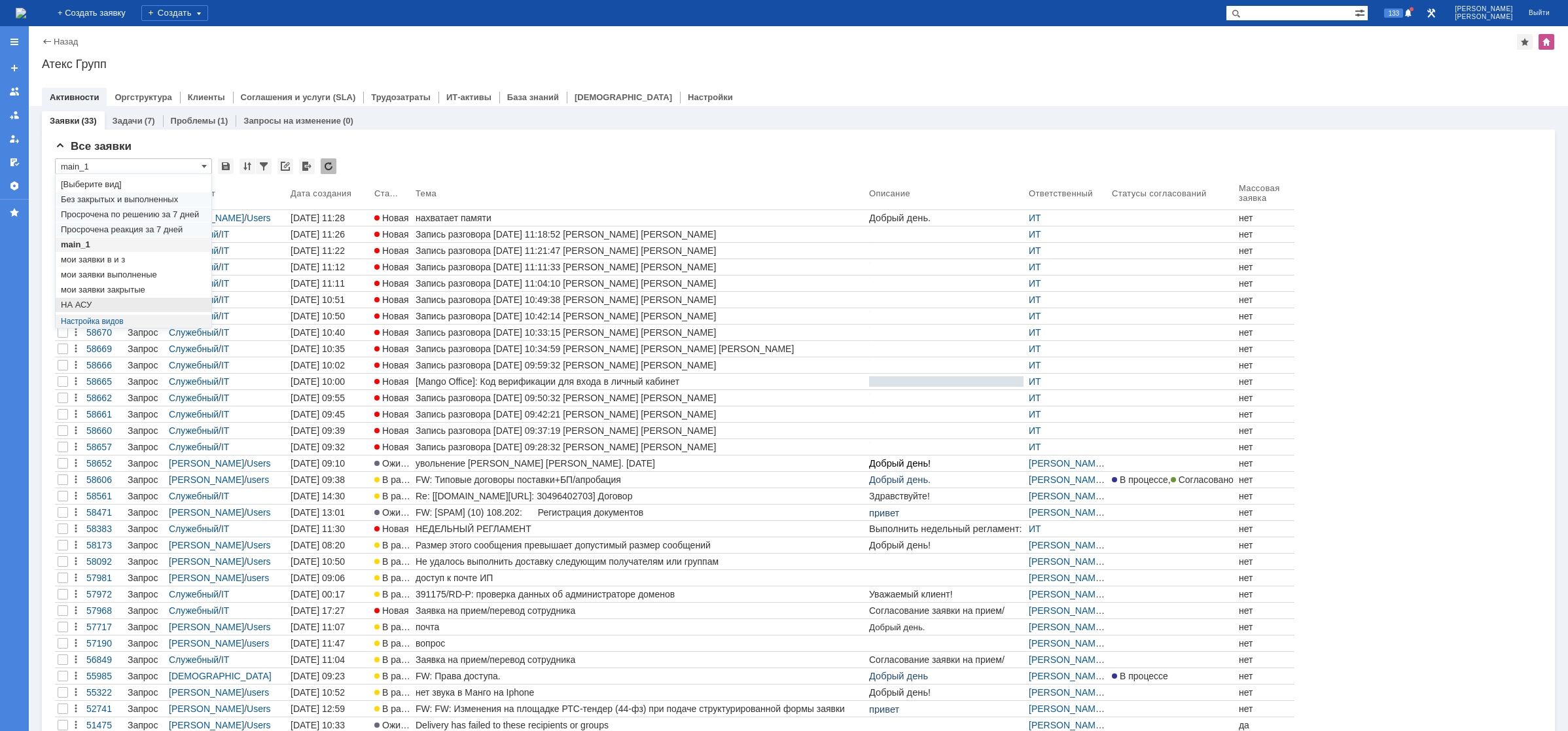
click at [100, 301] on span "НА АСУ" at bounding box center [133, 305] width 145 height 11
type input "НА АСУ"
type input "20"
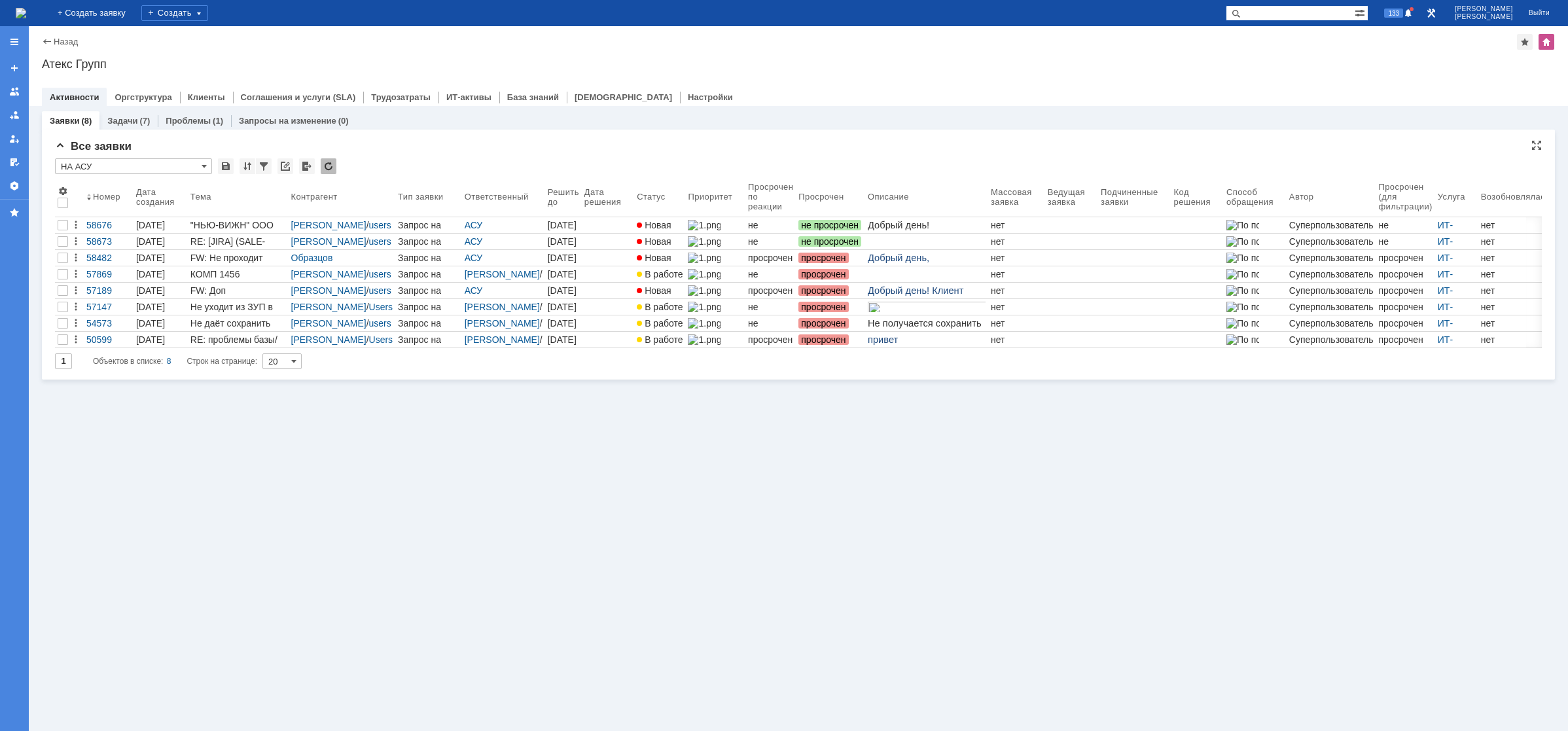
click at [201, 163] on input "НА АСУ" at bounding box center [133, 166] width 157 height 15
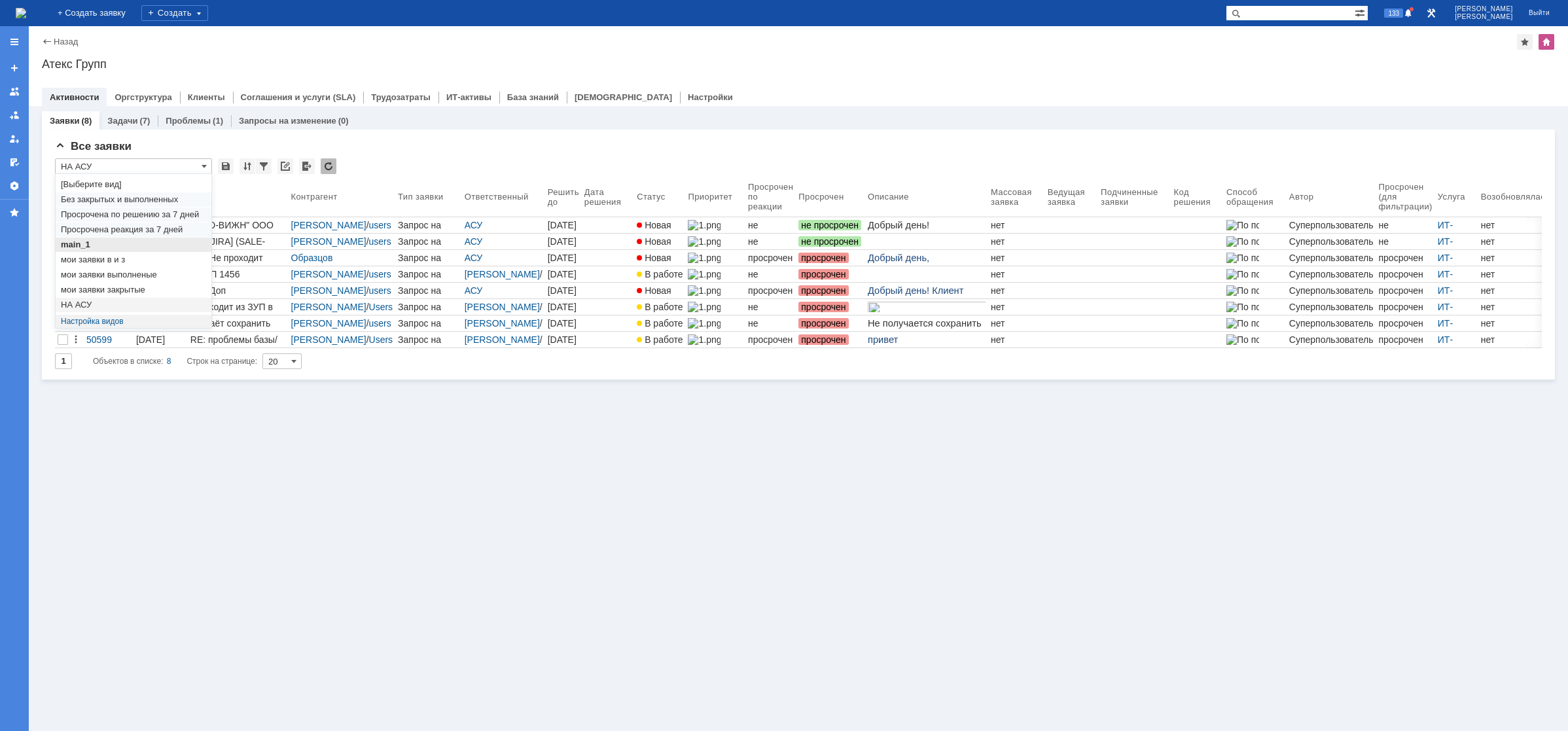
click at [106, 245] on span "main_1" at bounding box center [133, 245] width 145 height 11
type input "main_1"
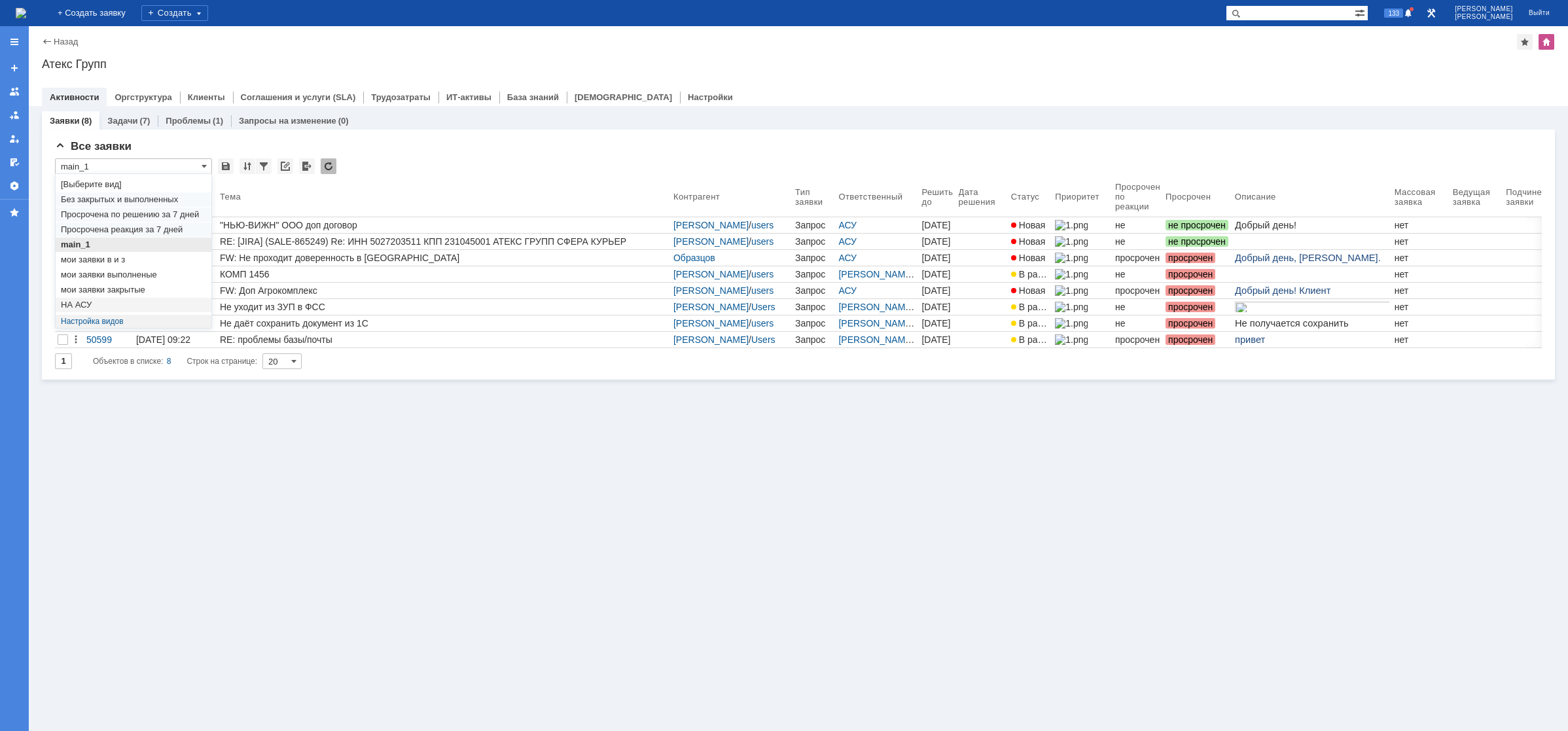
type input "50"
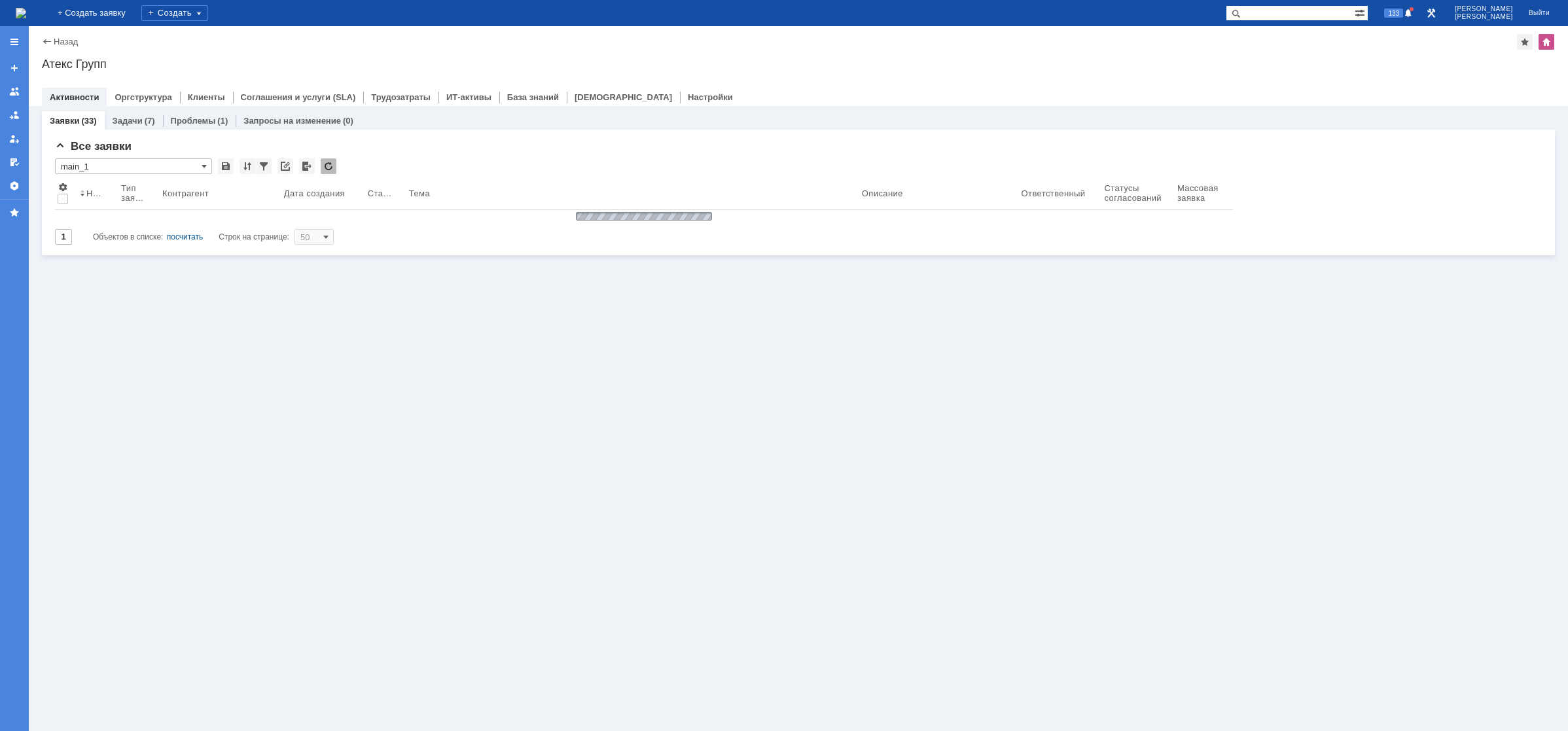
type input "main_1"
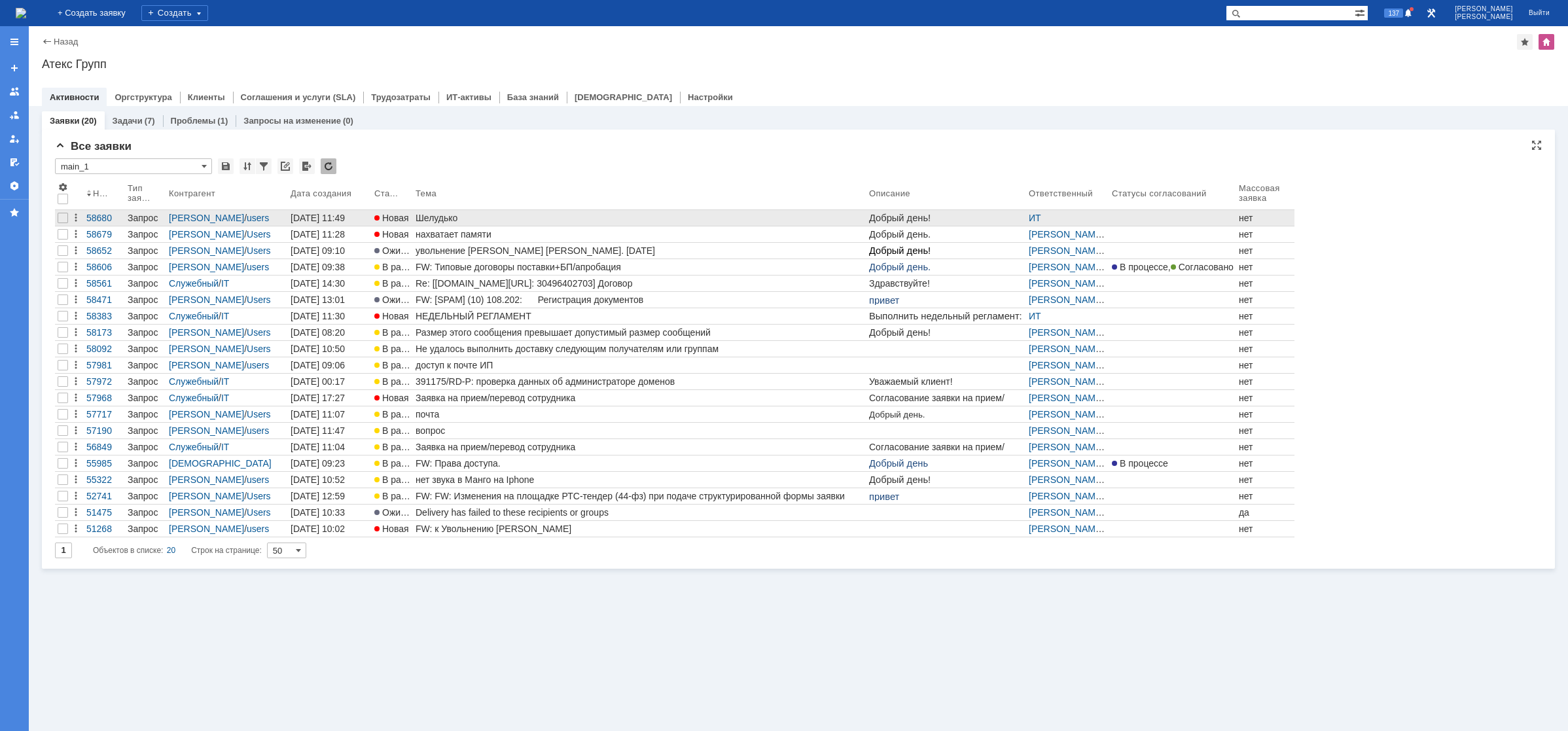
click at [438, 218] on div "Шелудько" at bounding box center [639, 218] width 448 height 11
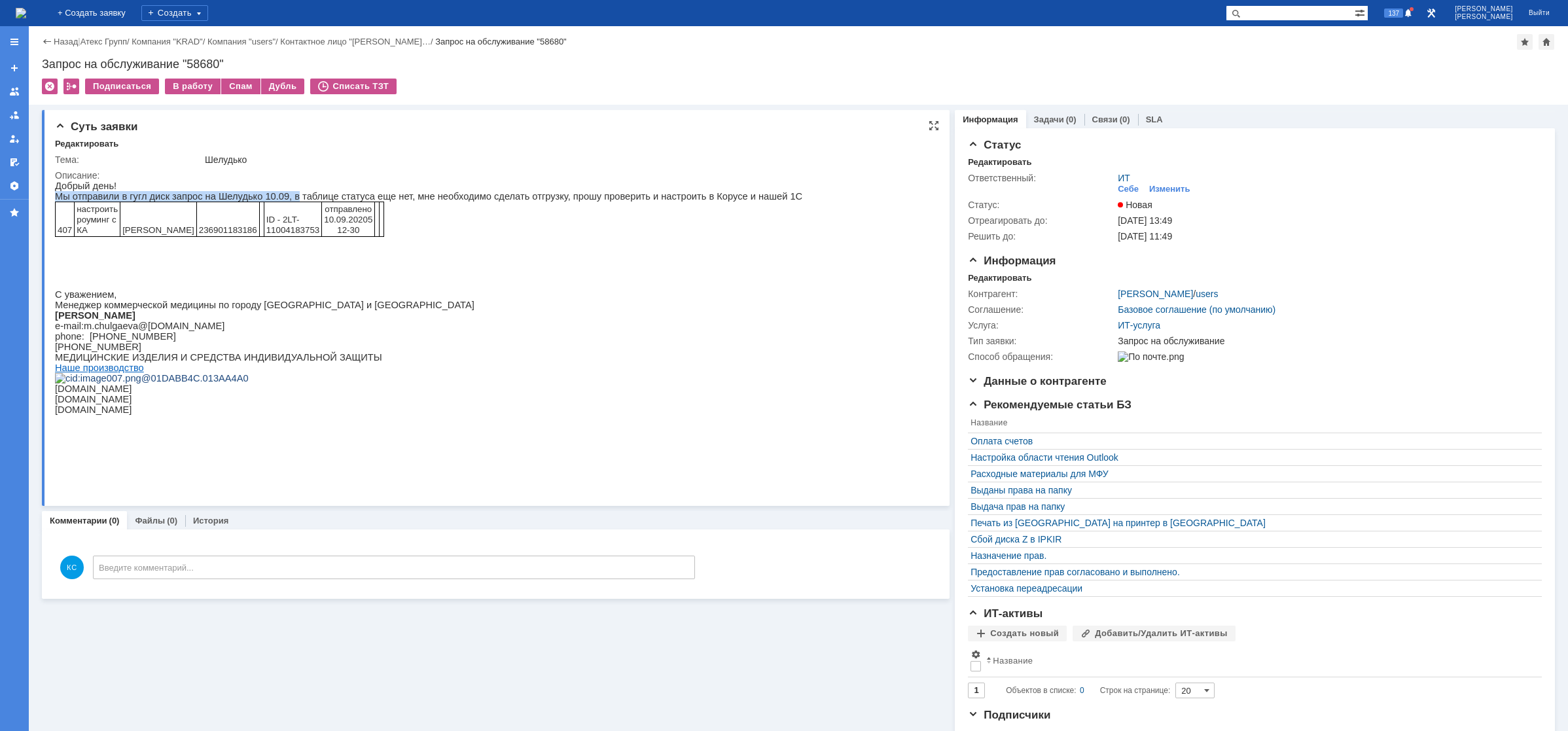
drag, startPoint x: 277, startPoint y: 193, endPoint x: 362, endPoint y: 191, distance: 85.0
click at [348, 191] on div "Добрый день! Мы отправили в гугл диск запрос на Шелудько 10.09, в таблице стату…" at bounding box center [428, 302] width 747 height 244
drag, startPoint x: 389, startPoint y: 194, endPoint x: 429, endPoint y: 198, distance: 40.2
click at [429, 198] on p "Мы отправили в гугл диск запрос на Шелудько 10.09, в таблице статуса еще нет, м…" at bounding box center [428, 197] width 747 height 11
drag, startPoint x: 465, startPoint y: 197, endPoint x: 543, endPoint y: 197, distance: 78.0
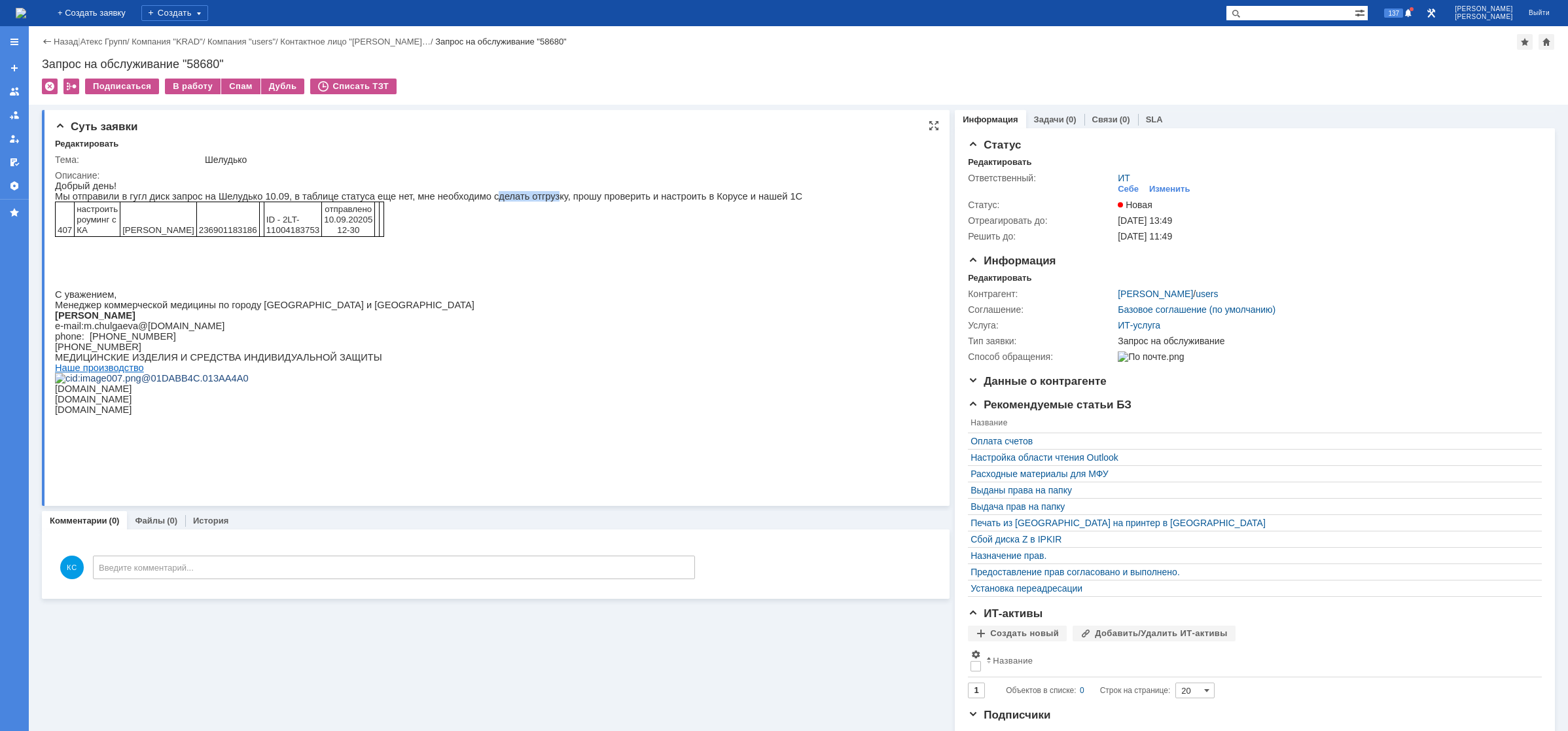
click at [540, 197] on p "Мы отправили в гугл диск запрос на Шелудько 10.09, в таблице статуса еще нет, м…" at bounding box center [428, 197] width 747 height 11
drag, startPoint x: 591, startPoint y: 199, endPoint x: 631, endPoint y: 200, distance: 40.0
click at [592, 199] on p "Мы отправили в гугл диск запрос на Шелудько 10.09, в таблице статуса еще нет, м…" at bounding box center [428, 197] width 747 height 11
click at [1154, 187] on div "Изменить" at bounding box center [1169, 190] width 41 height 11
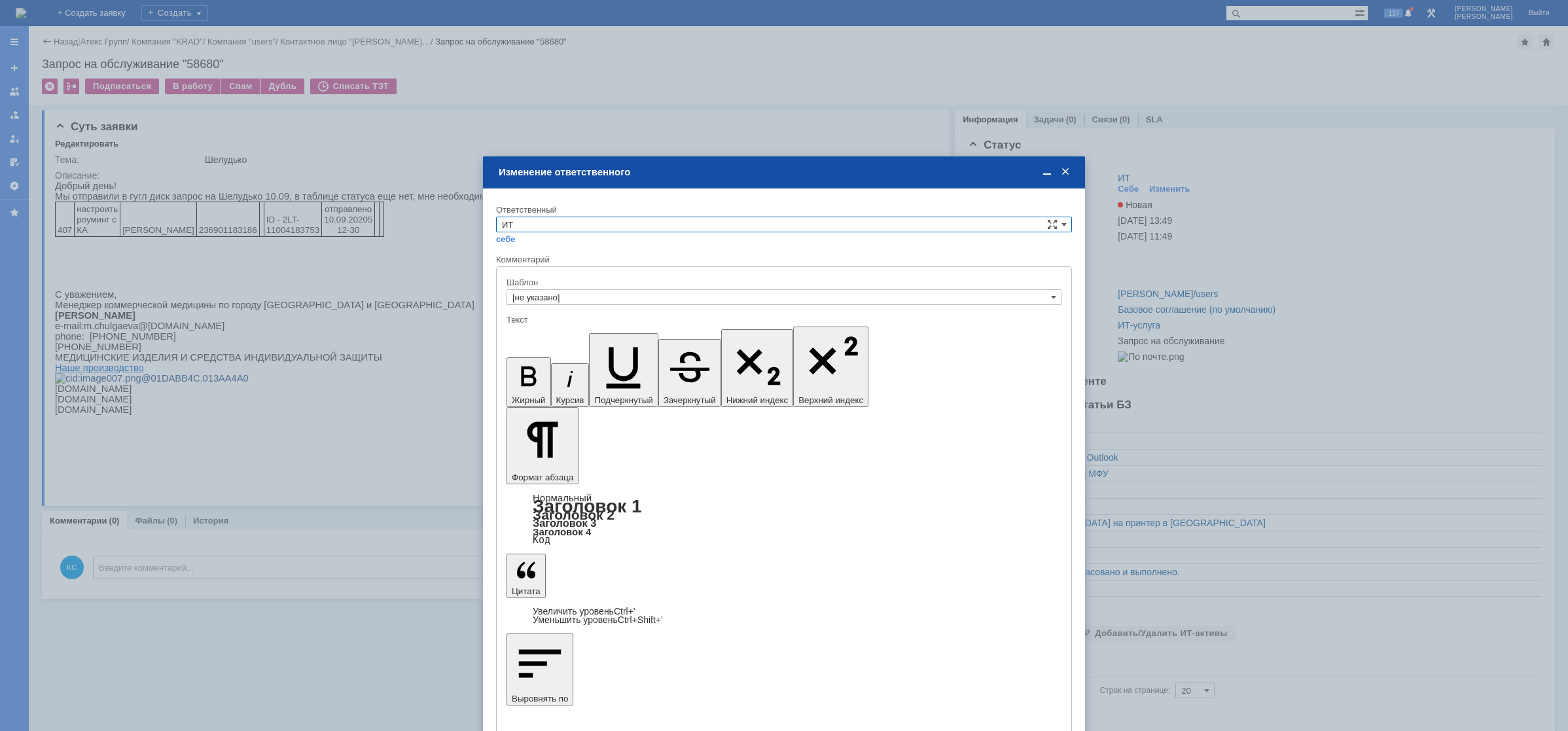
click at [548, 226] on input "ИТ" at bounding box center [783, 224] width 576 height 15
click at [545, 332] on span "АСУ" at bounding box center [784, 333] width 564 height 11
type input "АСУ"
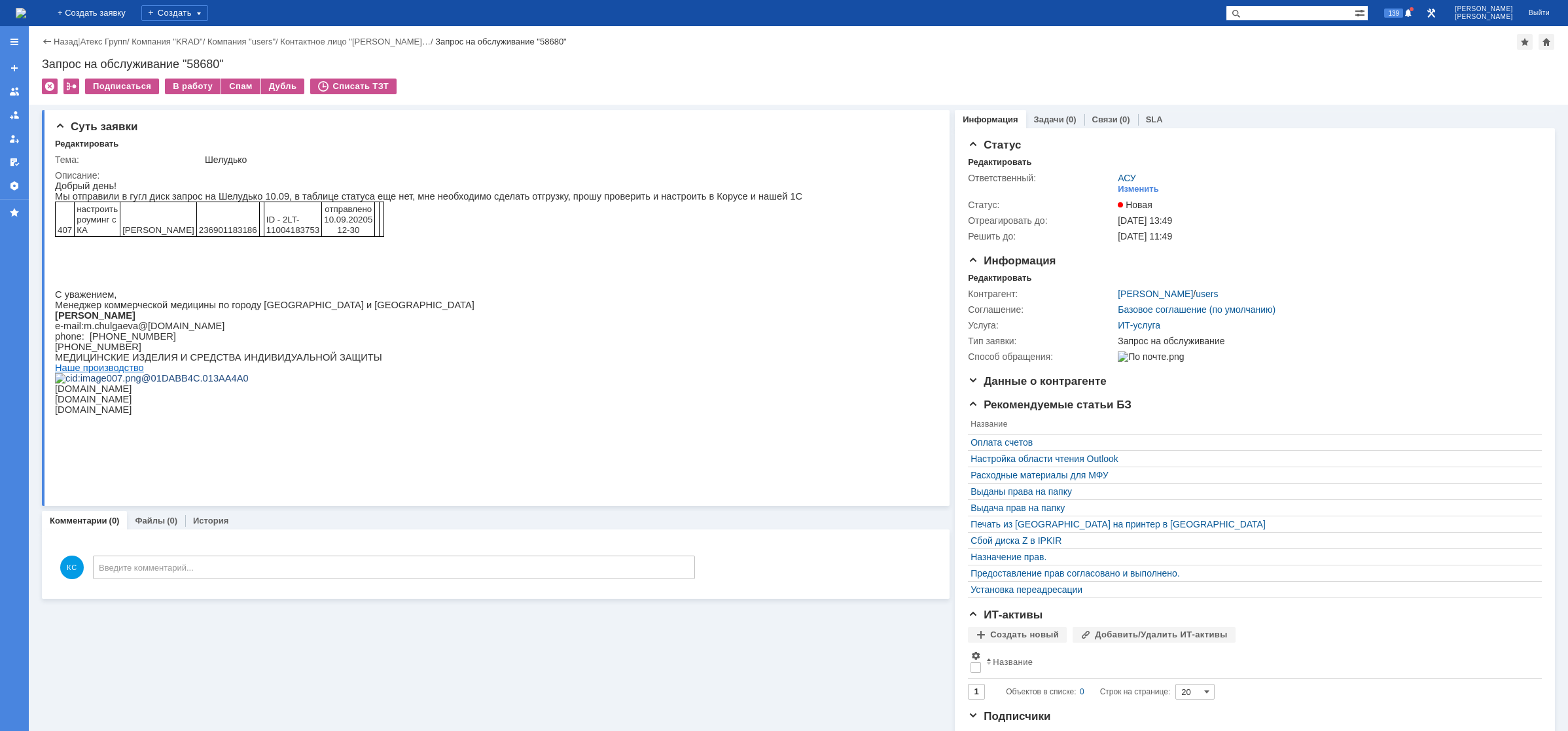
click at [26, 15] on img at bounding box center [21, 13] width 11 height 11
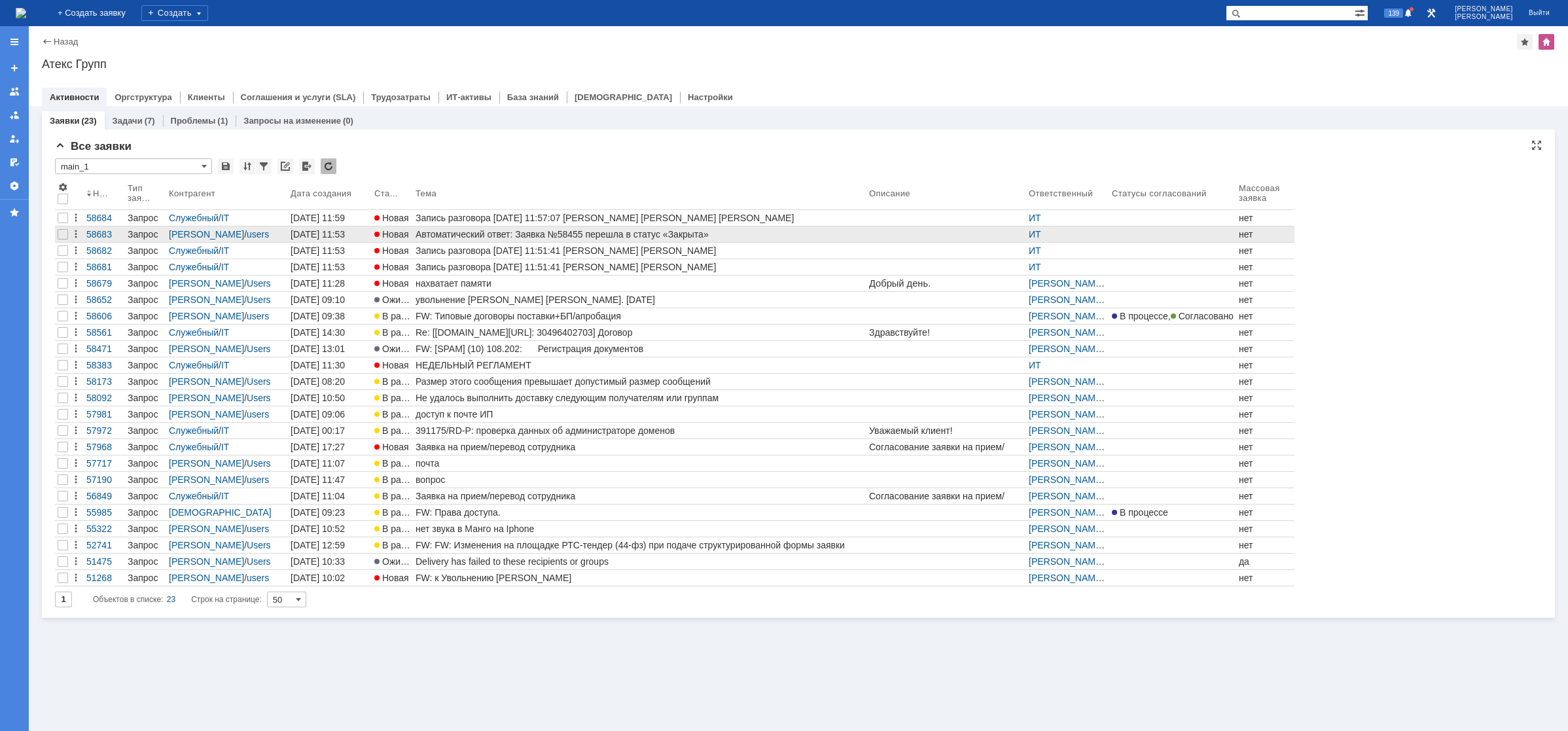
click at [463, 235] on div "Автоматический ответ: Заявка №58455 перешла в статус «Закрыта»" at bounding box center [639, 234] width 448 height 11
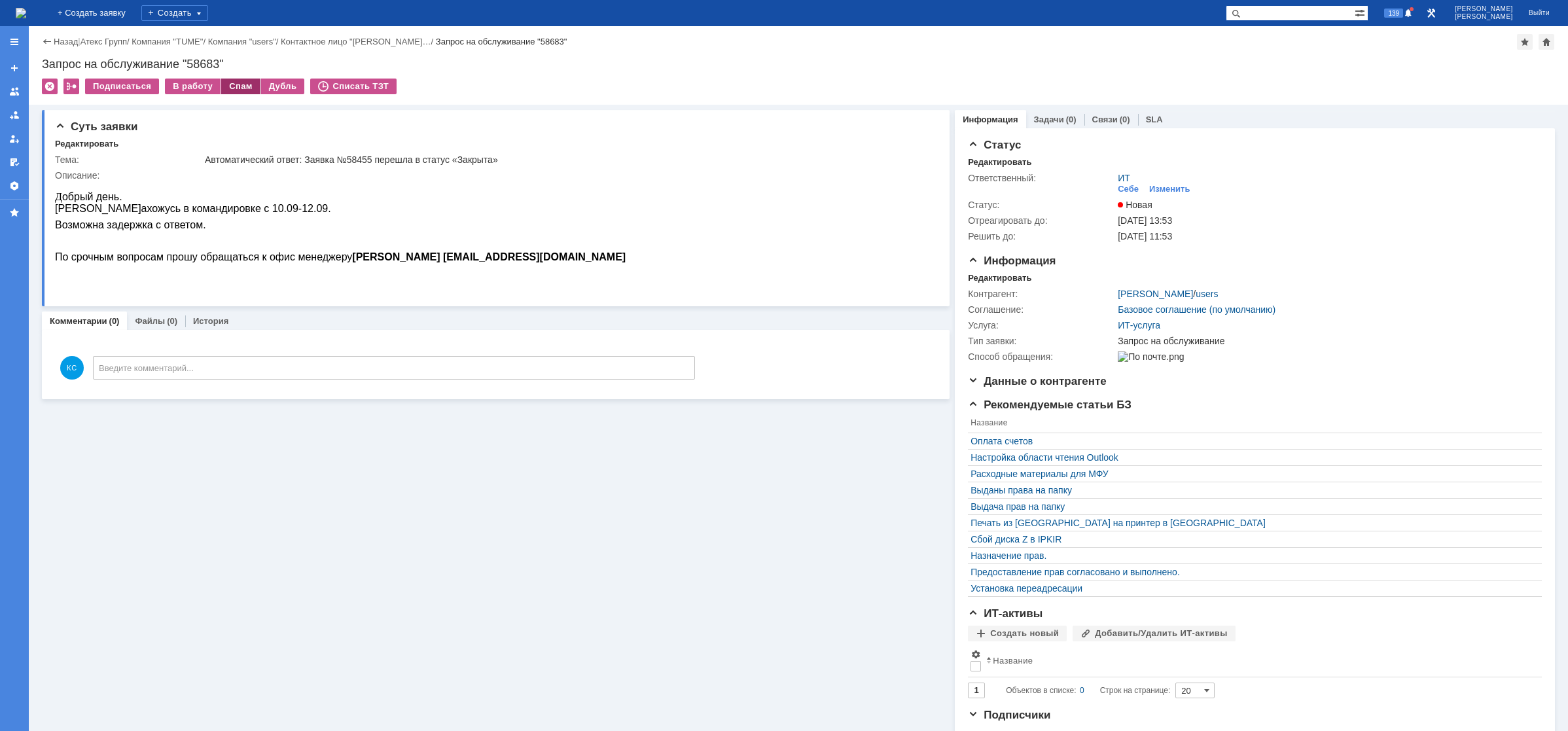
click at [238, 84] on div "Спам" at bounding box center [241, 86] width 39 height 15
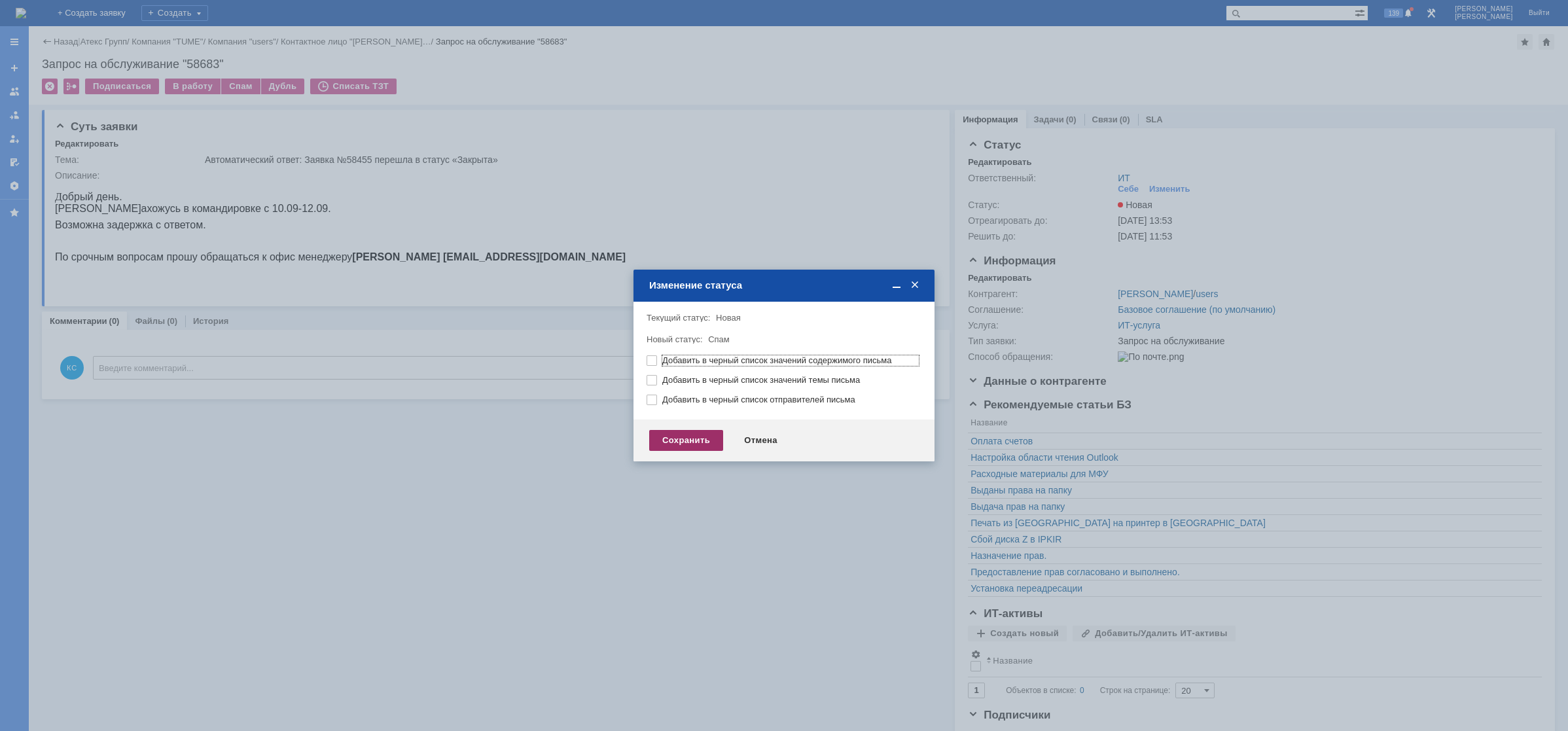
click at [700, 444] on div "Сохранить" at bounding box center [686, 440] width 74 height 21
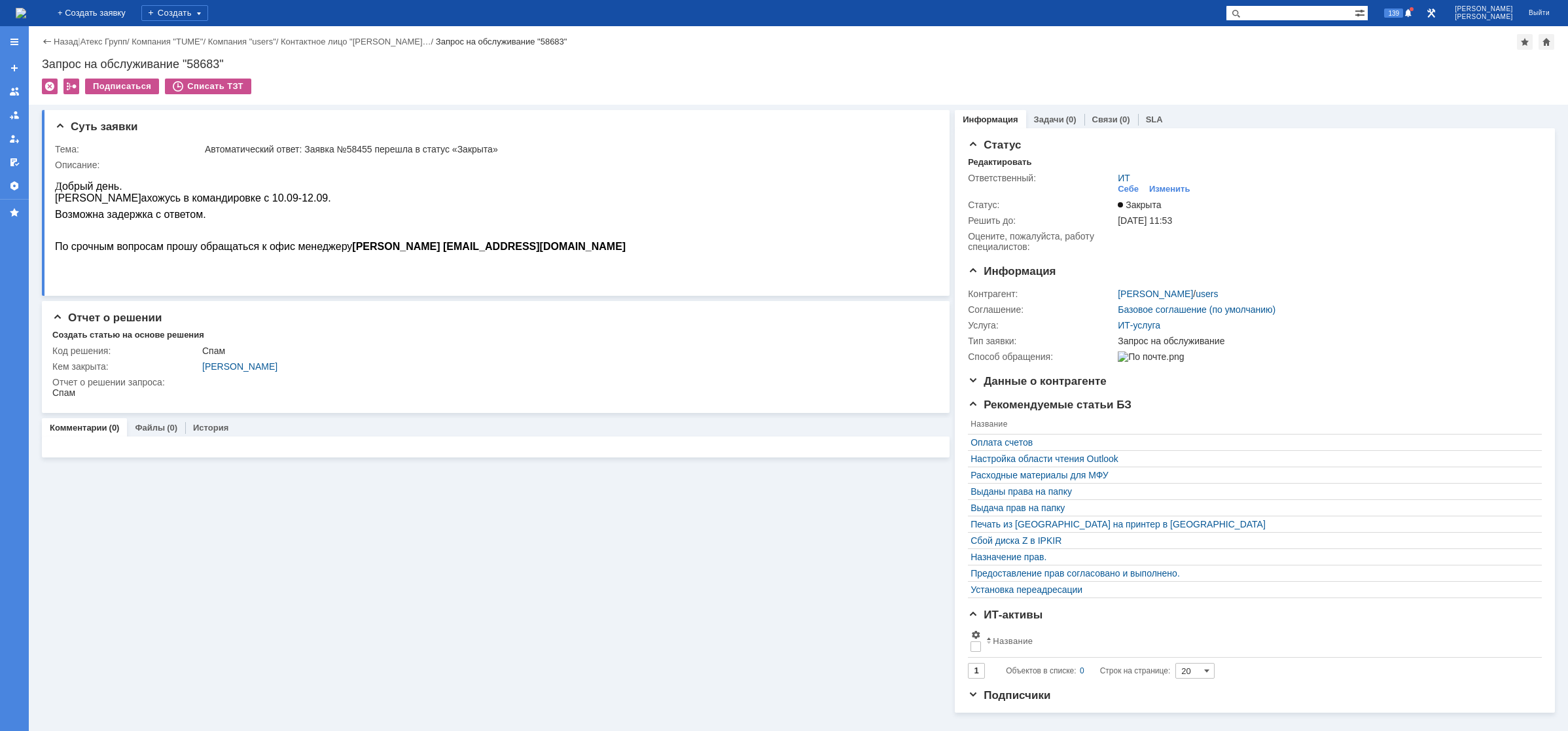
click at [26, 19] on img at bounding box center [21, 13] width 11 height 11
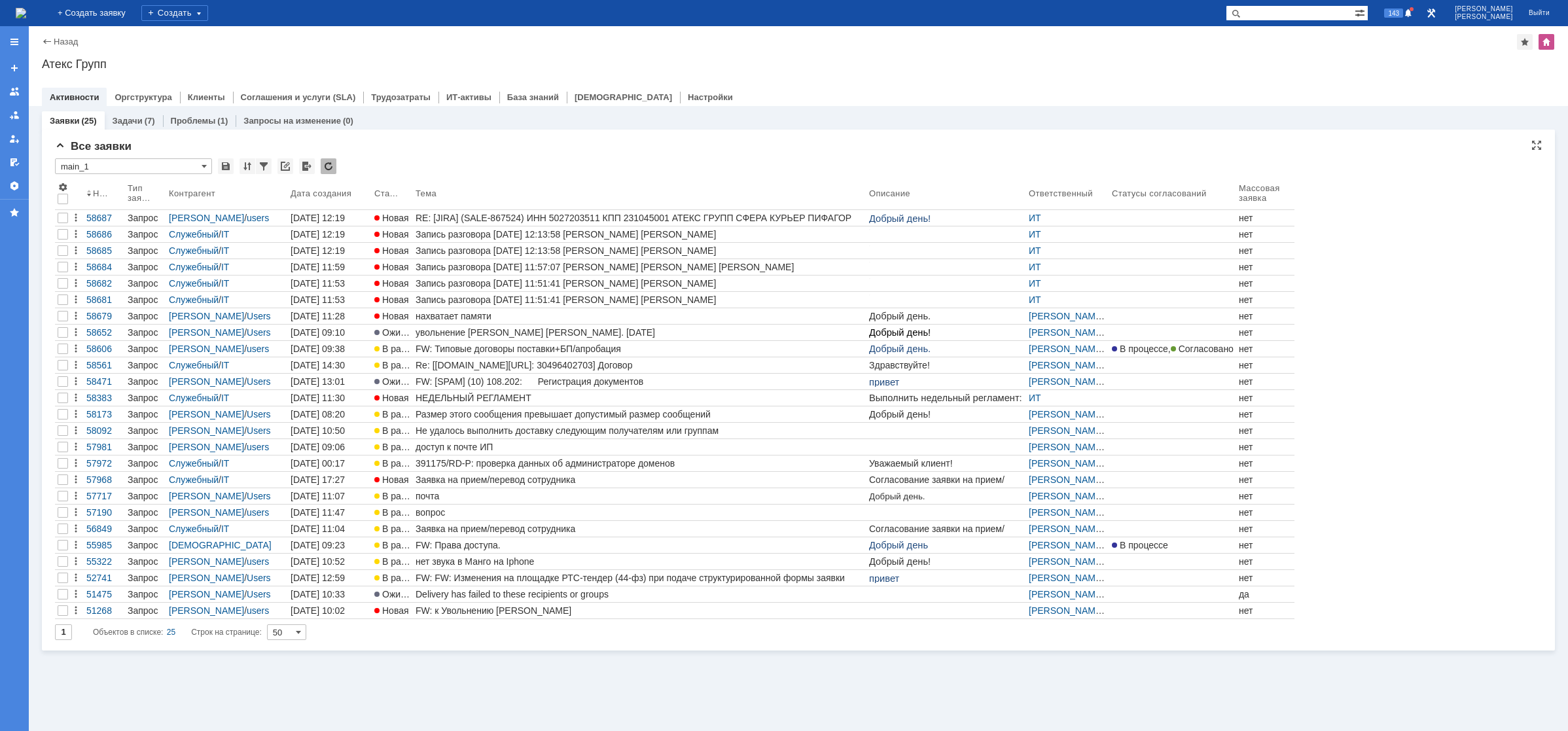
click at [26, 19] on img at bounding box center [21, 13] width 11 height 11
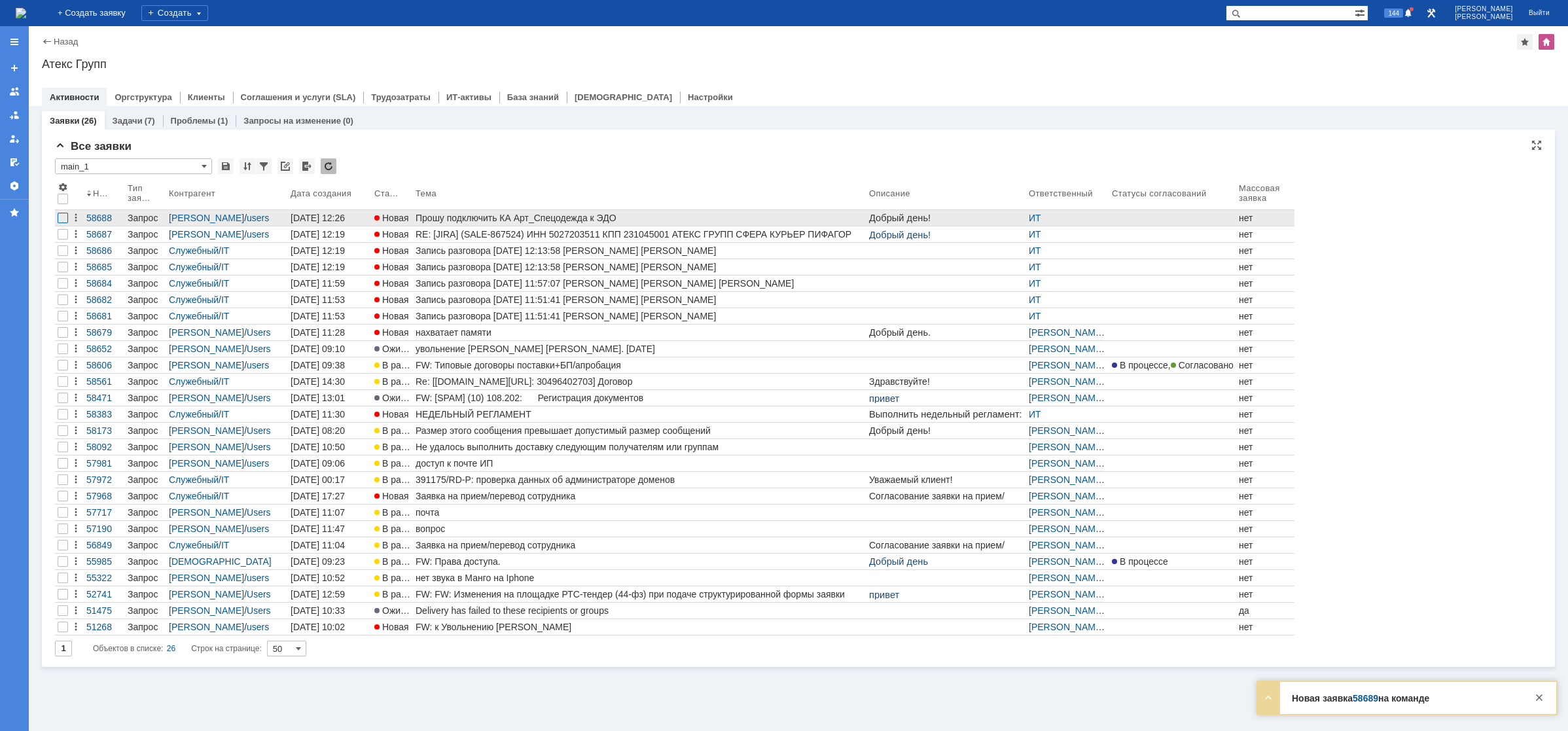
click at [62, 214] on div at bounding box center [63, 218] width 11 height 11
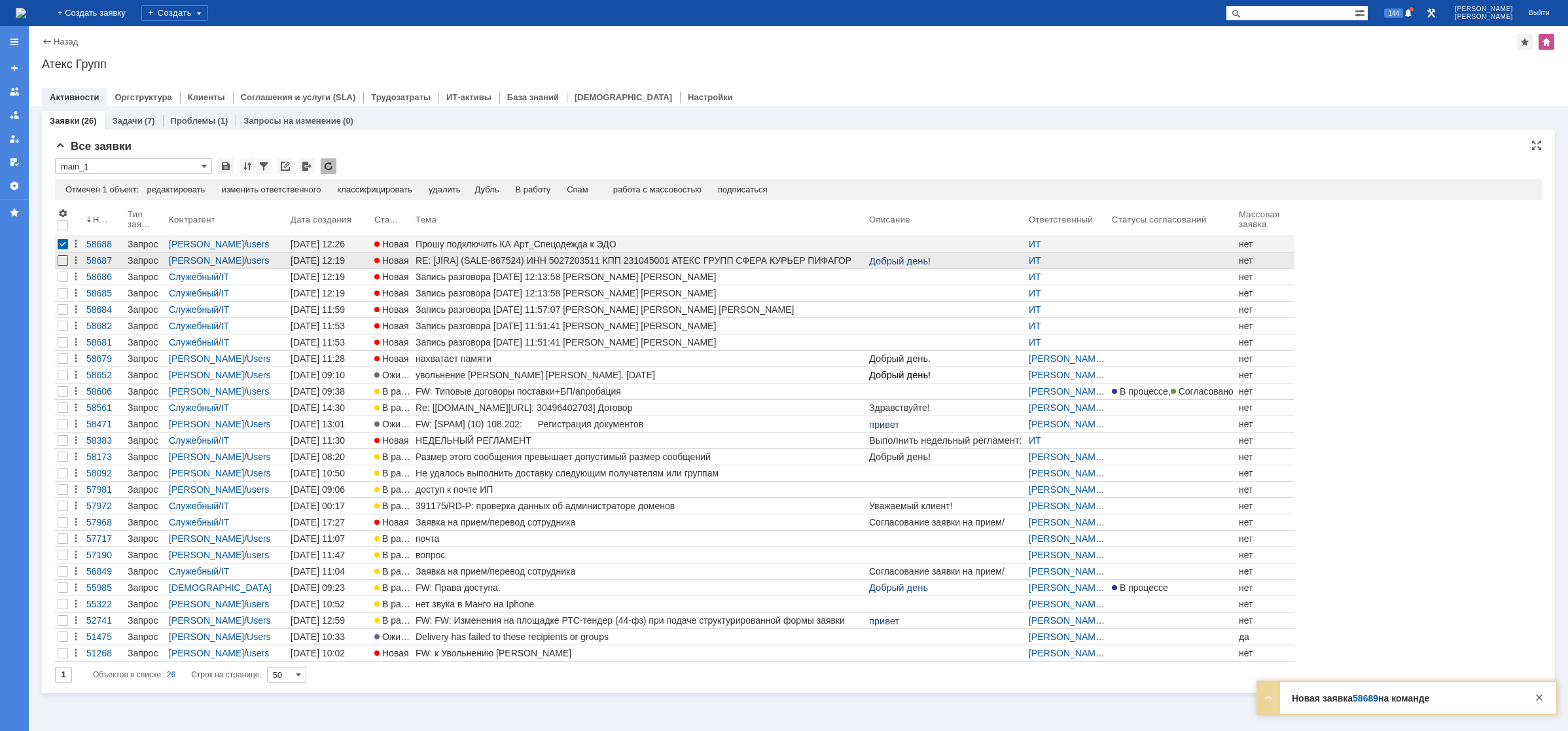
click at [62, 265] on div at bounding box center [63, 261] width 11 height 11
click at [345, 188] on div "изменить ответственного" at bounding box center [334, 190] width 99 height 11
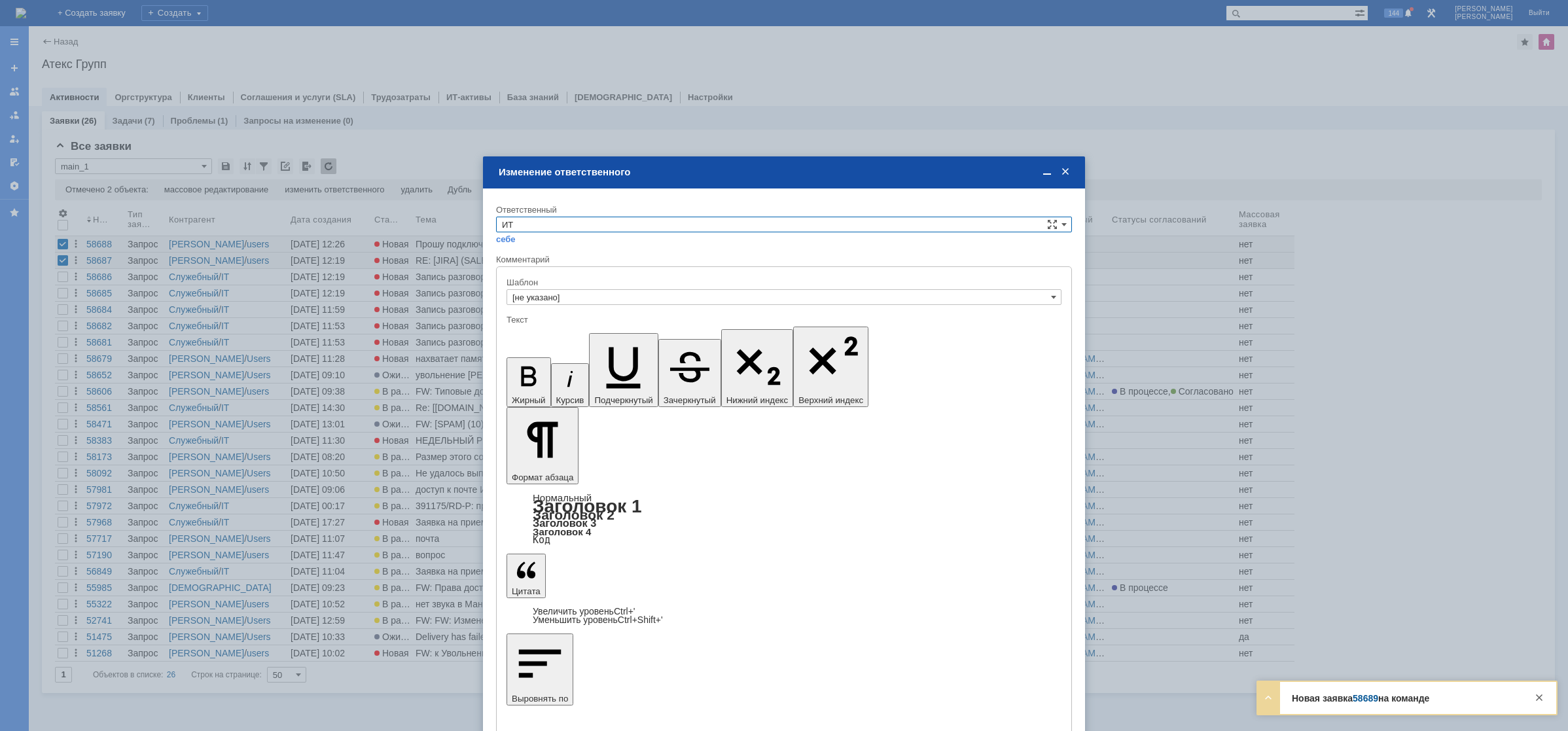
click at [532, 227] on input "ИТ" at bounding box center [783, 224] width 576 height 15
click at [523, 257] on span "АСУ" at bounding box center [784, 258] width 564 height 11
type input "АСУ"
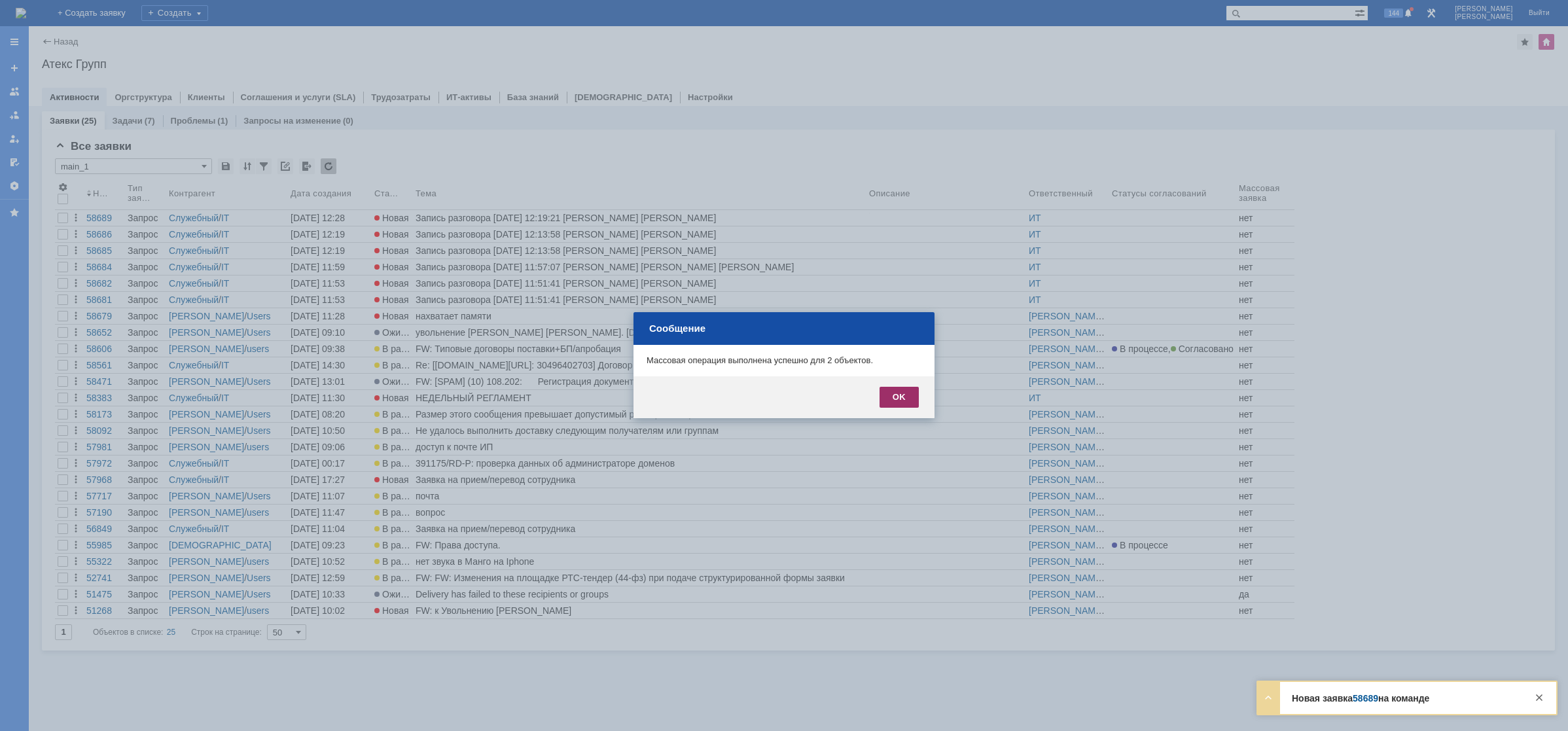
click at [893, 397] on div "OK" at bounding box center [899, 397] width 39 height 21
